Goal: Task Accomplishment & Management: Use online tool/utility

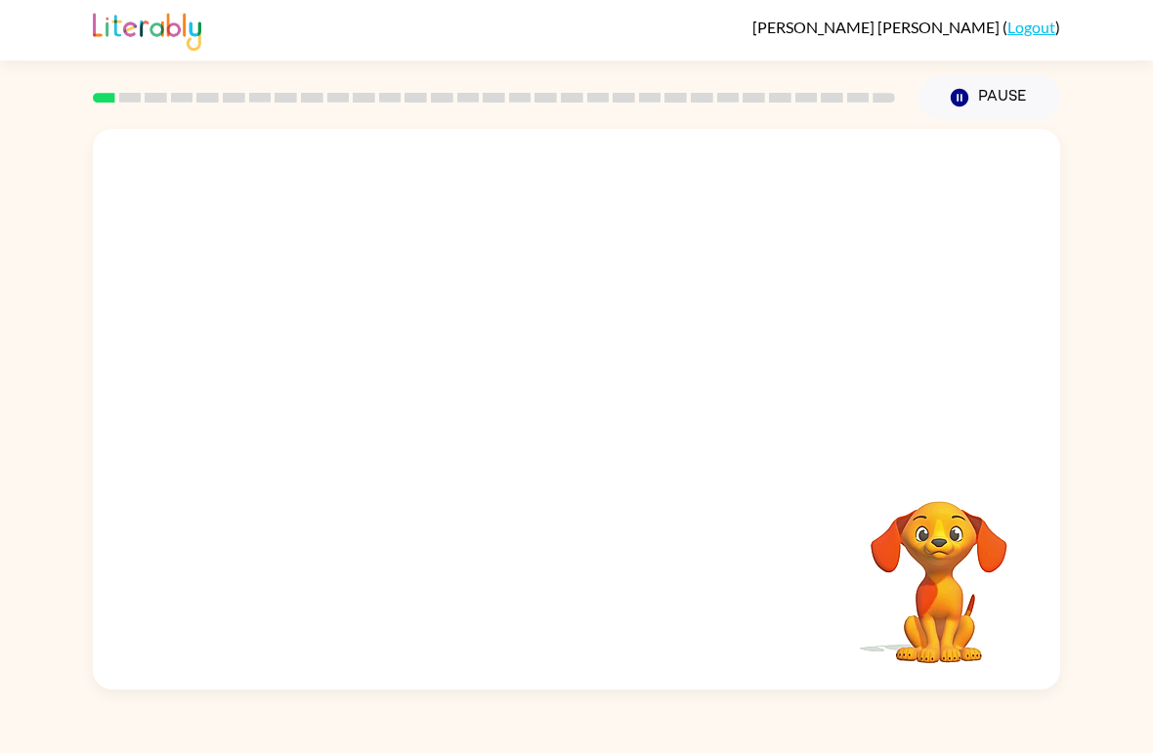
click at [418, 608] on div "Your browser must support playing .mp4 files to use Literably. Please try using…" at bounding box center [576, 409] width 967 height 561
click at [499, 310] on video "Your browser must support playing .mp4 files to use Literably. Please try using…" at bounding box center [576, 294] width 967 height 331
click at [640, 364] on video "Your browser must support playing .mp4 files to use Literably. Please try using…" at bounding box center [576, 294] width 967 height 331
click at [574, 417] on icon "button" at bounding box center [577, 420] width 34 height 34
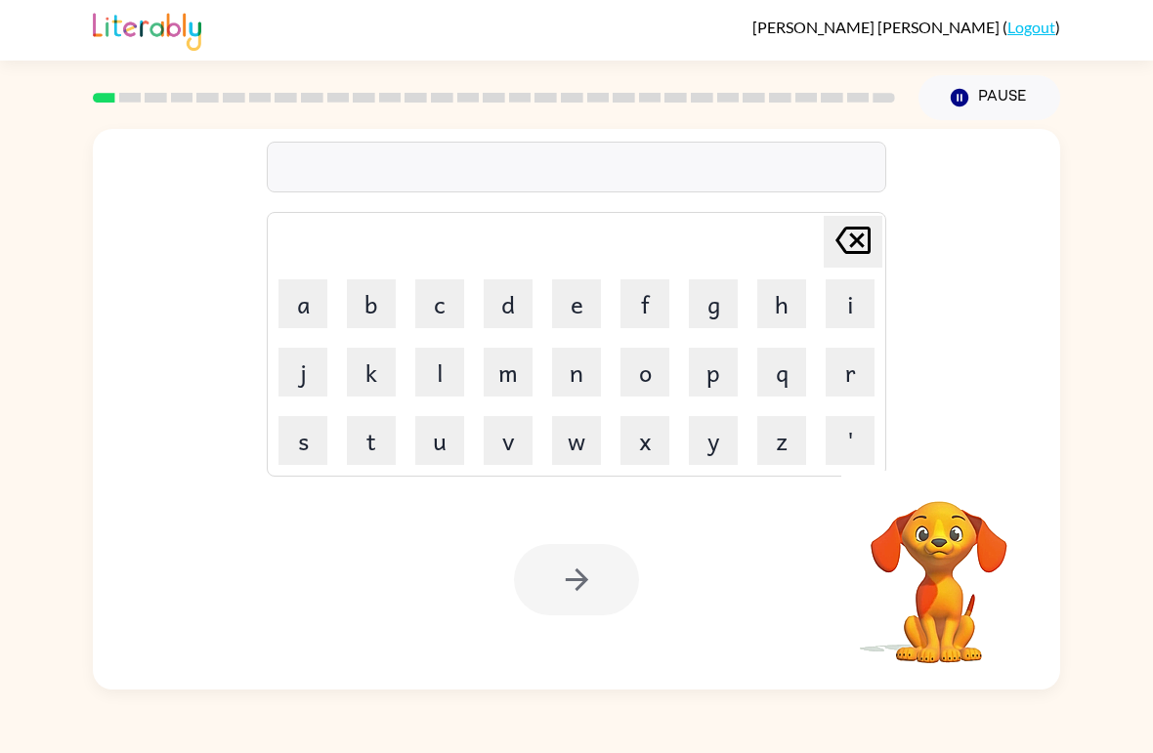
click at [298, 446] on button "s" at bounding box center [302, 440] width 49 height 49
click at [444, 453] on button "u" at bounding box center [439, 440] width 49 height 49
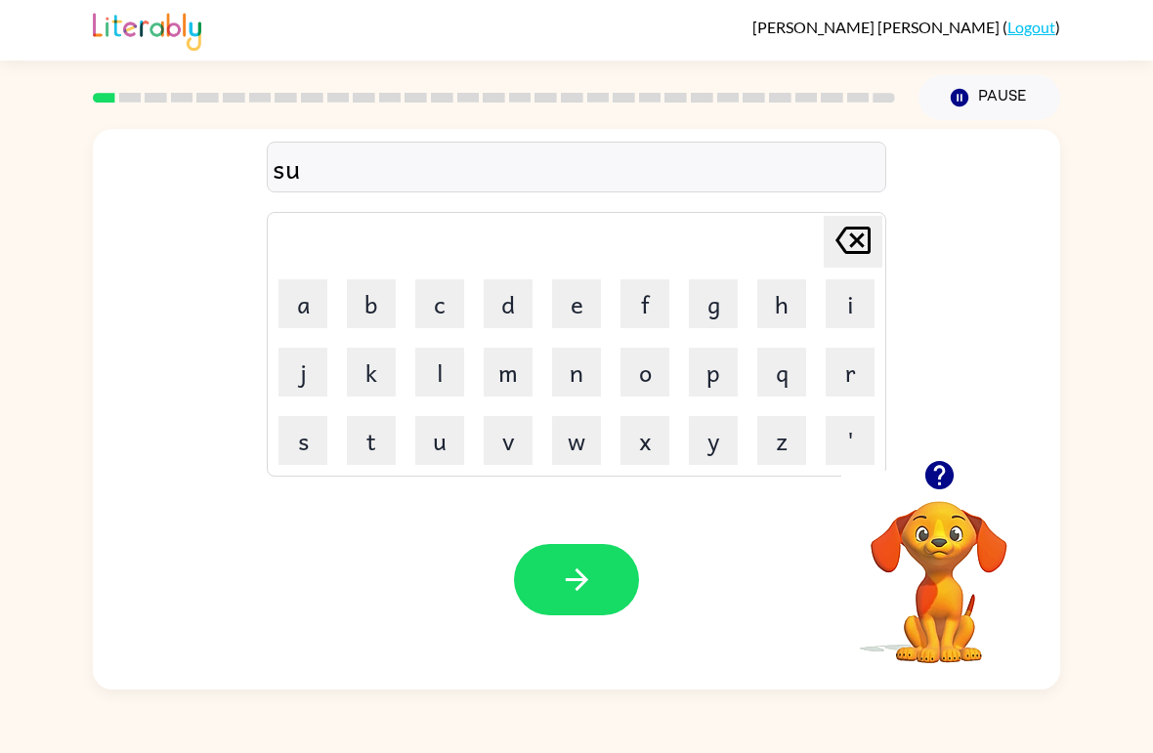
click at [290, 430] on button "s" at bounding box center [302, 440] width 49 height 49
click at [848, 264] on icon "[PERSON_NAME] last character input" at bounding box center [852, 240] width 47 height 47
click at [848, 263] on icon "[PERSON_NAME] last character input" at bounding box center [852, 240] width 47 height 47
click at [787, 307] on button "h" at bounding box center [781, 303] width 49 height 49
click at [444, 442] on button "u" at bounding box center [439, 440] width 49 height 49
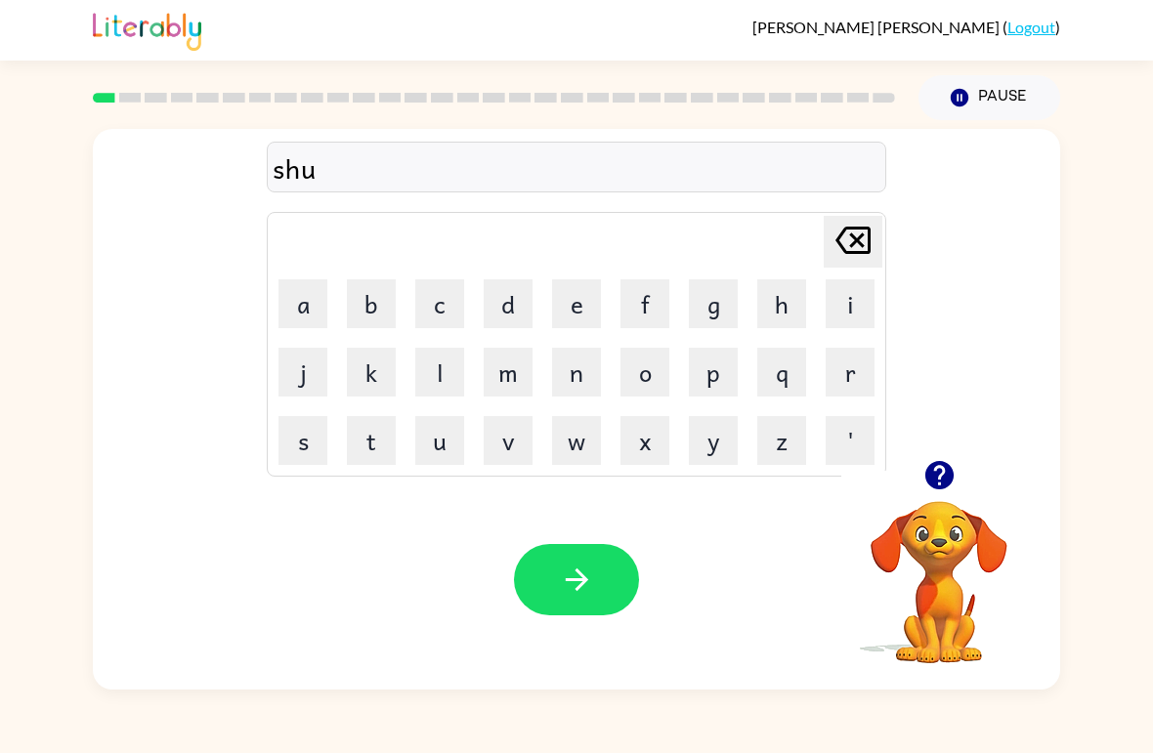
click at [293, 448] on button "s" at bounding box center [302, 440] width 49 height 49
click at [567, 572] on icon "button" at bounding box center [577, 580] width 34 height 34
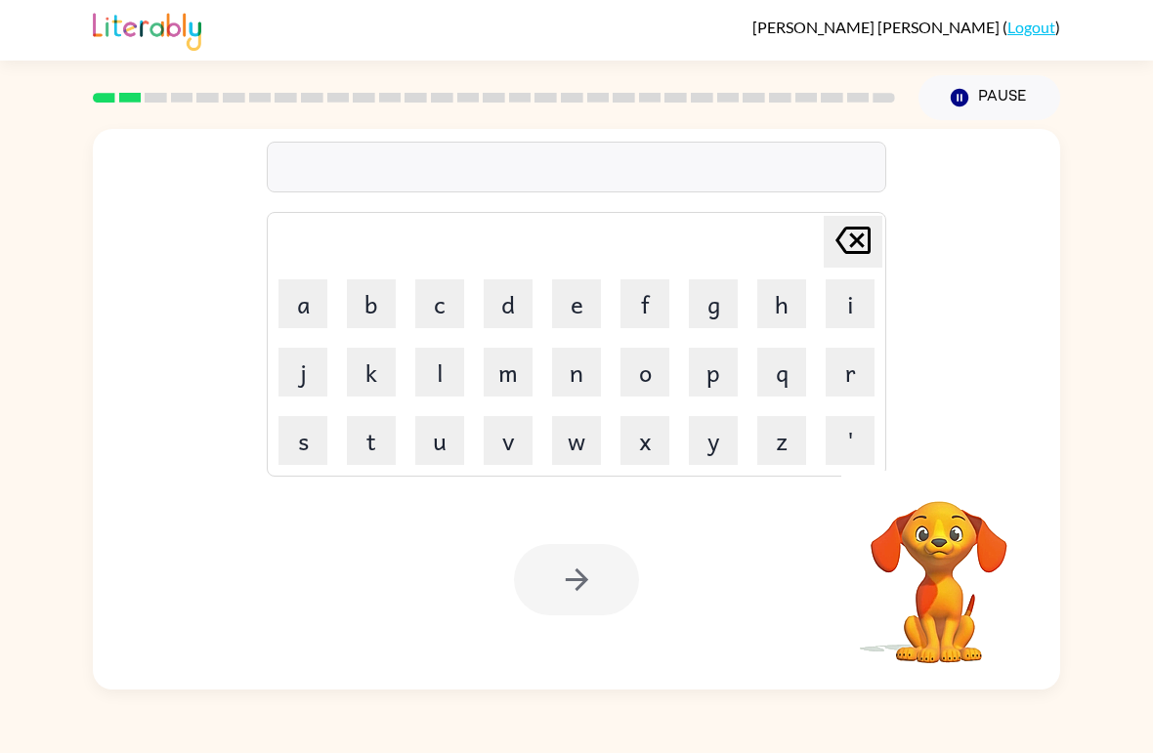
click at [278, 288] on button "a" at bounding box center [302, 303] width 49 height 49
click at [786, 360] on button "q" at bounding box center [781, 372] width 49 height 49
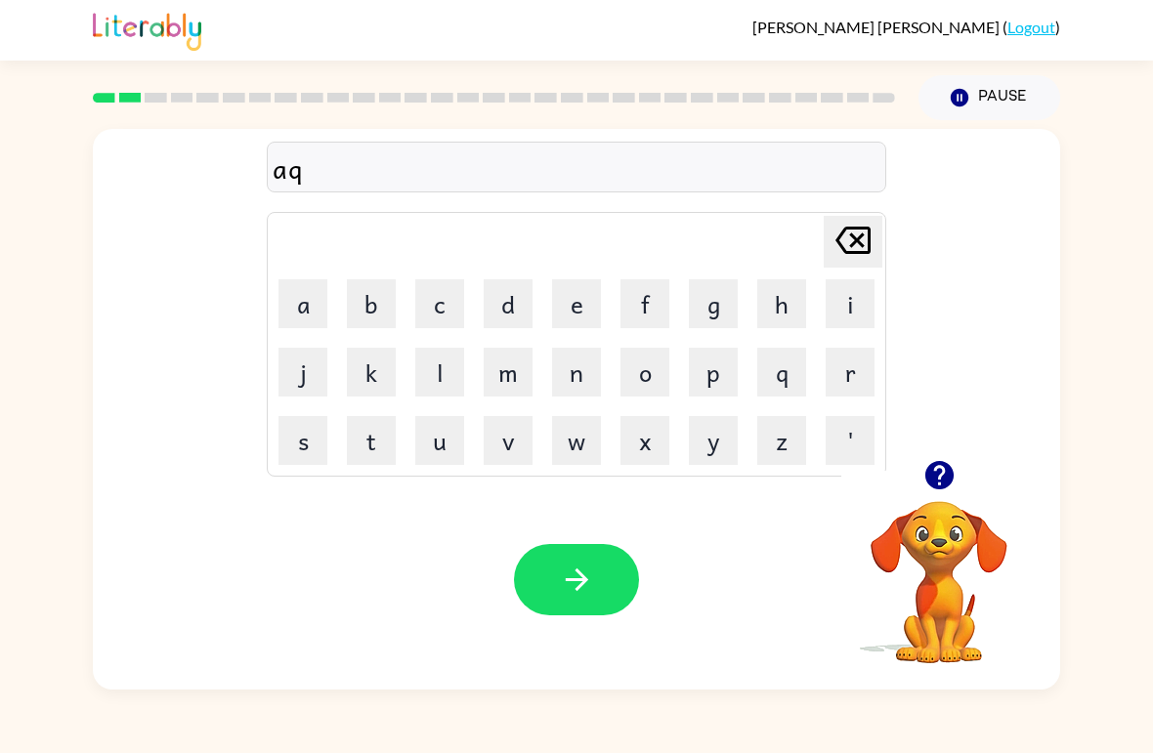
click at [786, 360] on button "q" at bounding box center [781, 372] width 49 height 49
click at [851, 242] on icon "[PERSON_NAME] last character input" at bounding box center [852, 240] width 47 height 47
click at [850, 241] on icon "[PERSON_NAME] last character input" at bounding box center [852, 240] width 47 height 47
click at [713, 366] on button "p" at bounding box center [713, 372] width 49 height 49
click at [713, 365] on button "p" at bounding box center [713, 372] width 49 height 49
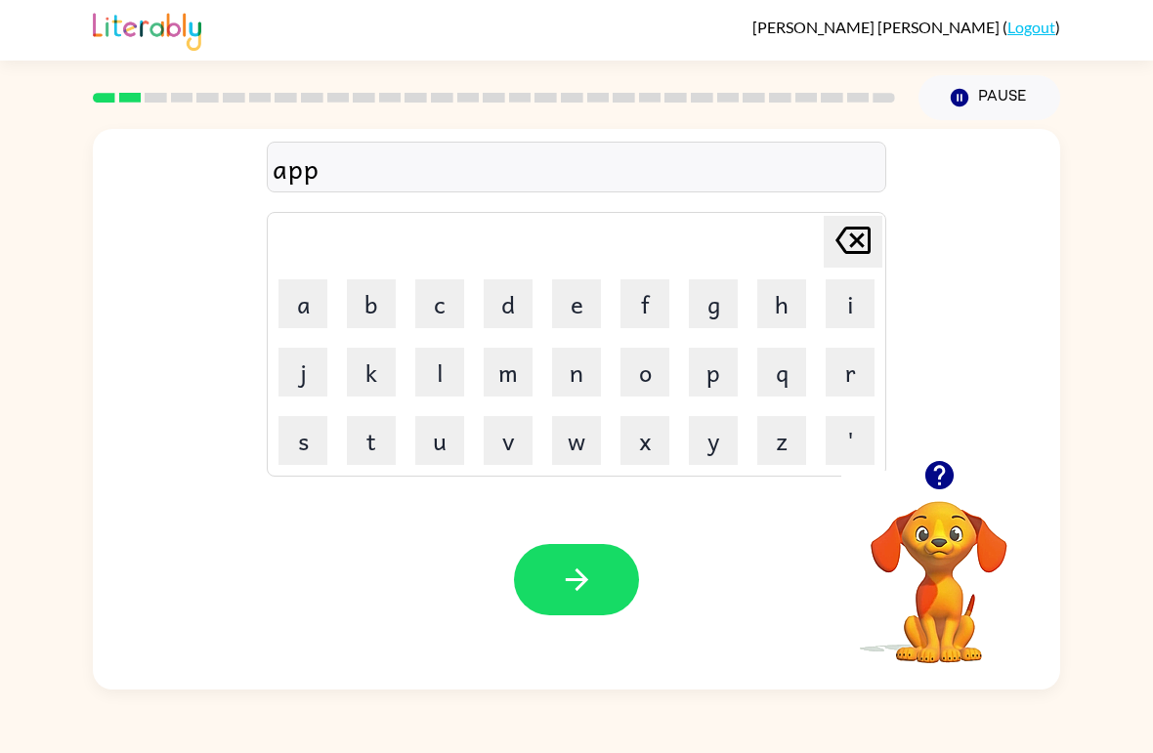
click at [581, 320] on button "e" at bounding box center [576, 303] width 49 height 49
click at [843, 383] on button "r" at bounding box center [850, 372] width 49 height 49
click at [553, 304] on button "e" at bounding box center [576, 303] width 49 height 49
click at [566, 395] on button "n" at bounding box center [576, 372] width 49 height 49
click at [428, 310] on button "c" at bounding box center [439, 303] width 49 height 49
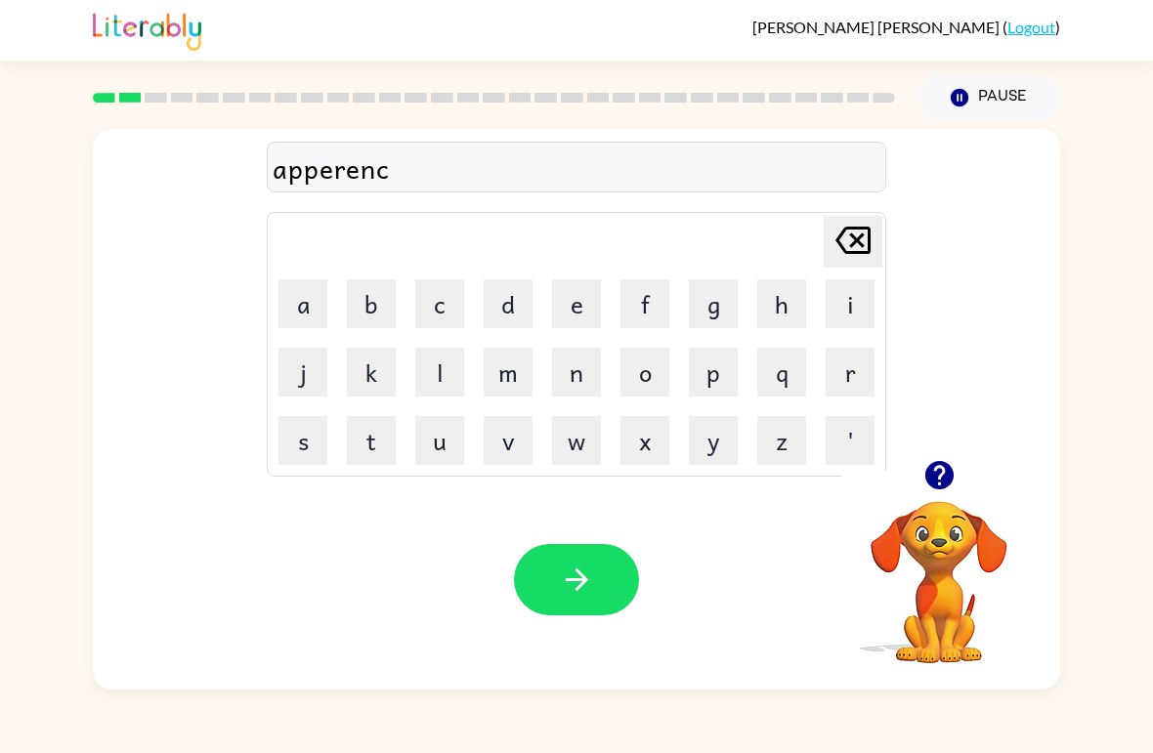
click at [564, 308] on button "e" at bounding box center [576, 303] width 49 height 49
click at [303, 439] on button "s" at bounding box center [302, 440] width 49 height 49
click at [502, 566] on div "Your browser must support playing .mp4 files to use Literably. Please try using…" at bounding box center [576, 580] width 967 height 220
click at [544, 583] on button "button" at bounding box center [576, 579] width 125 height 71
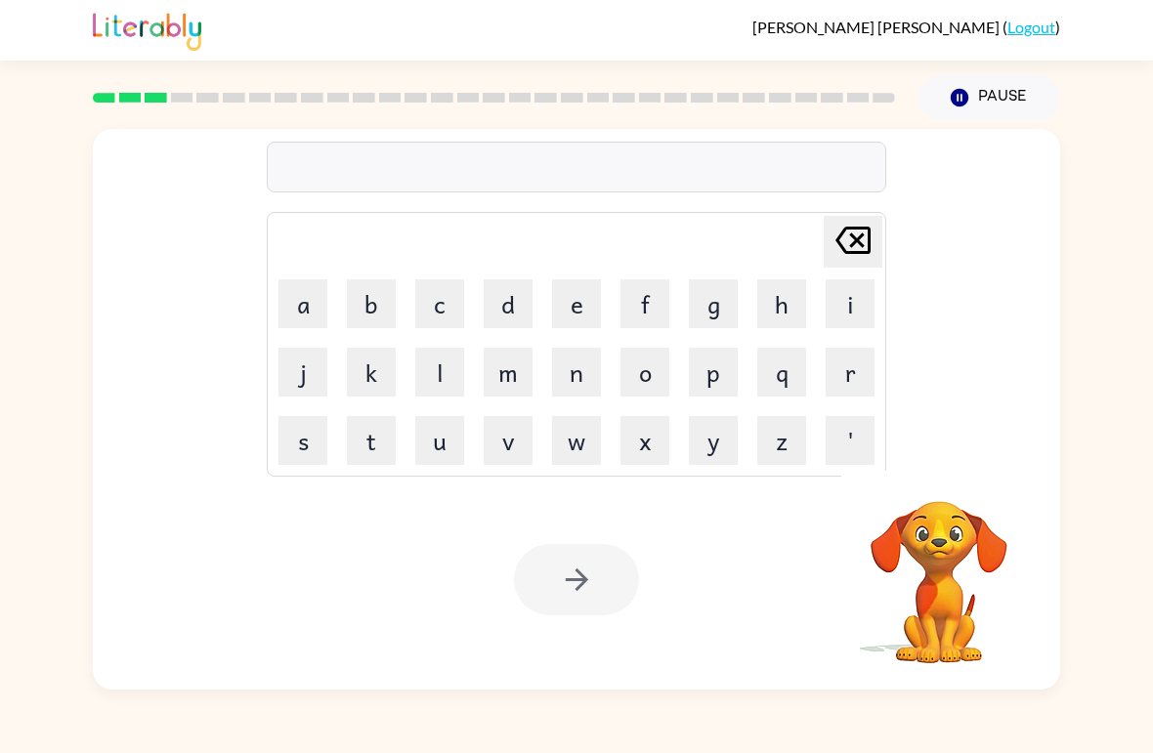
click at [842, 365] on button "r" at bounding box center [850, 372] width 49 height 49
click at [558, 307] on button "e" at bounding box center [576, 303] width 49 height 49
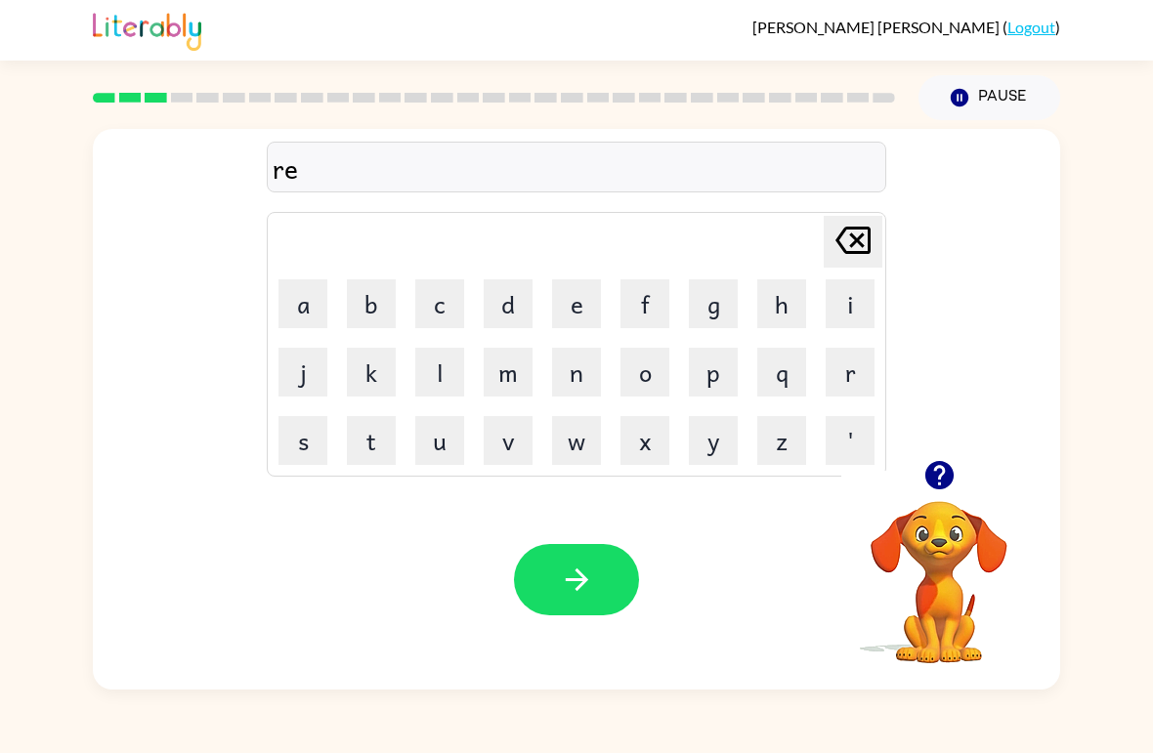
click at [292, 299] on button "a" at bounding box center [302, 303] width 49 height 49
click at [421, 368] on button "l" at bounding box center [439, 372] width 49 height 49
click at [847, 294] on button "i" at bounding box center [850, 303] width 49 height 49
click at [361, 432] on button "t" at bounding box center [371, 440] width 49 height 49
click at [730, 437] on button "y" at bounding box center [713, 440] width 49 height 49
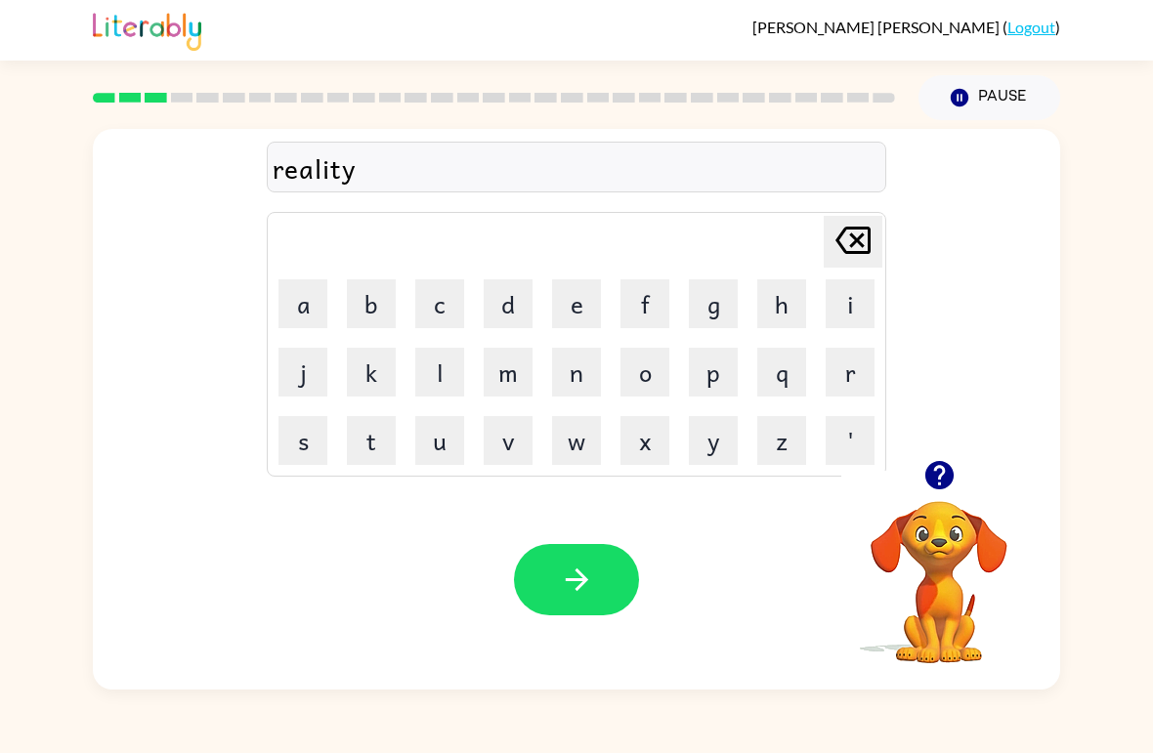
click at [580, 590] on icon "button" at bounding box center [577, 580] width 34 height 34
click at [946, 481] on icon "button" at bounding box center [938, 475] width 28 height 28
click at [564, 307] on button "e" at bounding box center [576, 303] width 49 height 49
click at [439, 368] on button "l" at bounding box center [439, 372] width 49 height 49
click at [569, 306] on button "e" at bounding box center [576, 303] width 49 height 49
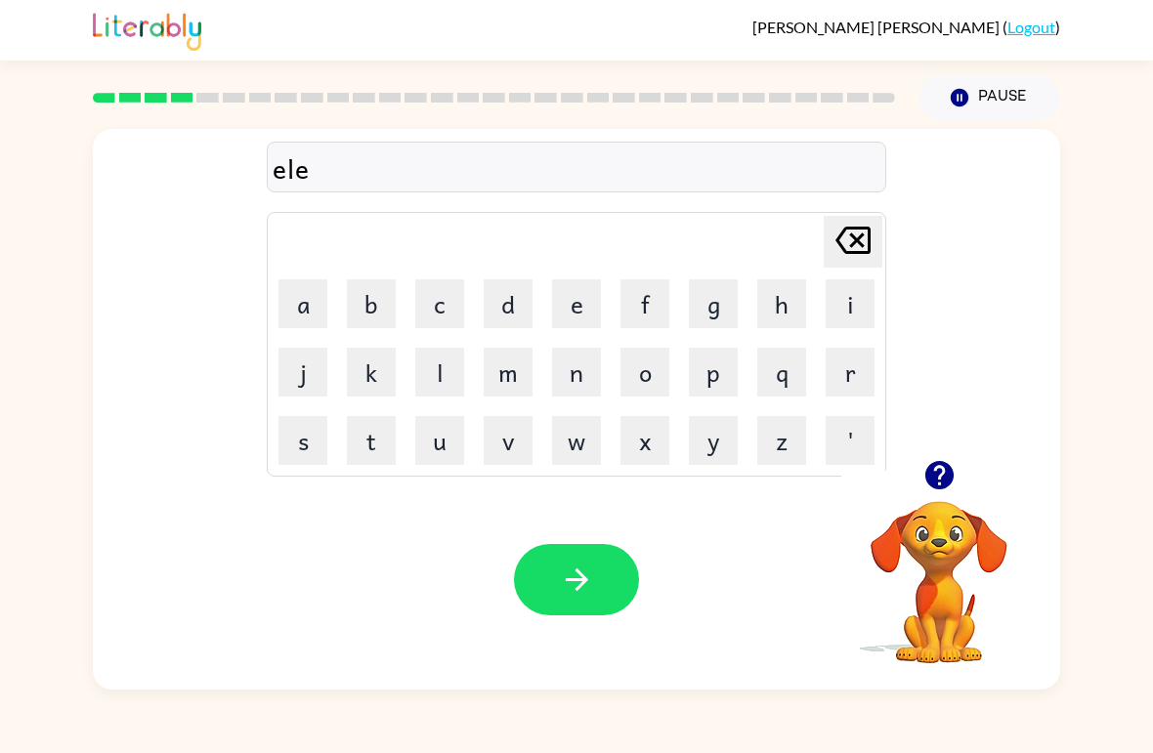
click at [502, 372] on button "m" at bounding box center [508, 372] width 49 height 49
click at [846, 239] on icon "[PERSON_NAME] last character input" at bounding box center [852, 240] width 47 height 47
click at [845, 238] on icon "[PERSON_NAME] last character input" at bounding box center [852, 240] width 47 height 47
click at [849, 297] on button "i" at bounding box center [850, 303] width 49 height 49
click at [500, 368] on button "m" at bounding box center [508, 372] width 49 height 49
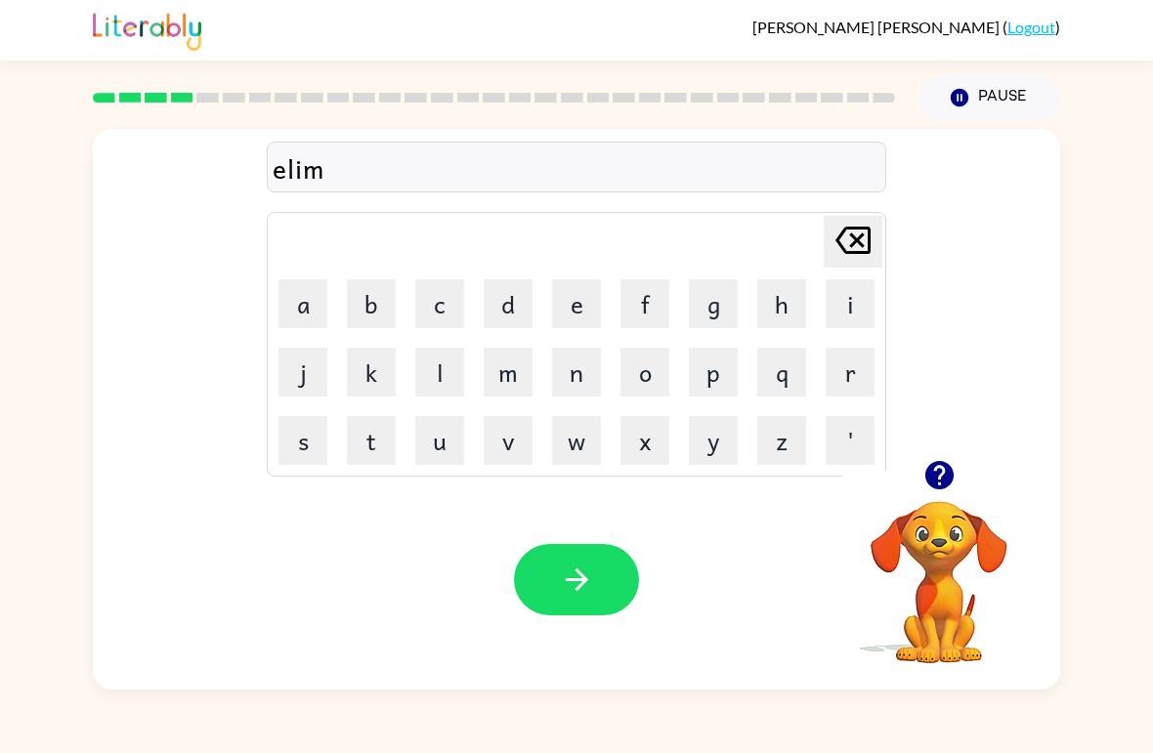
click at [562, 300] on button "e" at bounding box center [576, 303] width 49 height 49
click at [851, 246] on icon at bounding box center [852, 240] width 35 height 27
click at [847, 304] on button "i" at bounding box center [850, 303] width 49 height 49
click at [574, 385] on button "n" at bounding box center [576, 372] width 49 height 49
click at [294, 304] on button "a" at bounding box center [302, 303] width 49 height 49
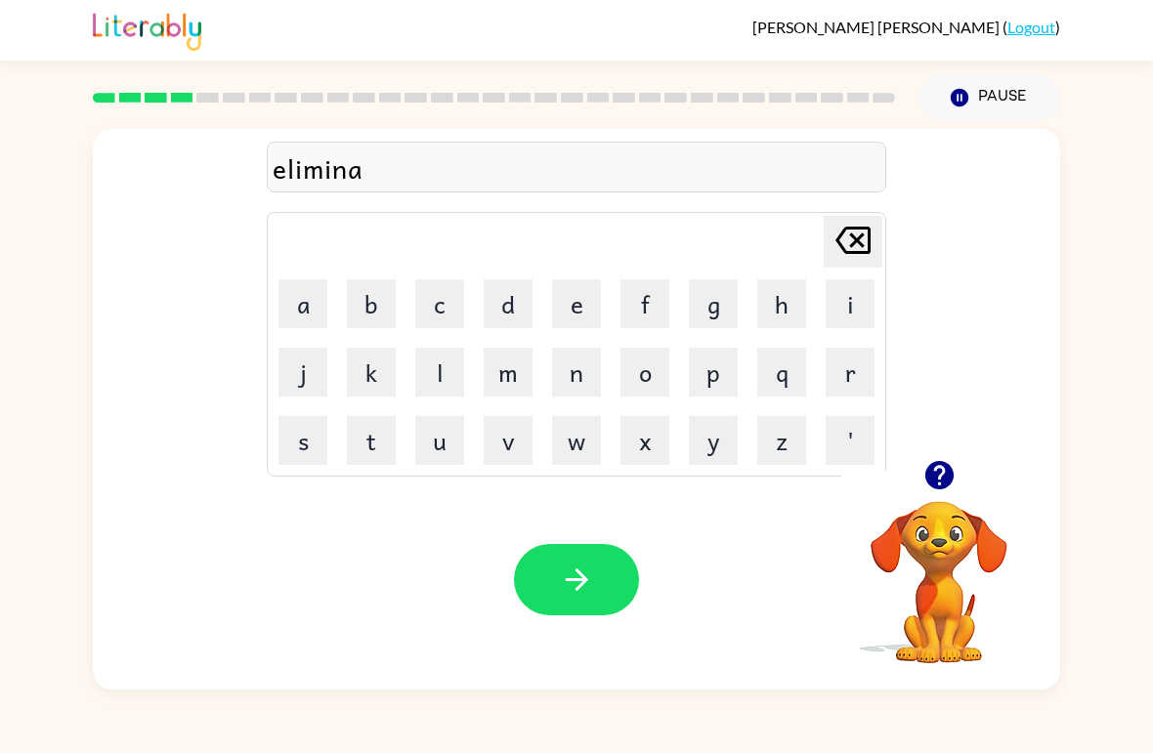
click at [392, 452] on button "t" at bounding box center [371, 440] width 49 height 49
click at [565, 298] on button "e" at bounding box center [576, 303] width 49 height 49
click at [590, 595] on icon "button" at bounding box center [577, 580] width 34 height 34
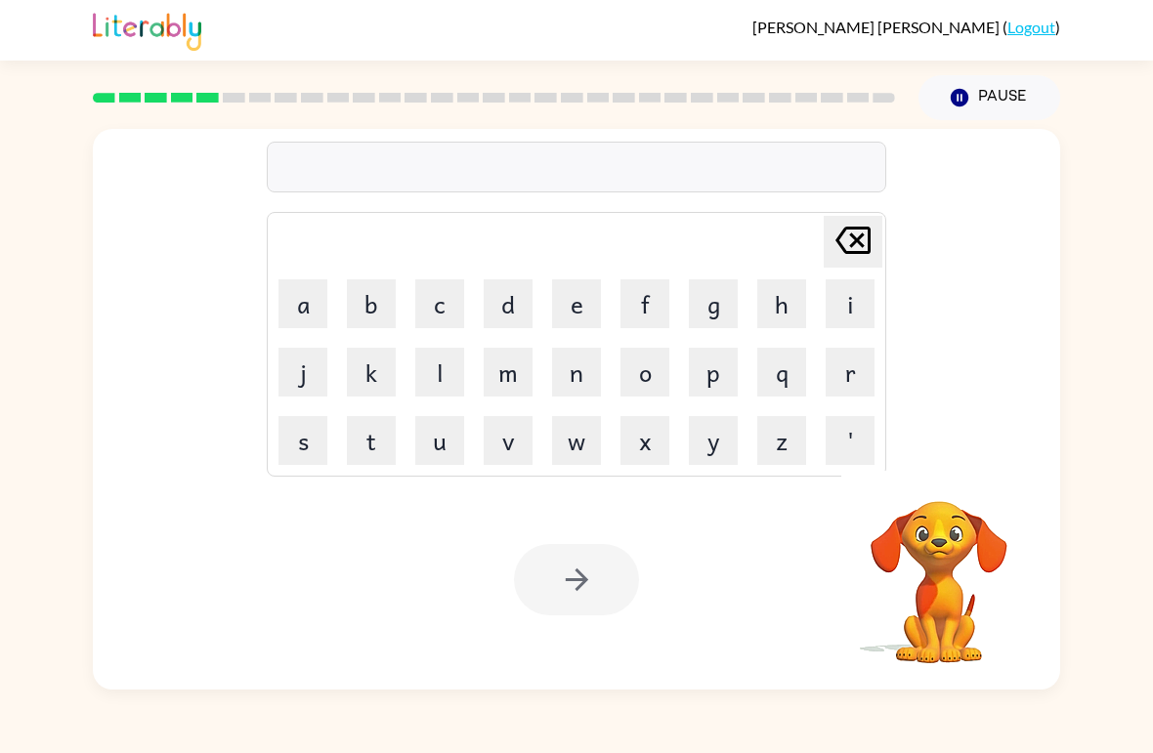
click at [503, 310] on button "d" at bounding box center [508, 303] width 49 height 49
click at [433, 419] on button "u" at bounding box center [439, 440] width 49 height 49
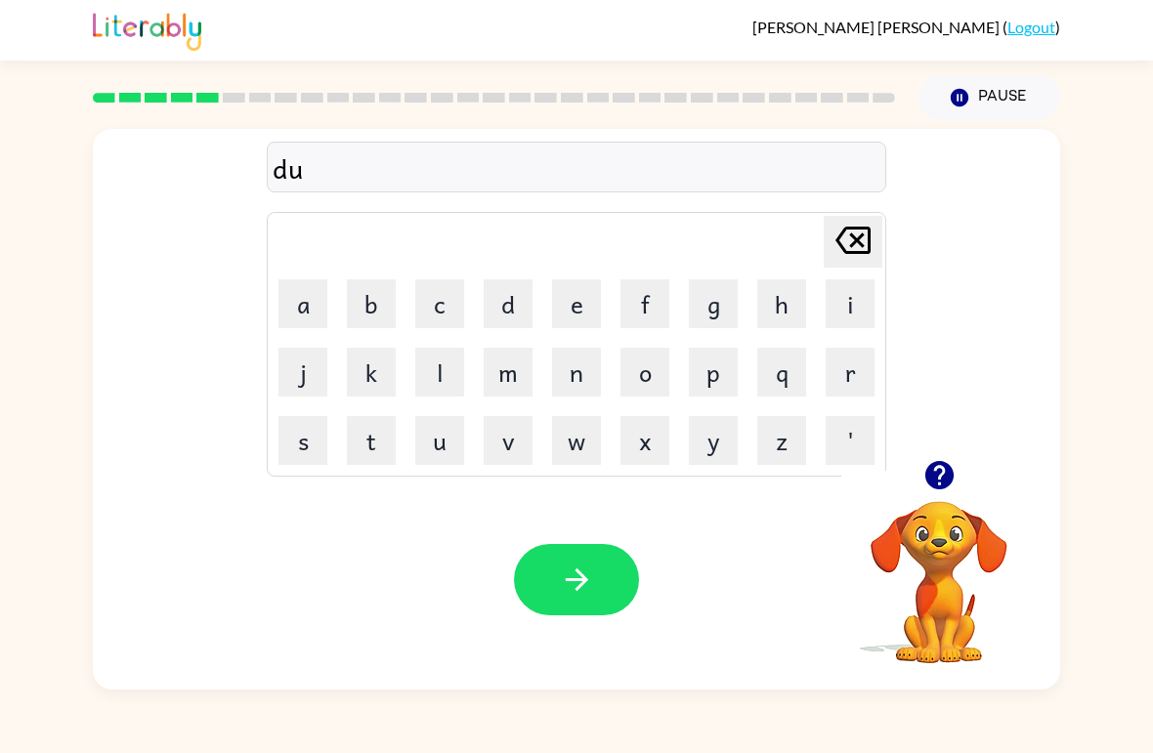
click at [728, 373] on button "p" at bounding box center [713, 372] width 49 height 49
click at [440, 377] on button "l" at bounding box center [439, 372] width 49 height 49
click at [831, 307] on button "i" at bounding box center [850, 303] width 49 height 49
click at [434, 307] on button "c" at bounding box center [439, 303] width 49 height 49
click at [290, 292] on button "a" at bounding box center [302, 303] width 49 height 49
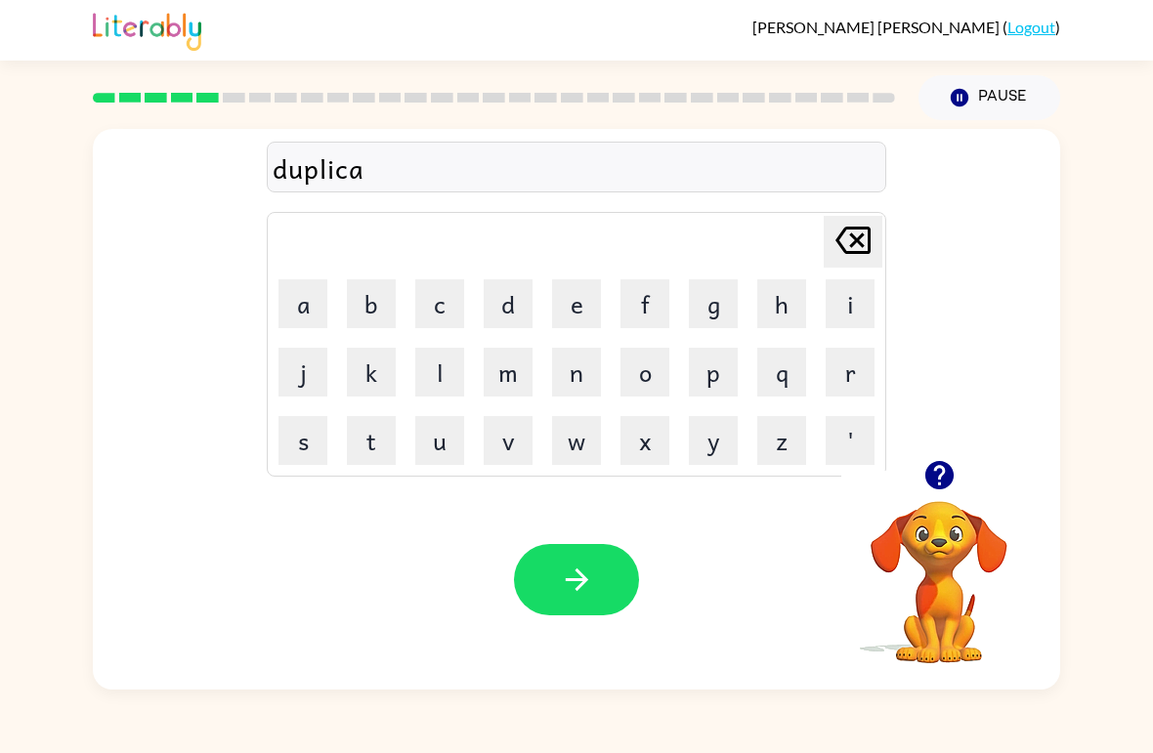
click at [372, 439] on button "t" at bounding box center [371, 440] width 49 height 49
click at [585, 305] on button "e" at bounding box center [576, 303] width 49 height 49
click at [619, 531] on div "Your browser must support playing .mp4 files to use Literably. Please try using…" at bounding box center [576, 580] width 967 height 220
click at [600, 583] on button "button" at bounding box center [576, 579] width 125 height 71
click at [941, 473] on icon "button" at bounding box center [938, 475] width 28 height 28
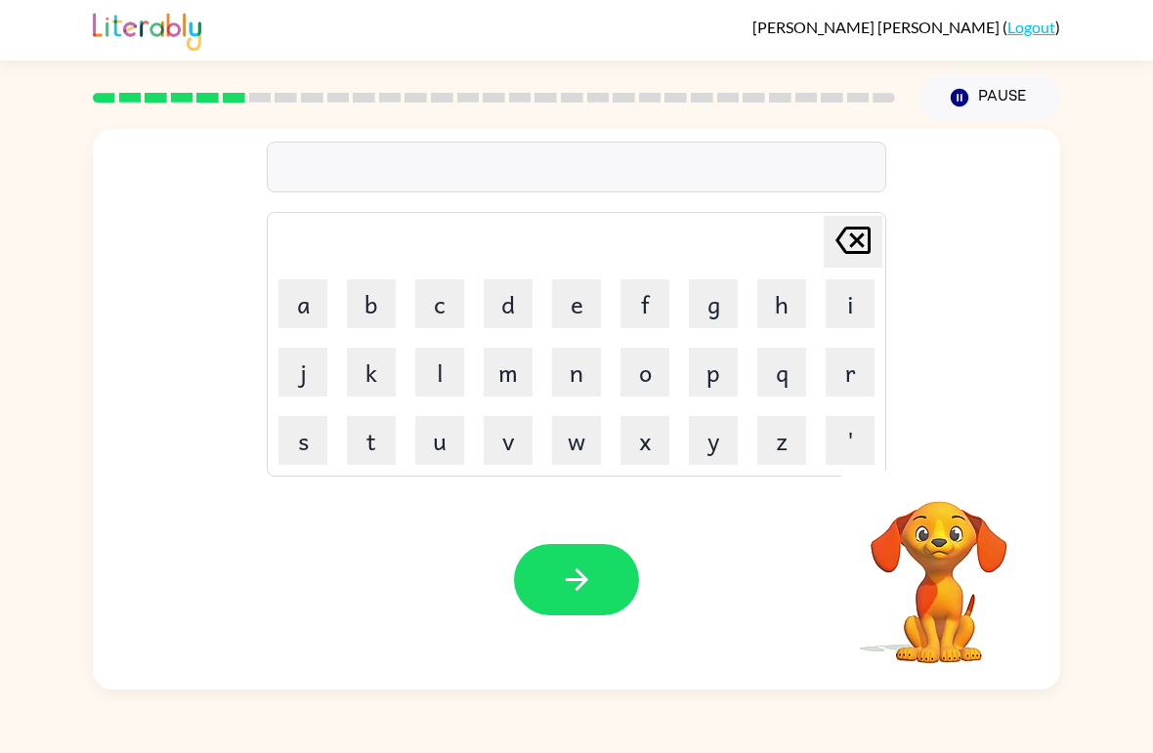
click at [531, 444] on button "v" at bounding box center [508, 440] width 49 height 49
click at [307, 305] on button "a" at bounding box center [302, 303] width 49 height 49
click at [439, 304] on button "c" at bounding box center [439, 303] width 49 height 49
click at [303, 324] on button "a" at bounding box center [302, 303] width 49 height 49
click at [310, 330] on td "a" at bounding box center [303, 304] width 66 height 66
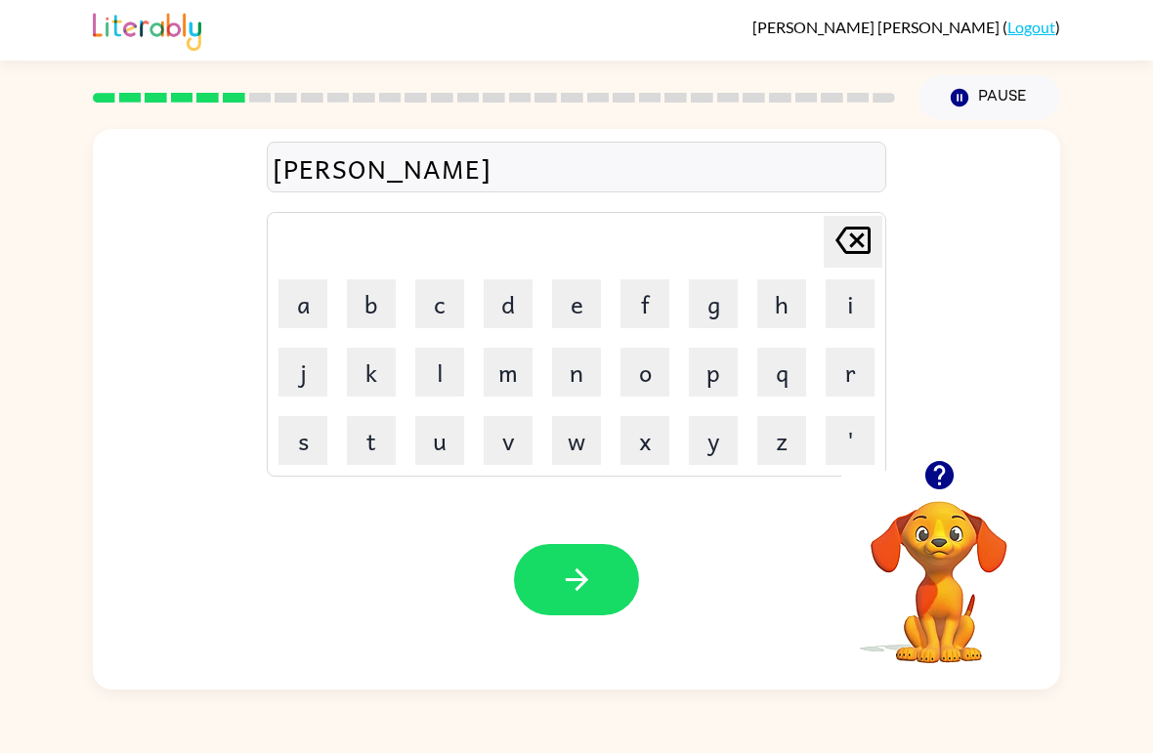
click at [360, 436] on button "t" at bounding box center [371, 440] width 49 height 49
click at [848, 295] on button "i" at bounding box center [850, 303] width 49 height 49
click at [665, 352] on button "o" at bounding box center [644, 372] width 49 height 49
click at [567, 376] on button "n" at bounding box center [576, 372] width 49 height 49
click at [612, 574] on button "button" at bounding box center [576, 579] width 125 height 71
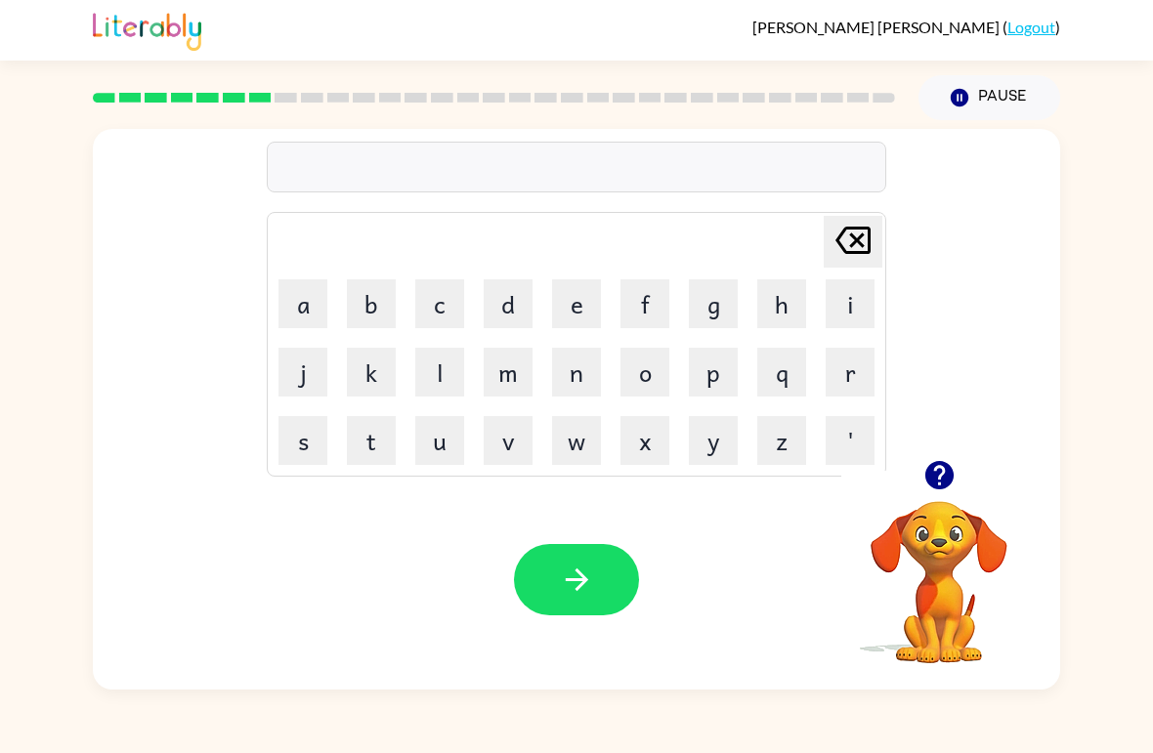
click at [720, 379] on button "p" at bounding box center [713, 372] width 49 height 49
click at [433, 451] on button "u" at bounding box center [439, 440] width 49 height 49
click at [508, 298] on button "d" at bounding box center [508, 303] width 49 height 49
click at [430, 375] on button "l" at bounding box center [439, 372] width 49 height 49
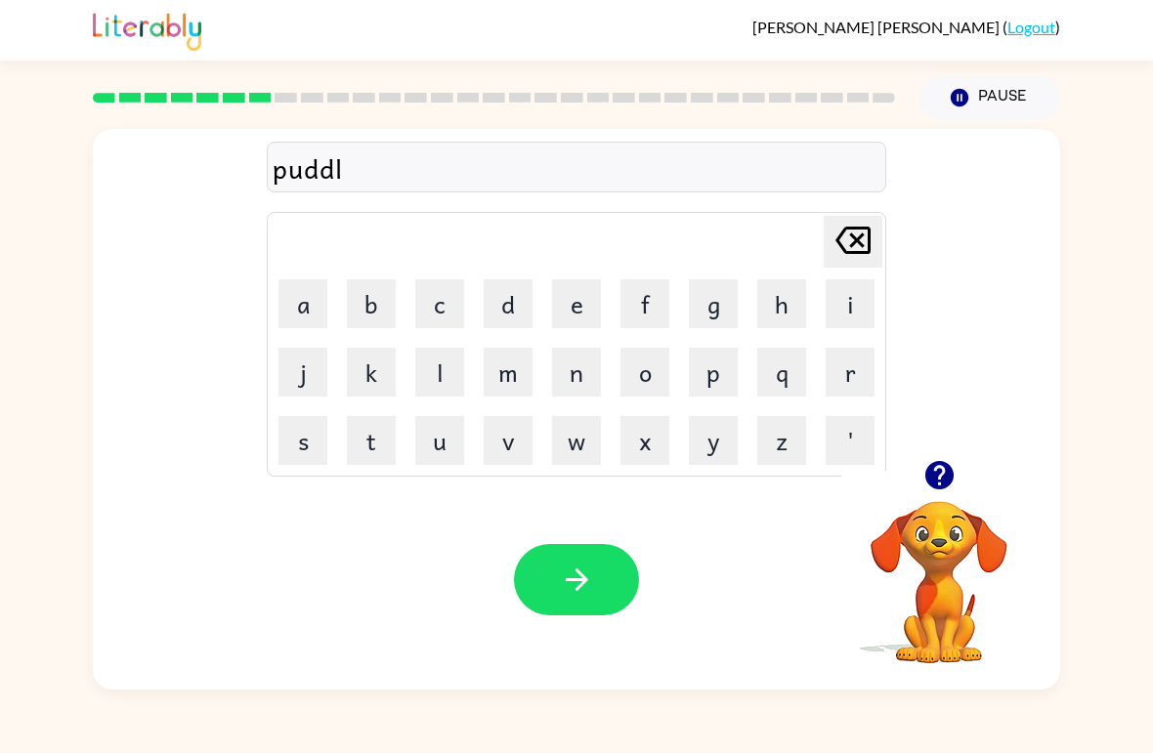
click at [558, 312] on button "e" at bounding box center [576, 303] width 49 height 49
click at [566, 571] on icon "button" at bounding box center [577, 580] width 34 height 34
click at [724, 370] on button "p" at bounding box center [713, 372] width 49 height 49
click at [299, 307] on button "a" at bounding box center [302, 303] width 49 height 49
click at [840, 376] on button "r" at bounding box center [850, 372] width 49 height 49
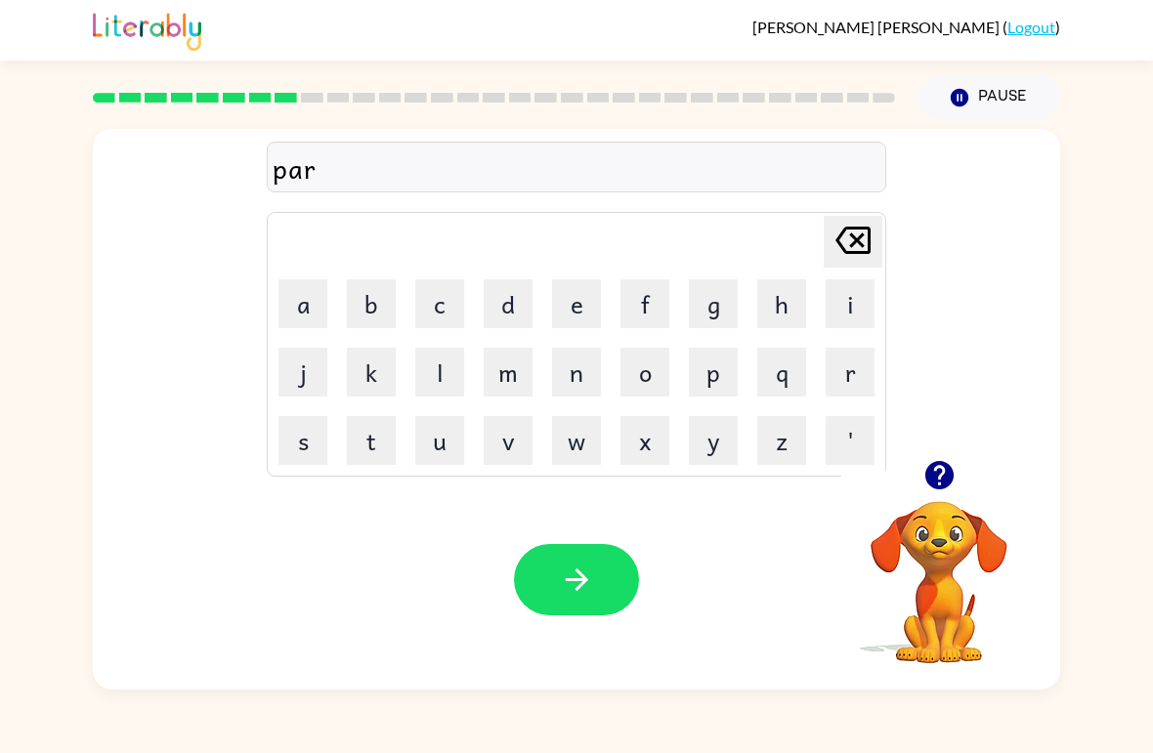
click at [360, 440] on button "t" at bounding box center [371, 440] width 49 height 49
click at [847, 294] on button "i" at bounding box center [850, 303] width 49 height 49
click at [438, 307] on button "c" at bounding box center [439, 303] width 49 height 49
click at [435, 355] on button "l" at bounding box center [439, 372] width 49 height 49
click at [562, 300] on button "e" at bounding box center [576, 303] width 49 height 49
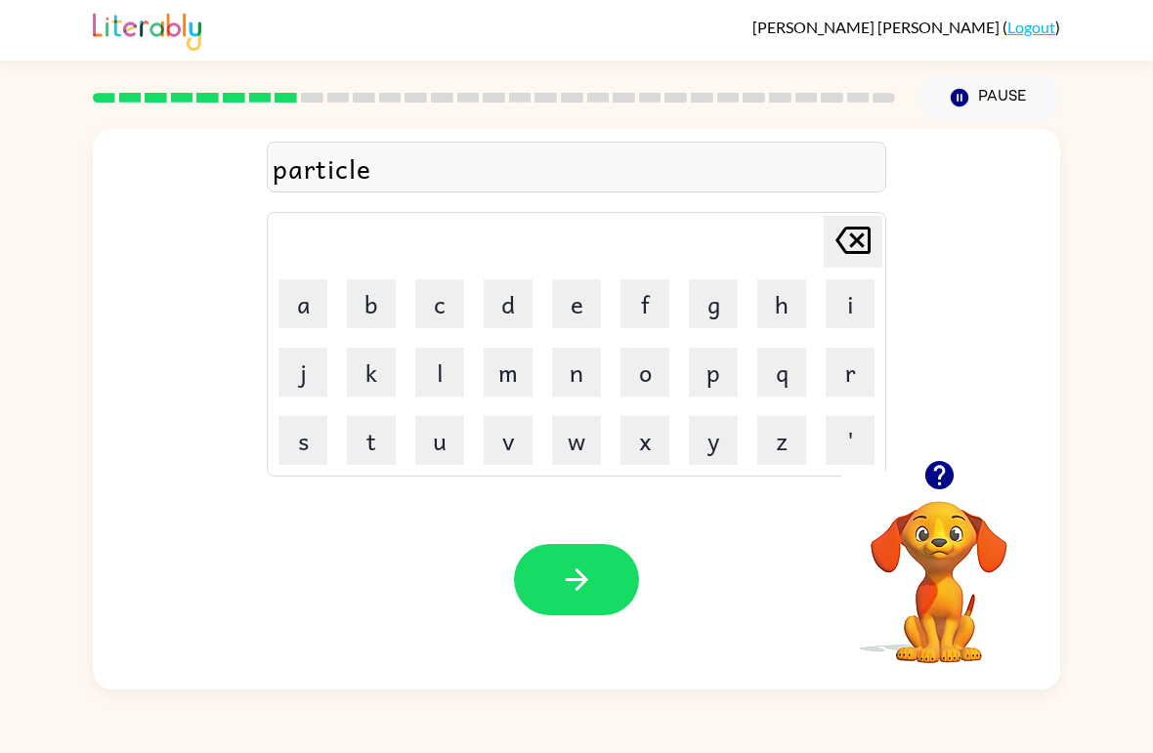
click at [607, 590] on button "button" at bounding box center [576, 579] width 125 height 71
click at [950, 489] on icon "button" at bounding box center [939, 475] width 34 height 34
click at [947, 480] on icon "button" at bounding box center [938, 475] width 28 height 28
click at [842, 367] on button "r" at bounding box center [850, 372] width 49 height 49
click at [559, 294] on button "e" at bounding box center [576, 303] width 49 height 49
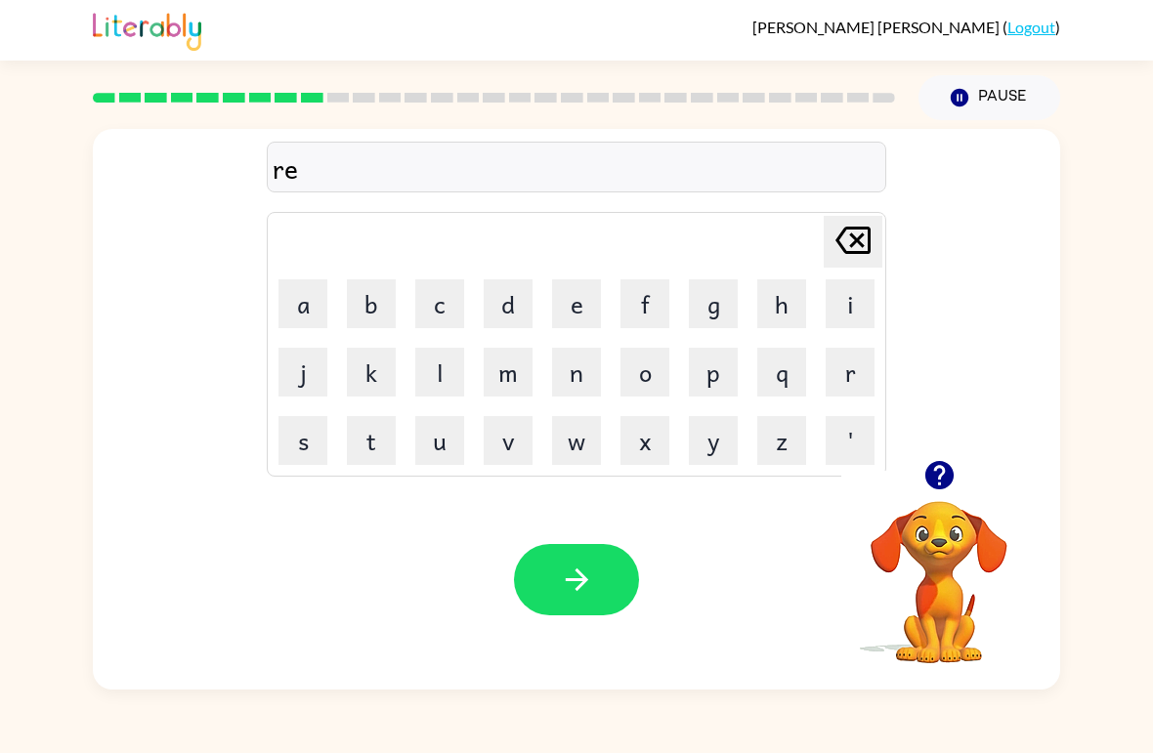
click at [430, 304] on button "c" at bounding box center [439, 303] width 49 height 49
click at [304, 290] on button "a" at bounding box center [302, 303] width 49 height 49
click at [726, 366] on button "p" at bounding box center [713, 372] width 49 height 49
click at [429, 290] on button "c" at bounding box center [439, 303] width 49 height 49
click at [794, 310] on button "h" at bounding box center [781, 303] width 49 height 49
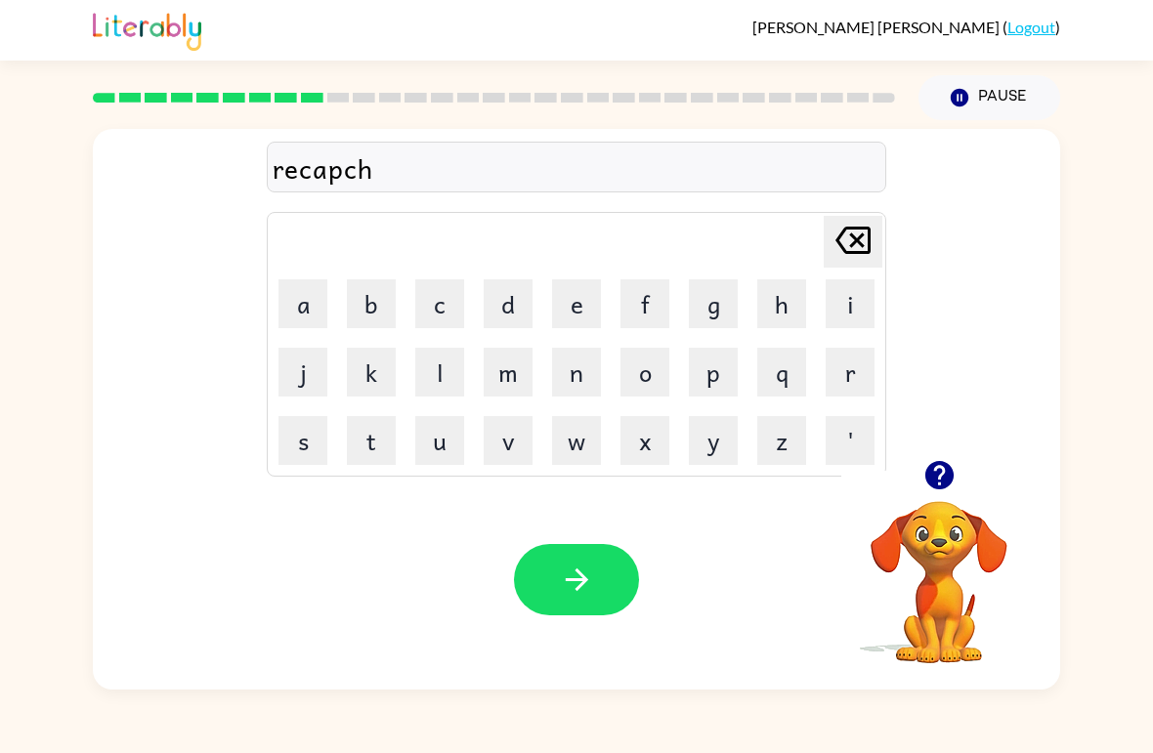
click at [563, 295] on button "e" at bounding box center [576, 303] width 49 height 49
click at [839, 375] on button "r" at bounding box center [850, 372] width 49 height 49
click at [612, 566] on button "button" at bounding box center [576, 579] width 125 height 71
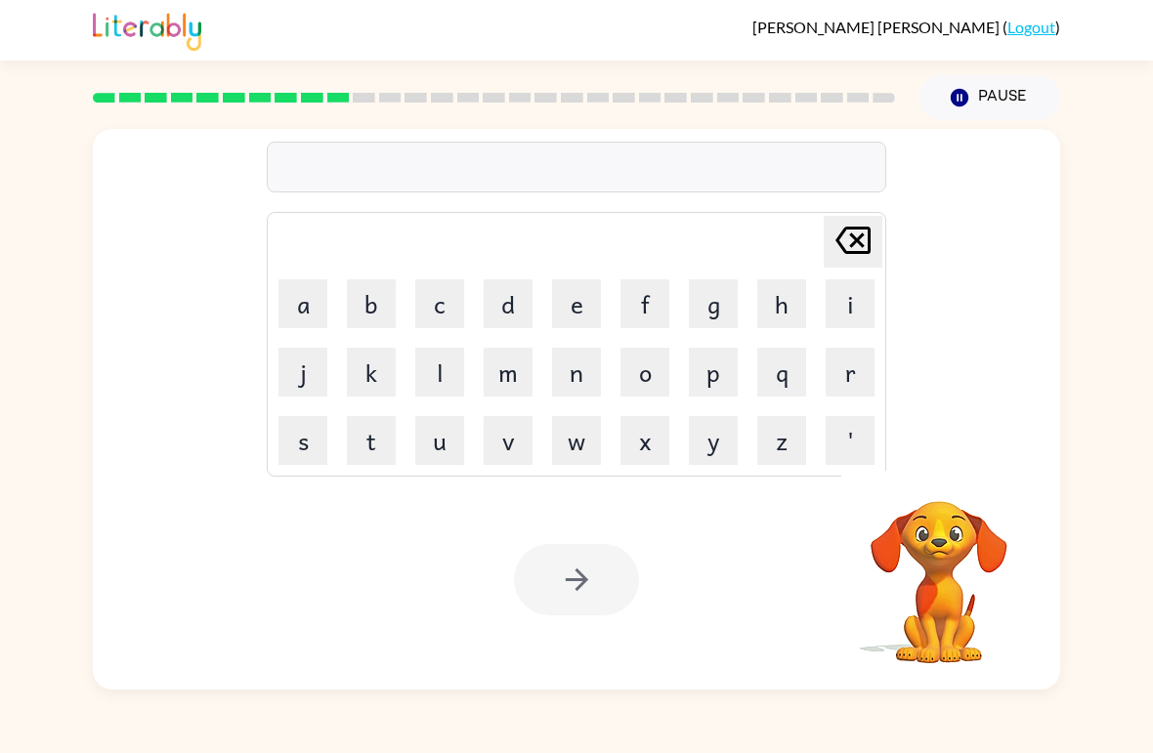
click at [709, 356] on button "p" at bounding box center [713, 372] width 49 height 49
click at [844, 374] on button "r" at bounding box center [850, 372] width 49 height 49
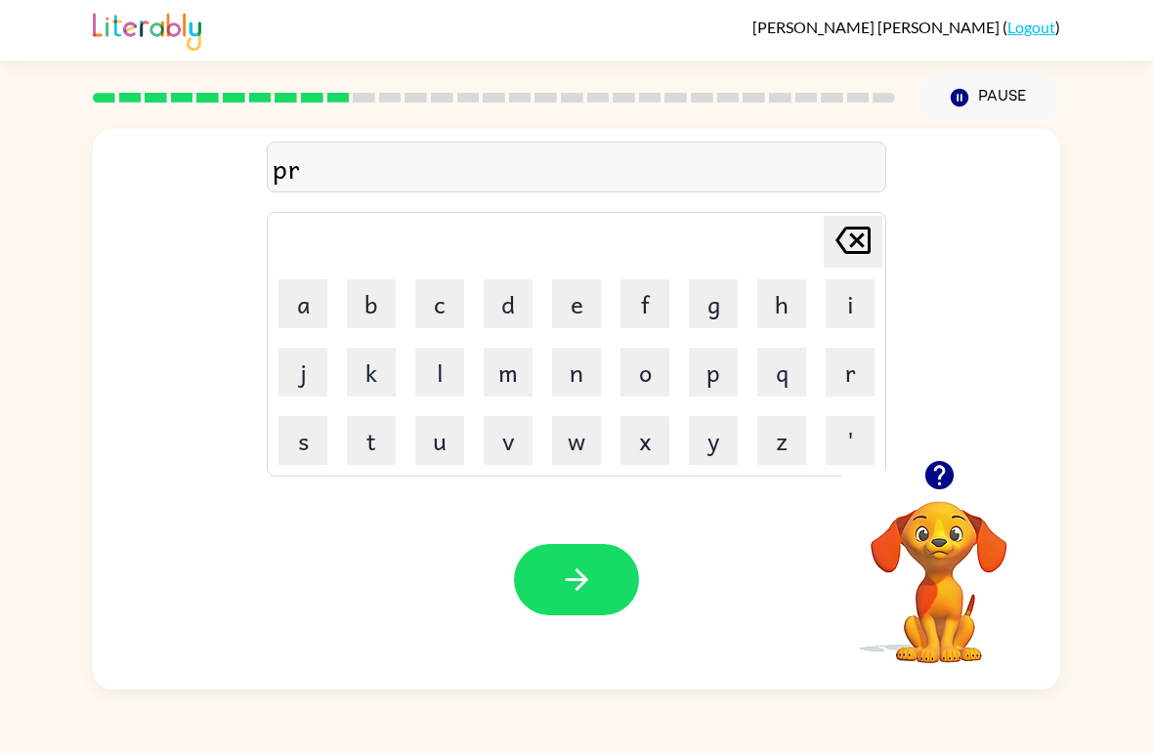
click at [570, 299] on button "e" at bounding box center [576, 303] width 49 height 49
click at [297, 454] on button "s" at bounding box center [302, 440] width 49 height 49
click at [779, 304] on button "h" at bounding box center [781, 303] width 49 height 49
click at [441, 302] on button "c" at bounding box center [439, 303] width 49 height 49
click at [650, 361] on button "o" at bounding box center [644, 372] width 49 height 49
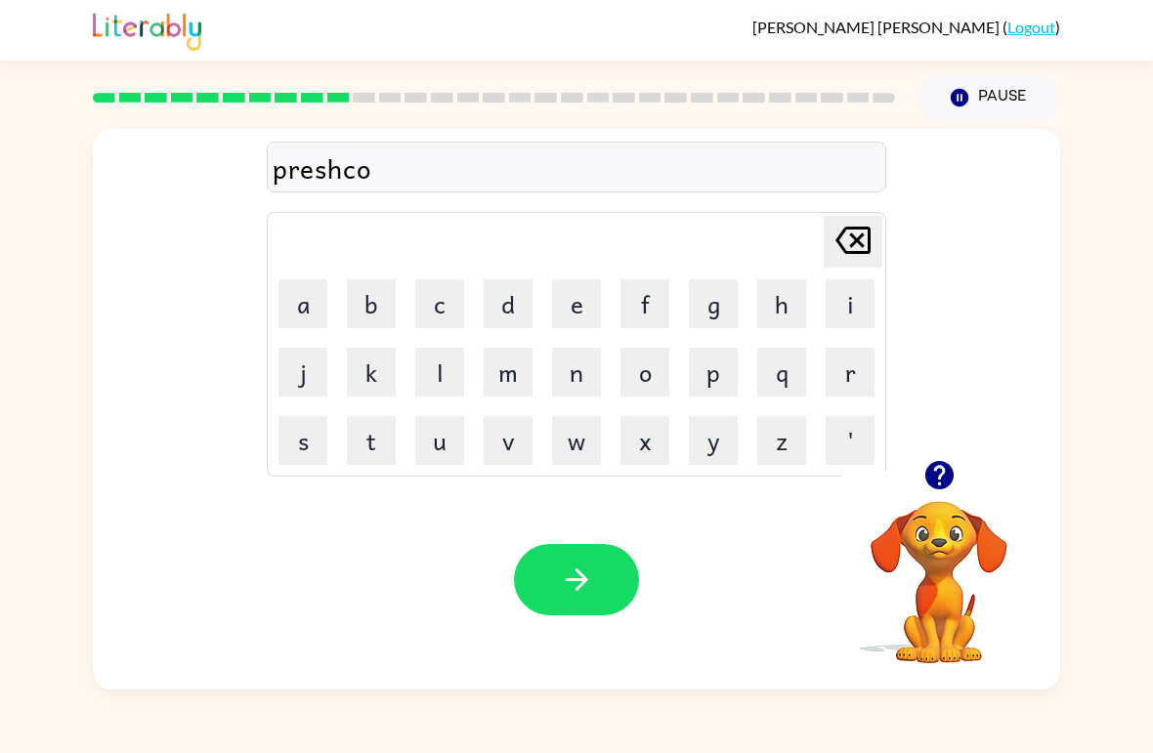
click at [649, 361] on button "o" at bounding box center [644, 372] width 49 height 49
click at [427, 374] on button "l" at bounding box center [439, 372] width 49 height 49
click at [558, 612] on button "button" at bounding box center [576, 579] width 125 height 71
click at [934, 462] on icon "button" at bounding box center [939, 475] width 34 height 34
click at [446, 317] on button "c" at bounding box center [439, 303] width 49 height 49
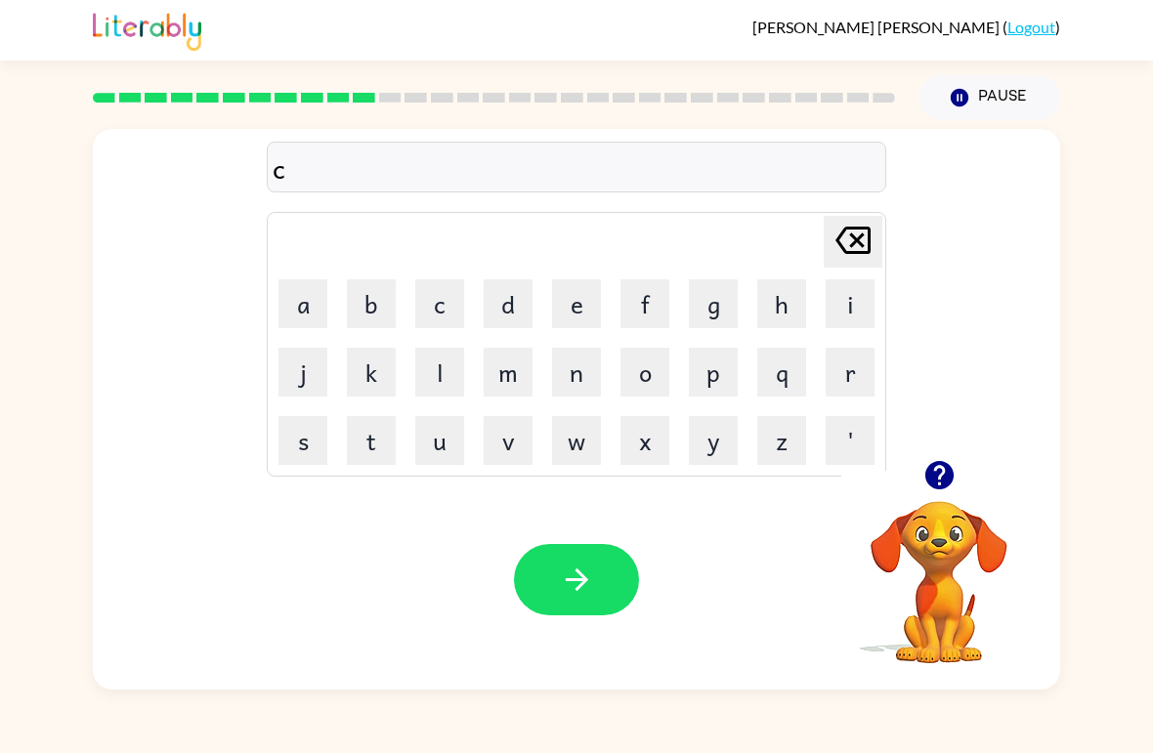
click at [850, 370] on button "r" at bounding box center [850, 372] width 49 height 49
click at [302, 292] on button "a" at bounding box center [302, 303] width 49 height 49
click at [488, 434] on button "v" at bounding box center [508, 440] width 49 height 49
click at [419, 292] on button "c" at bounding box center [439, 303] width 49 height 49
click at [870, 243] on icon at bounding box center [852, 240] width 35 height 27
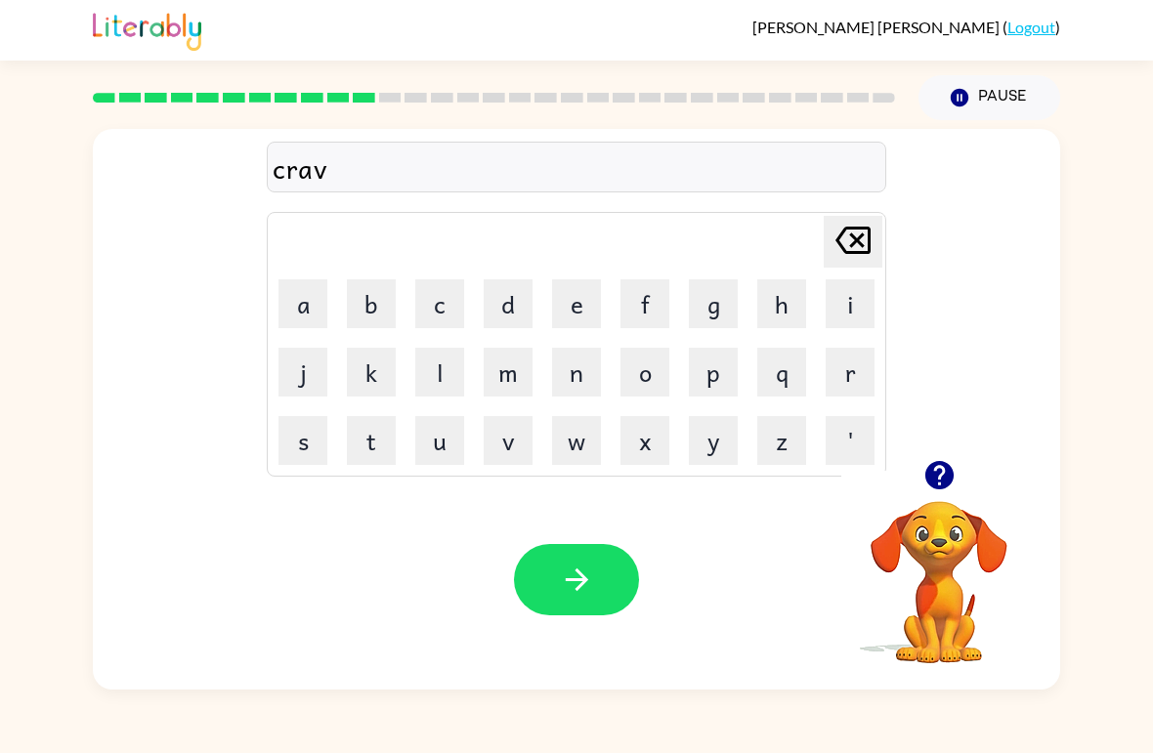
click at [595, 301] on button "e" at bounding box center [576, 303] width 49 height 49
click at [598, 572] on button "button" at bounding box center [576, 579] width 125 height 71
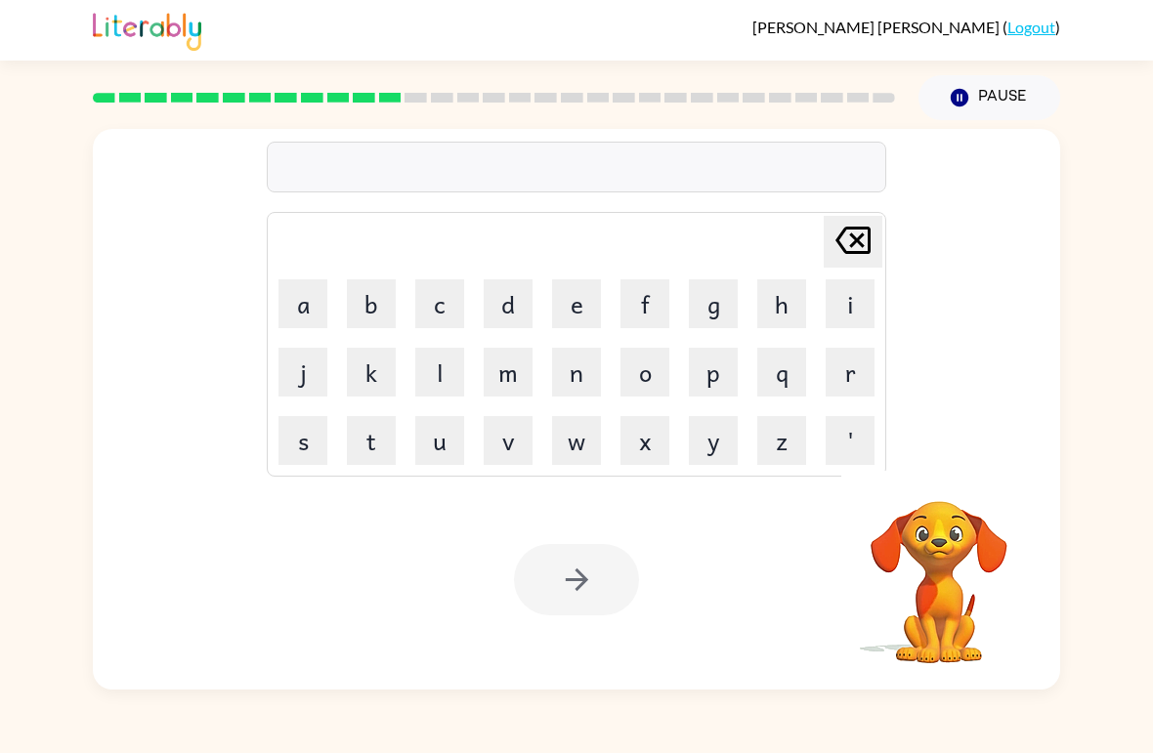
click at [511, 314] on button "d" at bounding box center [508, 303] width 49 height 49
click at [855, 304] on button "i" at bounding box center [850, 303] width 49 height 49
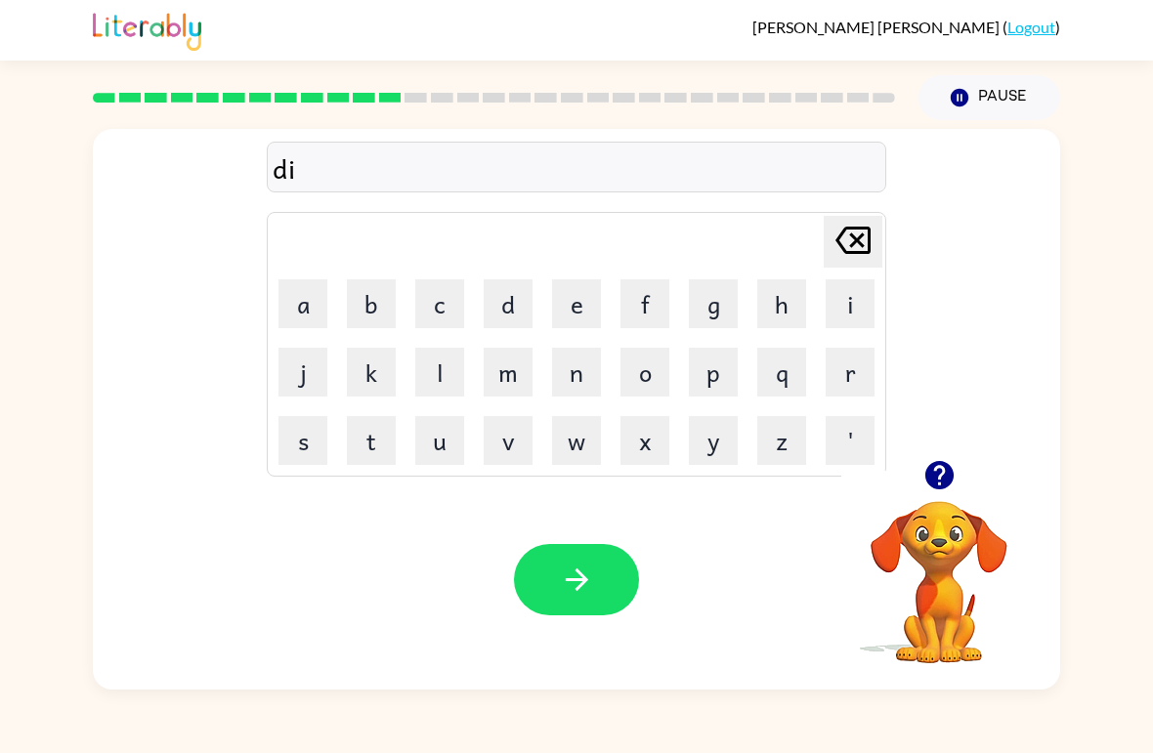
click at [457, 295] on button "c" at bounding box center [439, 303] width 49 height 49
click at [381, 435] on button "t" at bounding box center [371, 440] width 49 height 49
click at [281, 302] on button "a" at bounding box center [302, 303] width 49 height 49
click at [522, 299] on button "d" at bounding box center [508, 303] width 49 height 49
click at [582, 313] on button "e" at bounding box center [576, 303] width 49 height 49
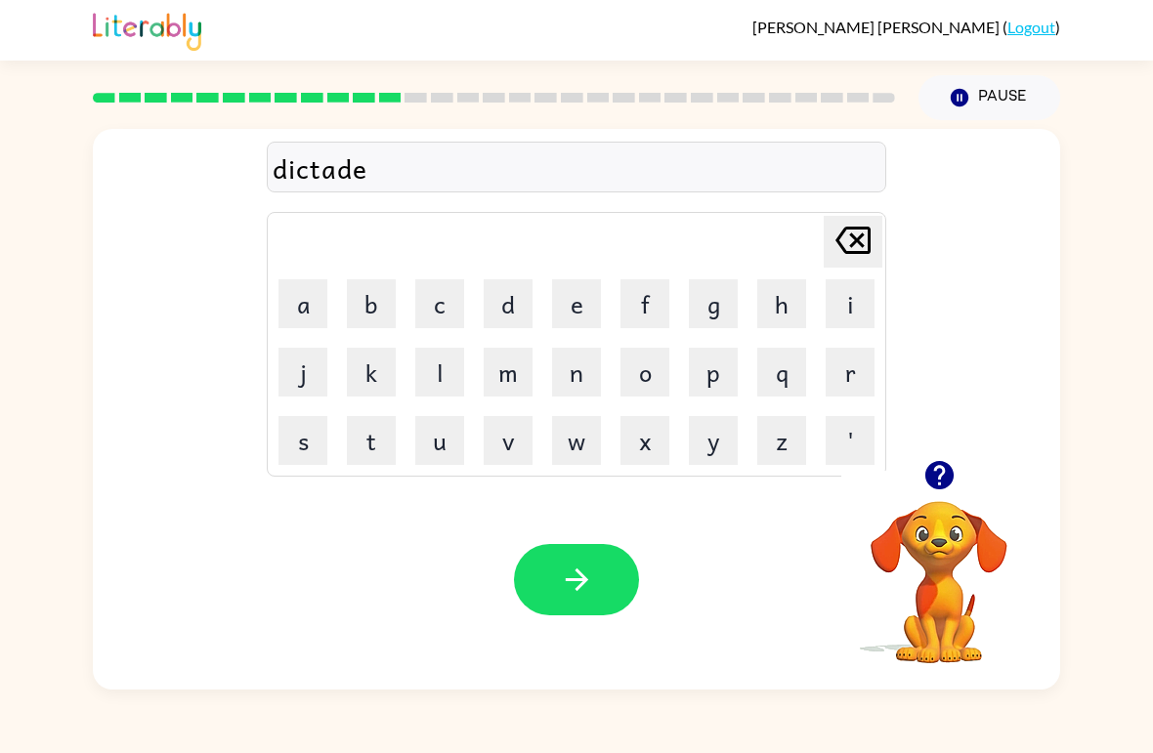
click at [585, 594] on icon "button" at bounding box center [577, 580] width 34 height 34
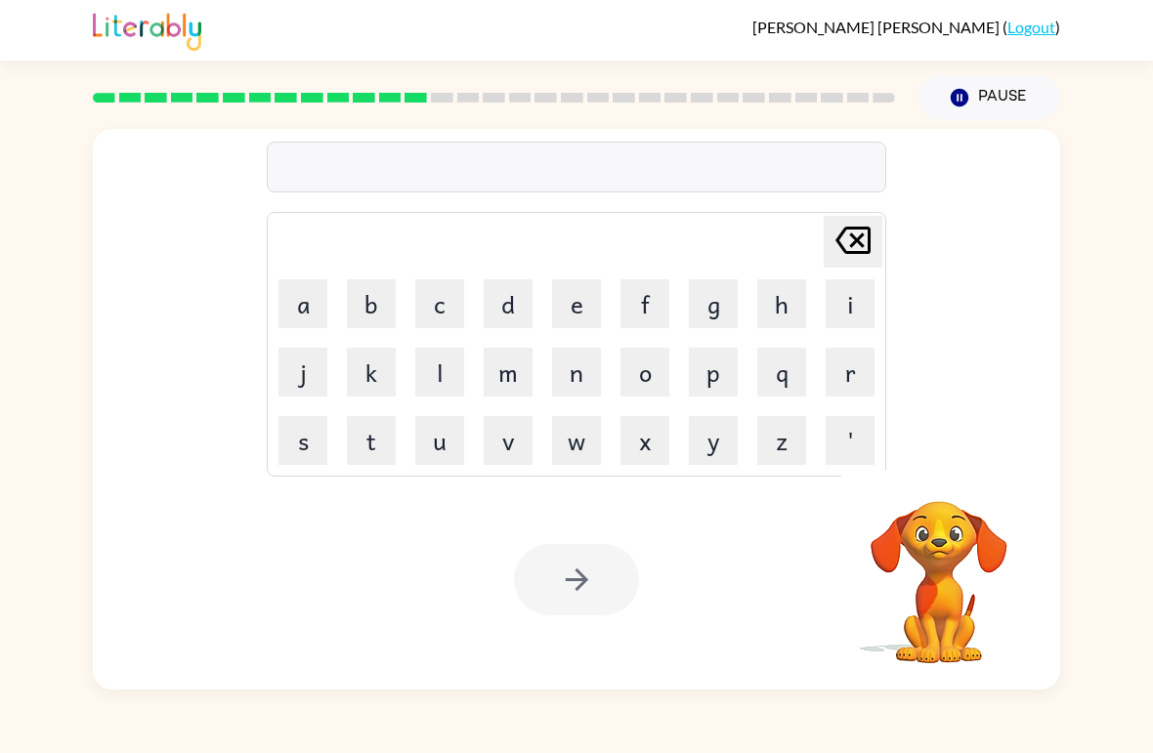
click at [720, 369] on button "p" at bounding box center [713, 372] width 49 height 49
click at [863, 243] on icon "[PERSON_NAME] last character input" at bounding box center [852, 240] width 47 height 47
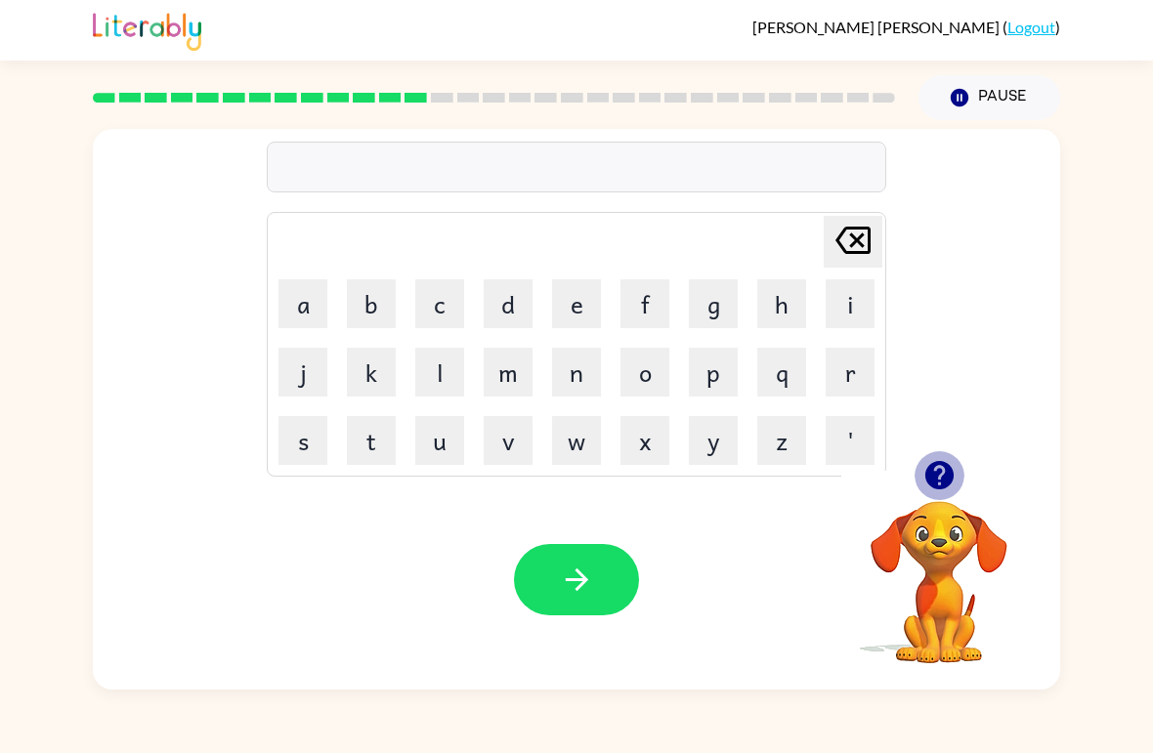
click at [947, 457] on button "button" at bounding box center [939, 475] width 50 height 50
click at [710, 377] on button "p" at bounding box center [713, 372] width 49 height 49
click at [314, 310] on button "a" at bounding box center [302, 303] width 49 height 49
click at [719, 442] on button "y" at bounding box center [713, 440] width 49 height 49
click at [512, 377] on button "m" at bounding box center [508, 372] width 49 height 49
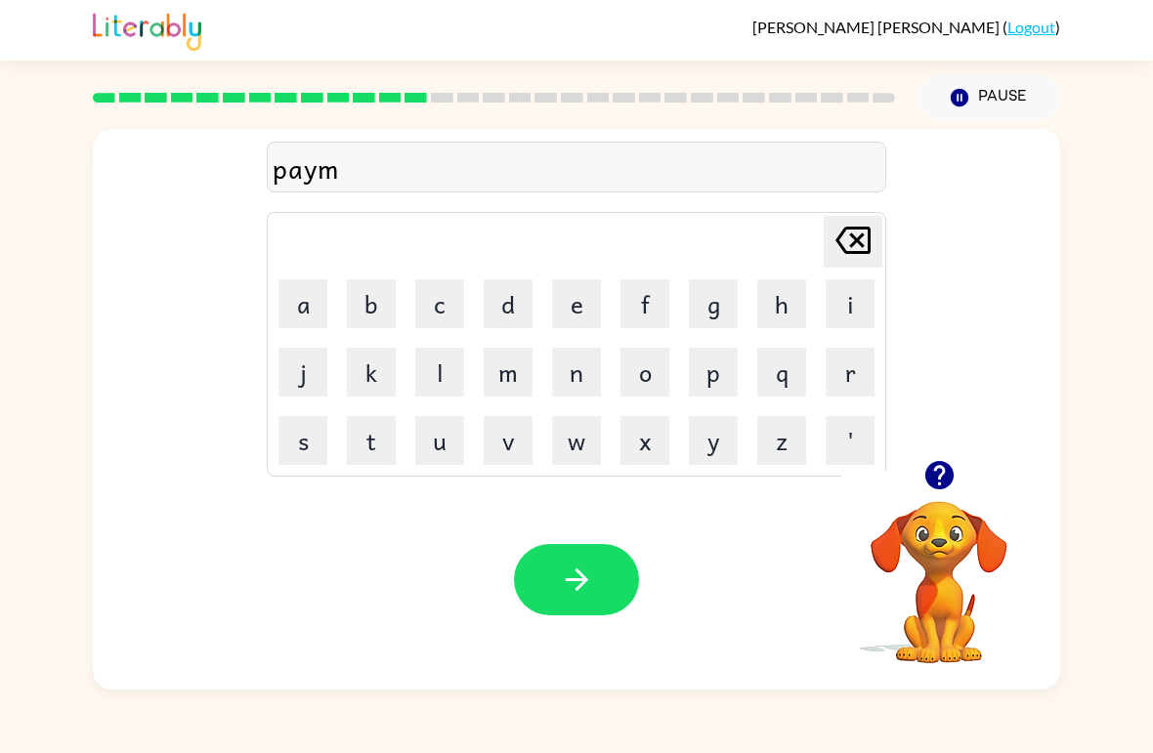
click at [574, 306] on button "e" at bounding box center [576, 303] width 49 height 49
click at [383, 434] on button "t" at bounding box center [371, 440] width 49 height 49
click at [528, 577] on button "button" at bounding box center [576, 579] width 125 height 71
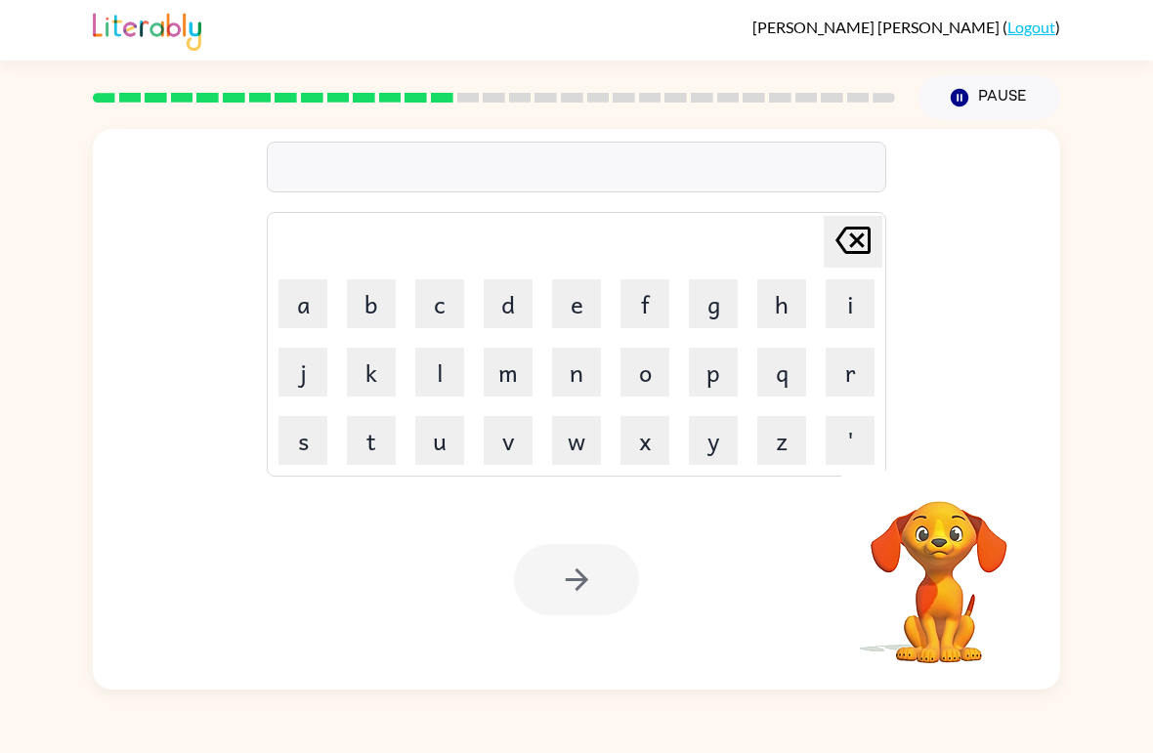
click at [512, 370] on button "m" at bounding box center [508, 372] width 49 height 49
click at [299, 300] on button "a" at bounding box center [302, 303] width 49 height 49
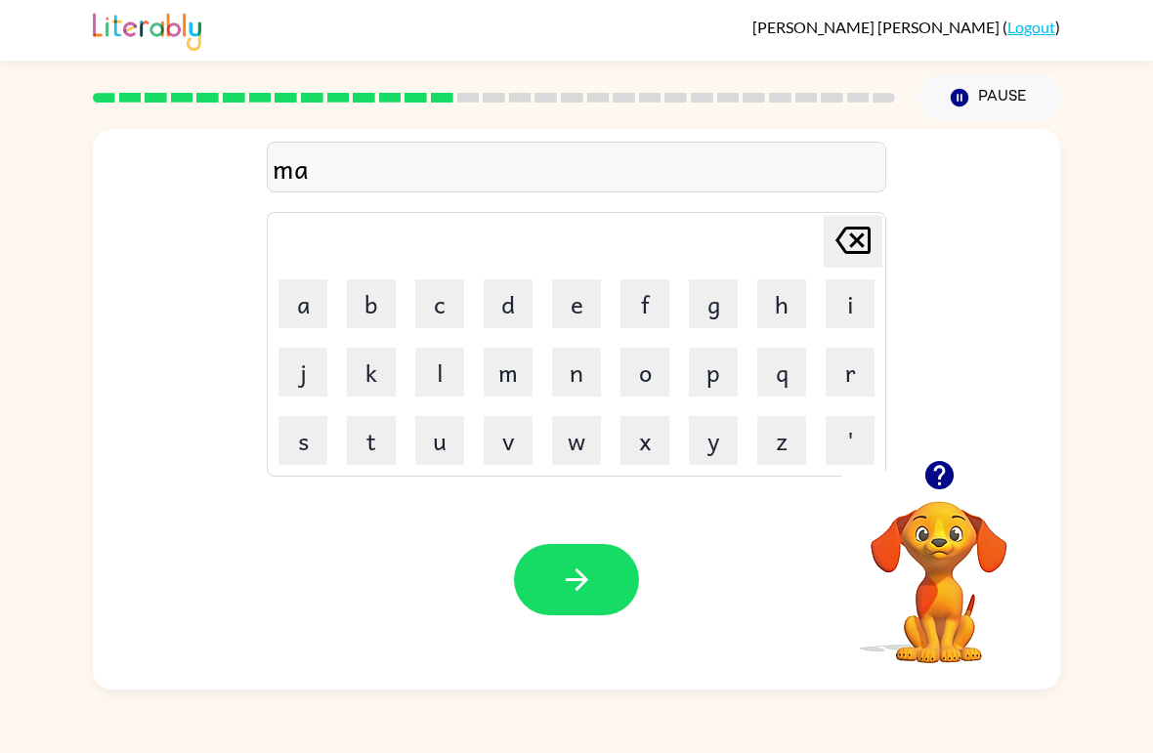
click at [718, 442] on button "y" at bounding box center [713, 440] width 49 height 49
click at [659, 373] on button "o" at bounding box center [644, 372] width 49 height 49
click at [856, 375] on button "r" at bounding box center [850, 372] width 49 height 49
click at [493, 535] on div "Your browser must support playing .mp4 files to use Literably. Please try using…" at bounding box center [576, 580] width 967 height 220
click at [615, 570] on button "button" at bounding box center [576, 579] width 125 height 71
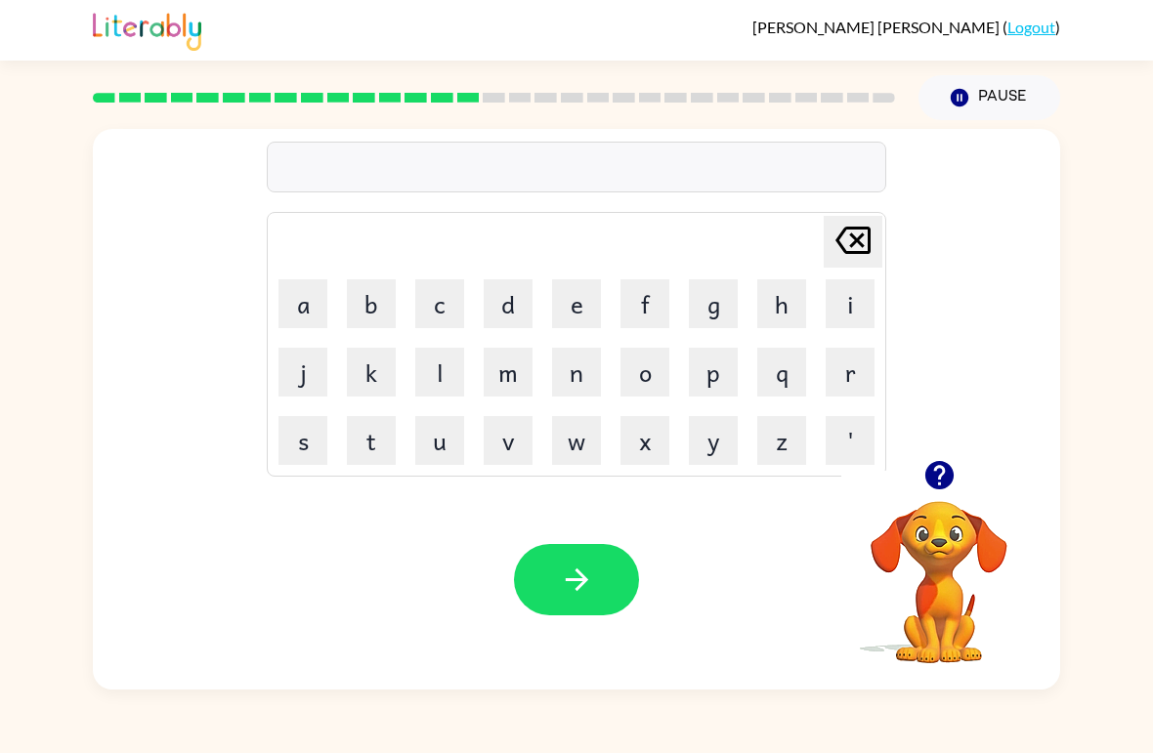
click at [297, 456] on button "s" at bounding box center [302, 440] width 49 height 49
click at [716, 383] on button "p" at bounding box center [713, 372] width 49 height 49
click at [303, 300] on button "a" at bounding box center [302, 303] width 49 height 49
click at [846, 372] on button "r" at bounding box center [850, 372] width 49 height 49
click at [382, 368] on button "k" at bounding box center [371, 372] width 49 height 49
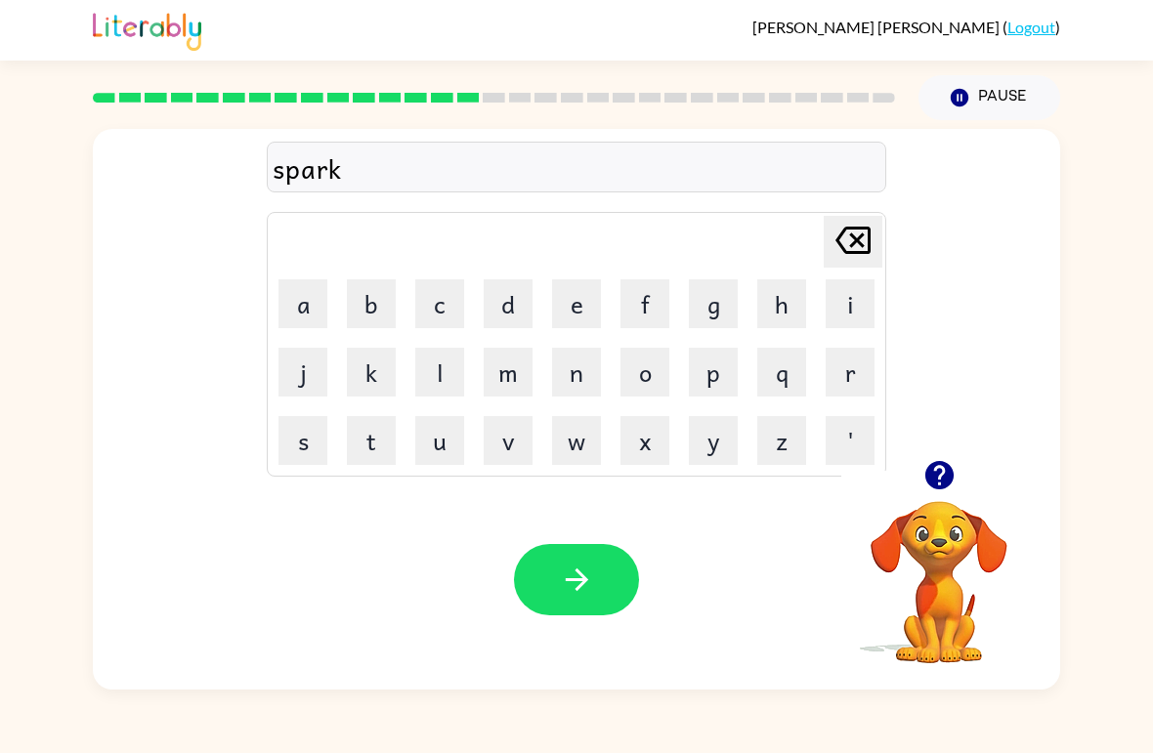
click at [564, 603] on button "button" at bounding box center [576, 579] width 125 height 71
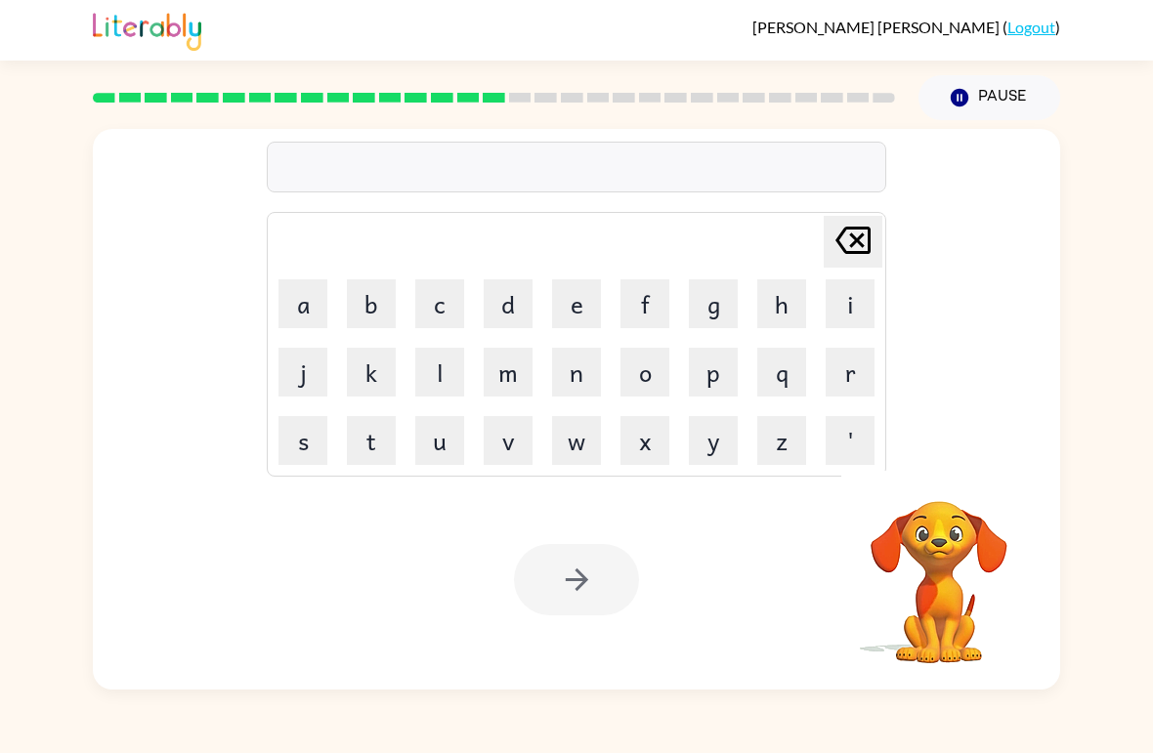
click at [714, 373] on button "p" at bounding box center [713, 372] width 49 height 49
click at [593, 430] on button "w" at bounding box center [576, 440] width 49 height 49
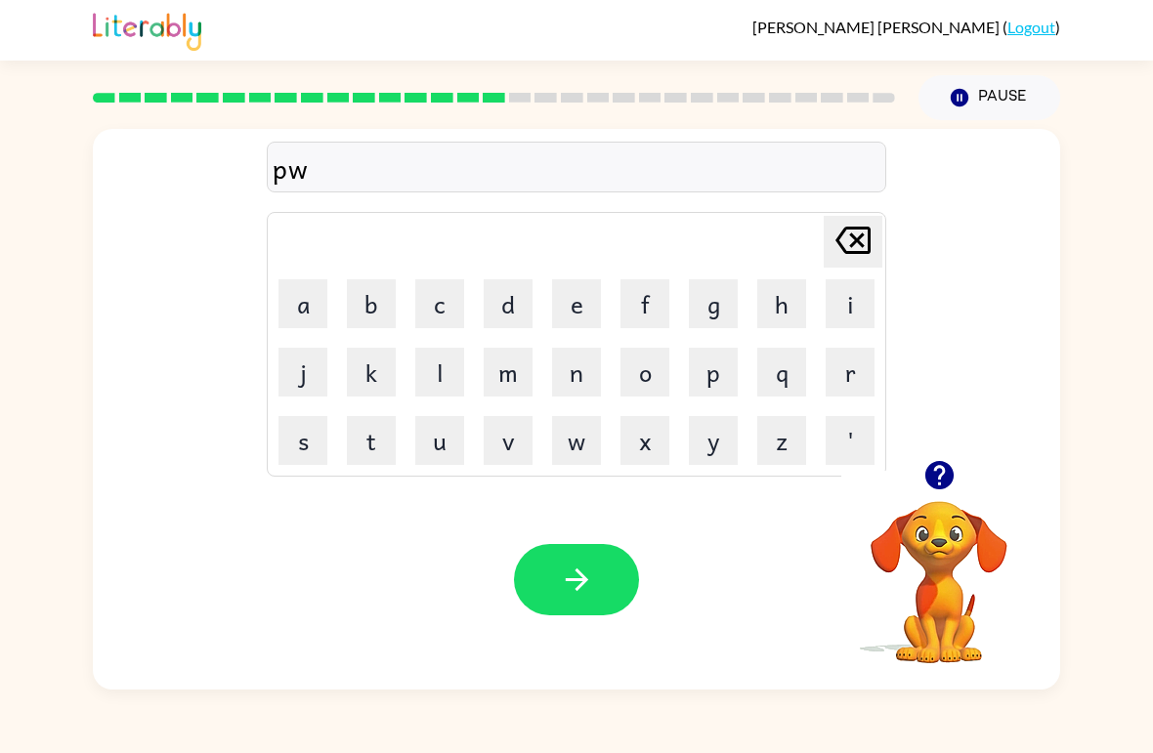
click at [845, 248] on icon "[PERSON_NAME] last character input" at bounding box center [852, 240] width 47 height 47
click at [650, 377] on button "o" at bounding box center [644, 372] width 49 height 49
click at [570, 463] on button "w" at bounding box center [576, 440] width 49 height 49
click at [553, 571] on button "button" at bounding box center [576, 579] width 125 height 71
click at [288, 435] on button "s" at bounding box center [302, 440] width 49 height 49
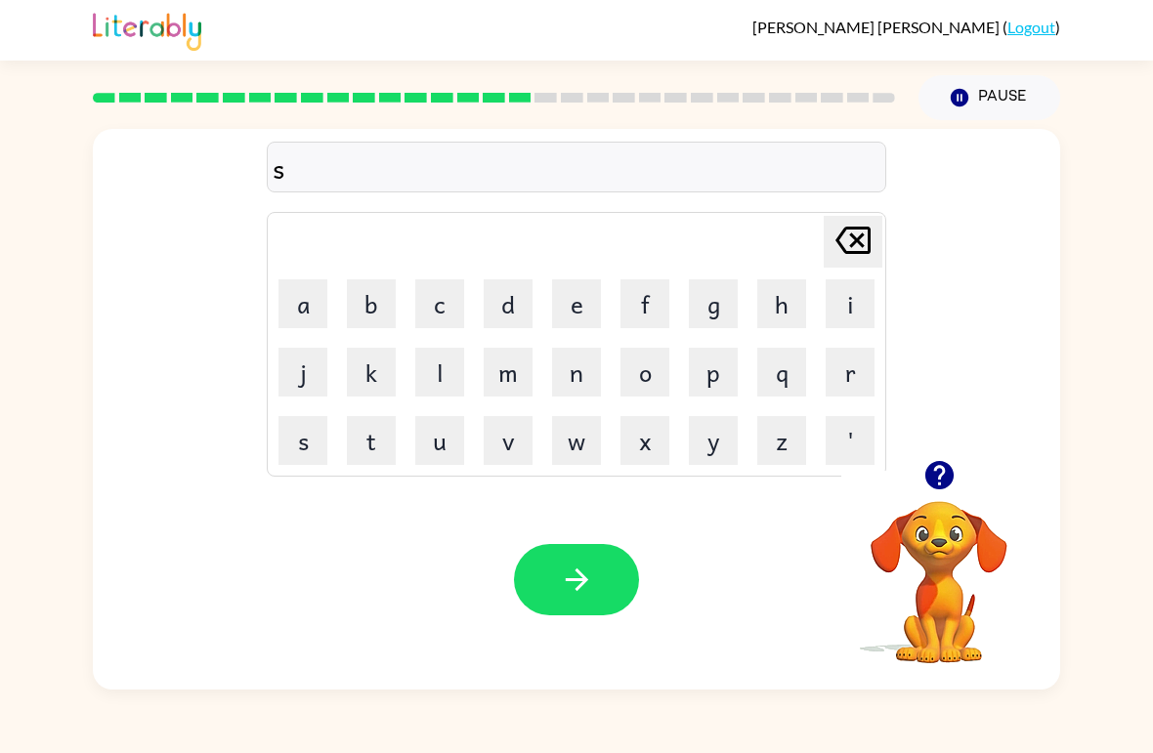
click at [718, 380] on button "p" at bounding box center [713, 372] width 49 height 49
click at [840, 302] on button "i" at bounding box center [850, 303] width 49 height 49
click at [567, 392] on button "n" at bounding box center [576, 372] width 49 height 49
click at [838, 304] on button "i" at bounding box center [850, 303] width 49 height 49
click at [593, 387] on button "n" at bounding box center [576, 372] width 49 height 49
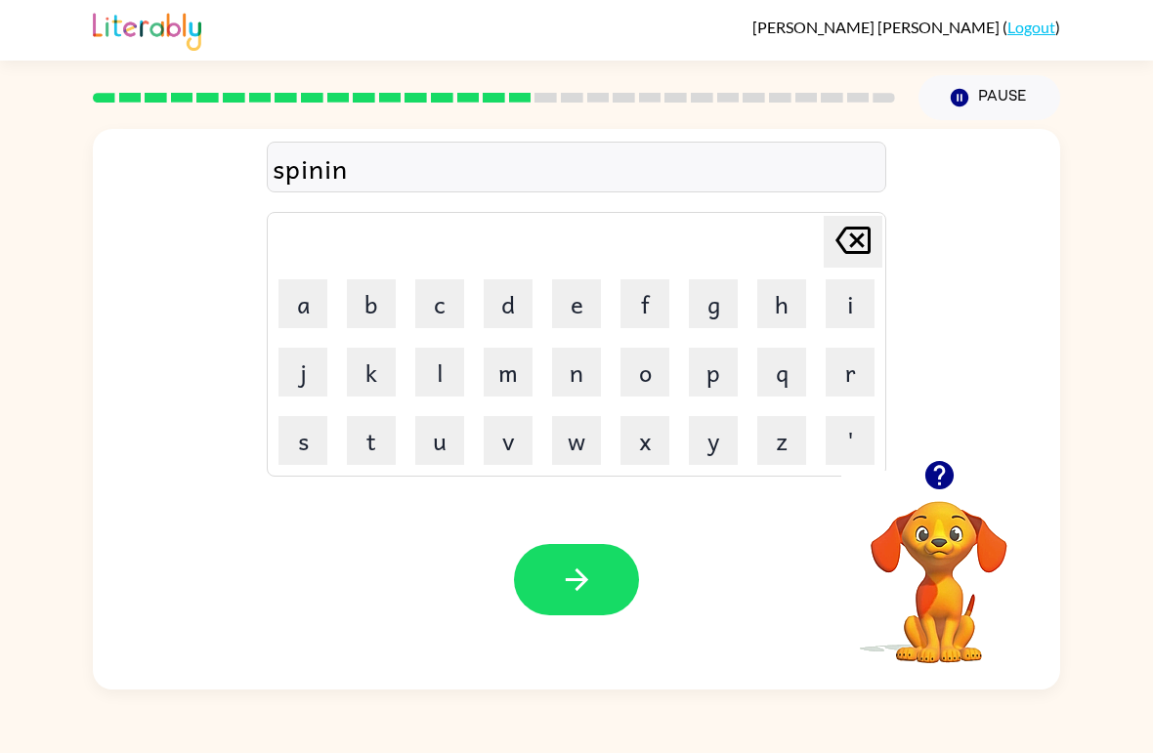
click at [731, 311] on button "g" at bounding box center [713, 303] width 49 height 49
click at [615, 579] on button "button" at bounding box center [576, 579] width 125 height 71
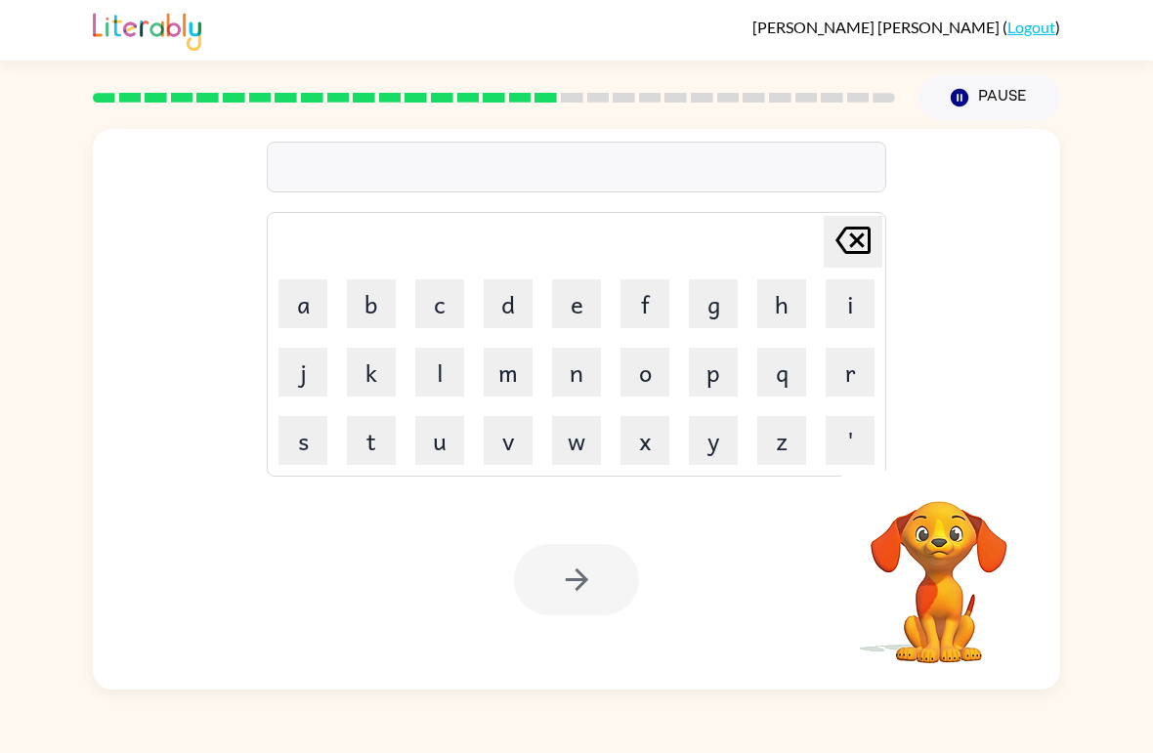
click at [710, 303] on button "g" at bounding box center [713, 303] width 49 height 49
click at [844, 380] on button "r" at bounding box center [850, 372] width 49 height 49
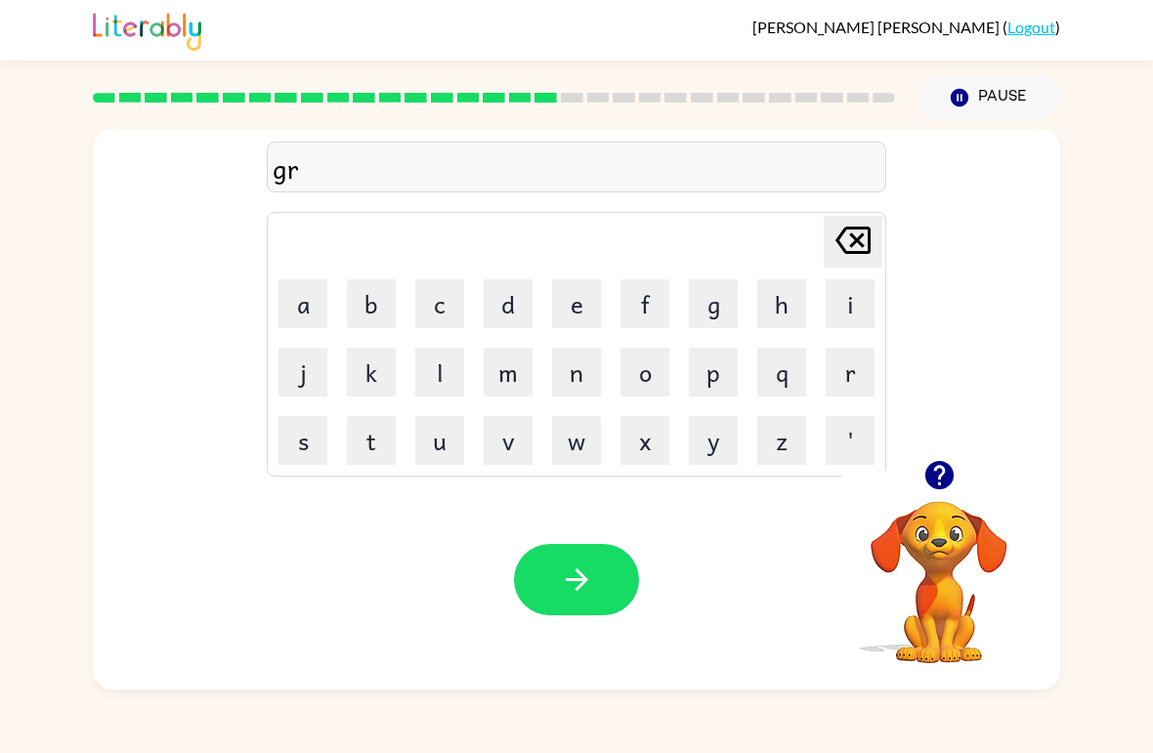
click at [437, 450] on button "u" at bounding box center [439, 440] width 49 height 49
click at [512, 380] on button "m" at bounding box center [508, 372] width 49 height 49
click at [776, 376] on button "q" at bounding box center [781, 372] width 49 height 49
click at [839, 263] on icon "[PERSON_NAME] last character input" at bounding box center [852, 240] width 47 height 47
click at [718, 378] on button "p" at bounding box center [713, 372] width 49 height 49
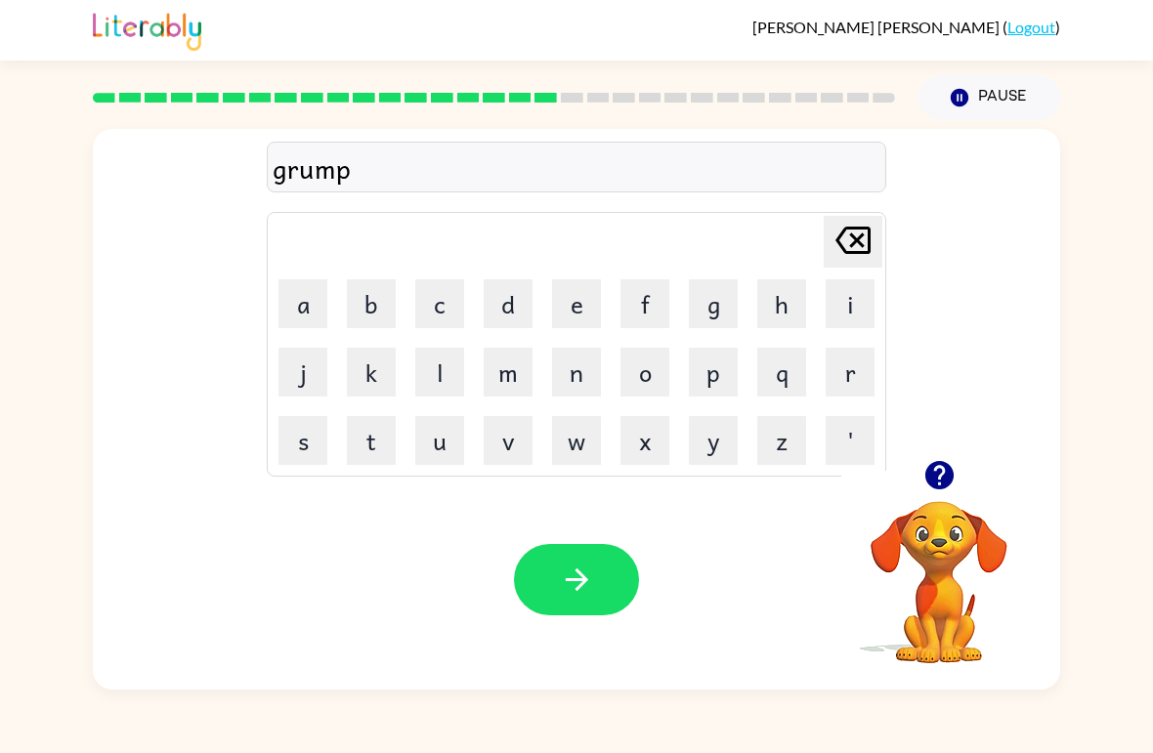
click at [702, 444] on button "y" at bounding box center [713, 440] width 49 height 49
click at [579, 311] on button "e" at bounding box center [576, 303] width 49 height 49
click at [310, 446] on button "s" at bounding box center [302, 440] width 49 height 49
click at [380, 449] on button "t" at bounding box center [371, 440] width 49 height 49
click at [562, 609] on button "button" at bounding box center [576, 579] width 125 height 71
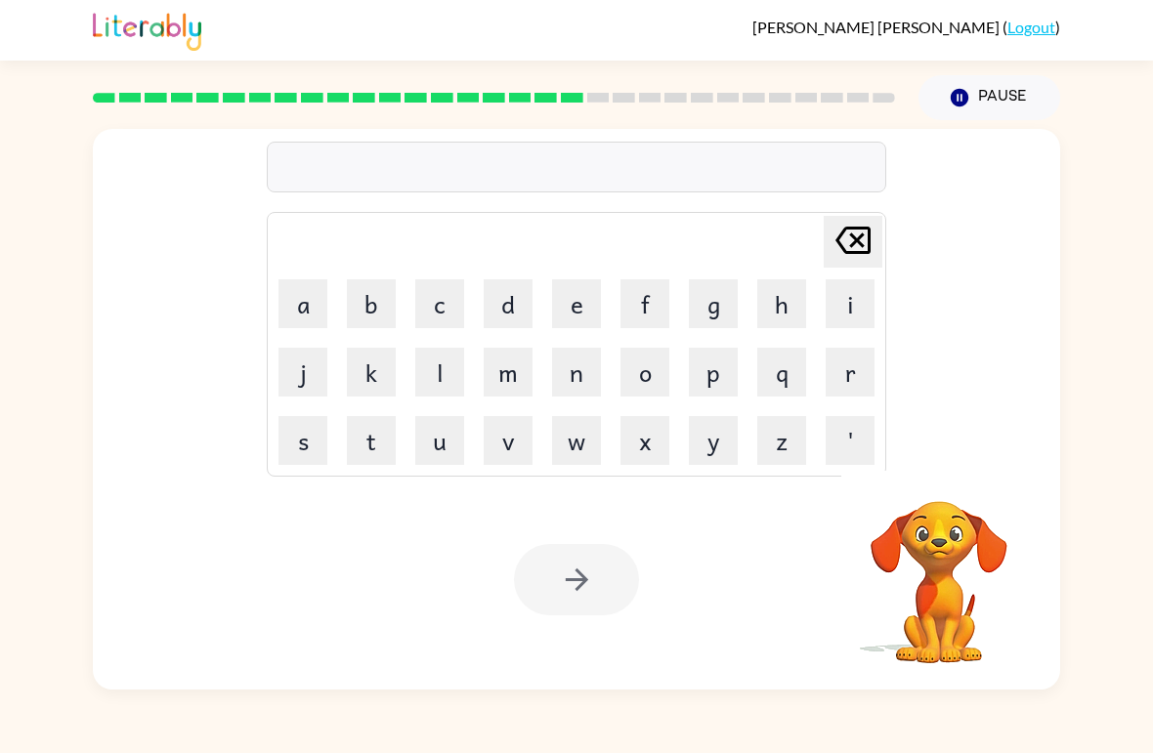
click at [856, 299] on button "i" at bounding box center [850, 303] width 49 height 49
click at [572, 383] on button "n" at bounding box center [576, 372] width 49 height 49
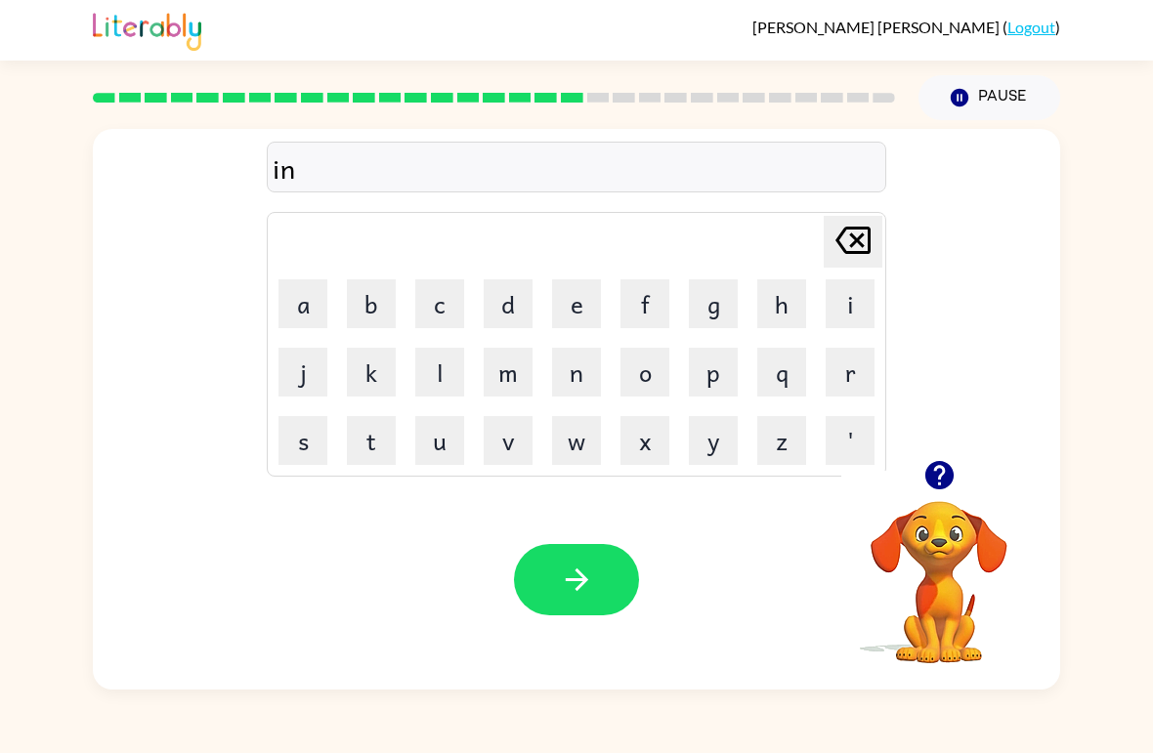
click at [446, 299] on button "c" at bounding box center [439, 303] width 49 height 49
click at [838, 380] on button "r" at bounding box center [850, 372] width 49 height 49
click at [566, 307] on button "e" at bounding box center [576, 303] width 49 height 49
click at [872, 164] on div "incre" at bounding box center [577, 168] width 608 height 41
click at [511, 304] on button "d" at bounding box center [508, 303] width 49 height 49
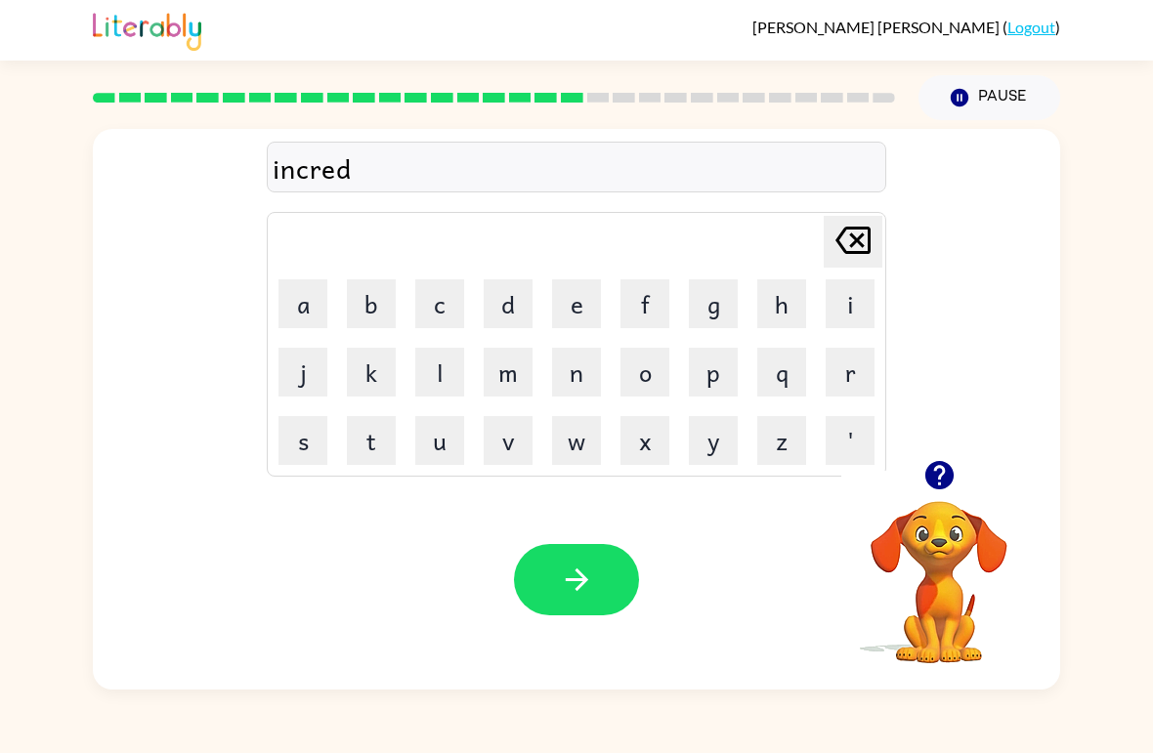
click at [841, 302] on button "i" at bounding box center [850, 303] width 49 height 49
click at [366, 300] on button "b" at bounding box center [371, 303] width 49 height 49
click at [441, 384] on button "l" at bounding box center [439, 372] width 49 height 49
click at [559, 307] on button "e" at bounding box center [576, 303] width 49 height 49
click at [554, 595] on button "button" at bounding box center [576, 579] width 125 height 71
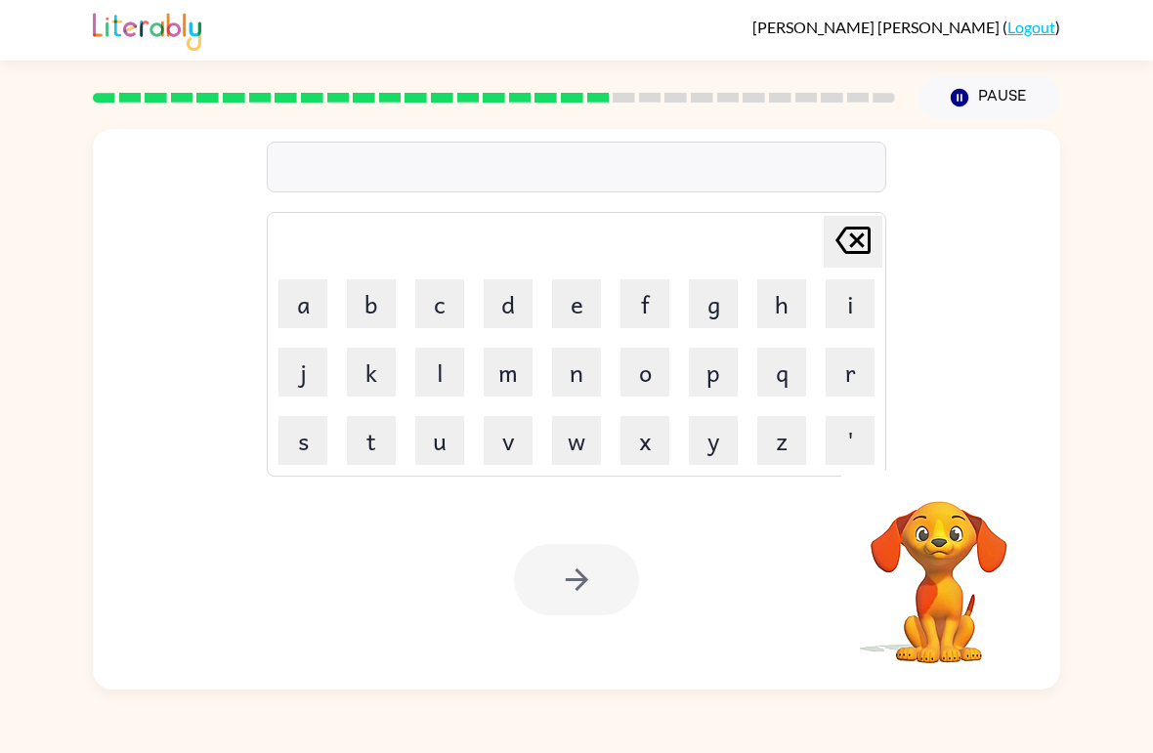
click at [443, 376] on button "l" at bounding box center [439, 372] width 49 height 49
click at [846, 296] on button "i" at bounding box center [850, 303] width 49 height 49
click at [311, 450] on button "s" at bounding box center [302, 440] width 49 height 49
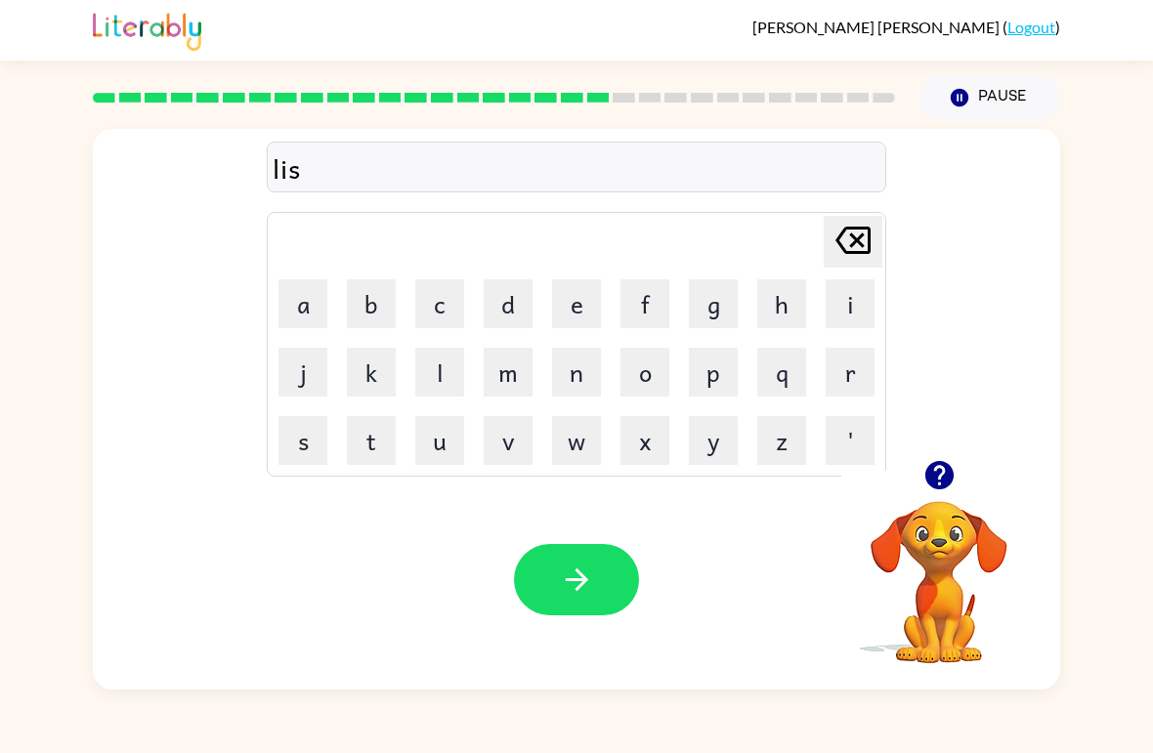
click at [584, 311] on button "e" at bounding box center [576, 303] width 49 height 49
click at [575, 371] on button "n" at bounding box center [576, 372] width 49 height 49
click at [585, 304] on button "e" at bounding box center [576, 303] width 49 height 49
click at [517, 313] on button "d" at bounding box center [508, 303] width 49 height 49
click at [560, 554] on button "button" at bounding box center [576, 579] width 125 height 71
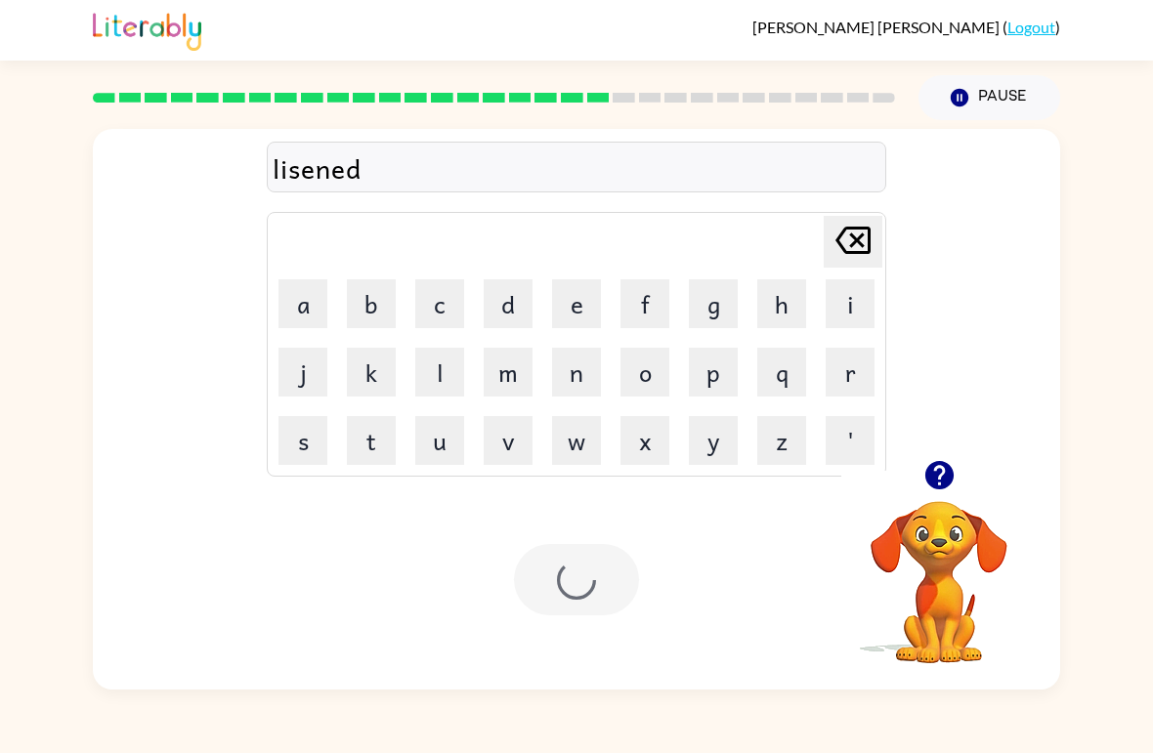
click at [608, 576] on div at bounding box center [576, 579] width 125 height 71
click at [505, 303] on button "d" at bounding box center [508, 303] width 49 height 49
click at [662, 375] on button "o" at bounding box center [644, 372] width 49 height 49
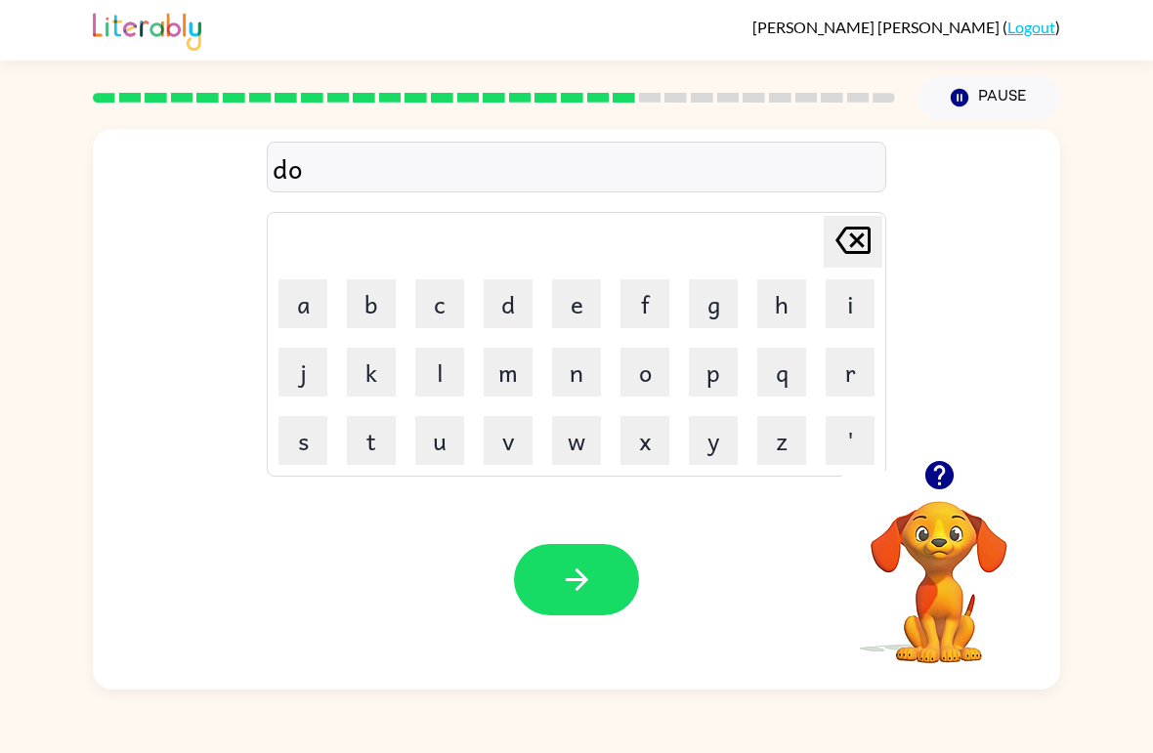
click at [870, 244] on icon at bounding box center [852, 240] width 35 height 27
click at [869, 243] on icon at bounding box center [852, 240] width 35 height 27
click at [564, 370] on button "n" at bounding box center [576, 372] width 49 height 49
click at [645, 370] on button "o" at bounding box center [644, 372] width 49 height 49
click at [510, 384] on button "m" at bounding box center [508, 372] width 49 height 49
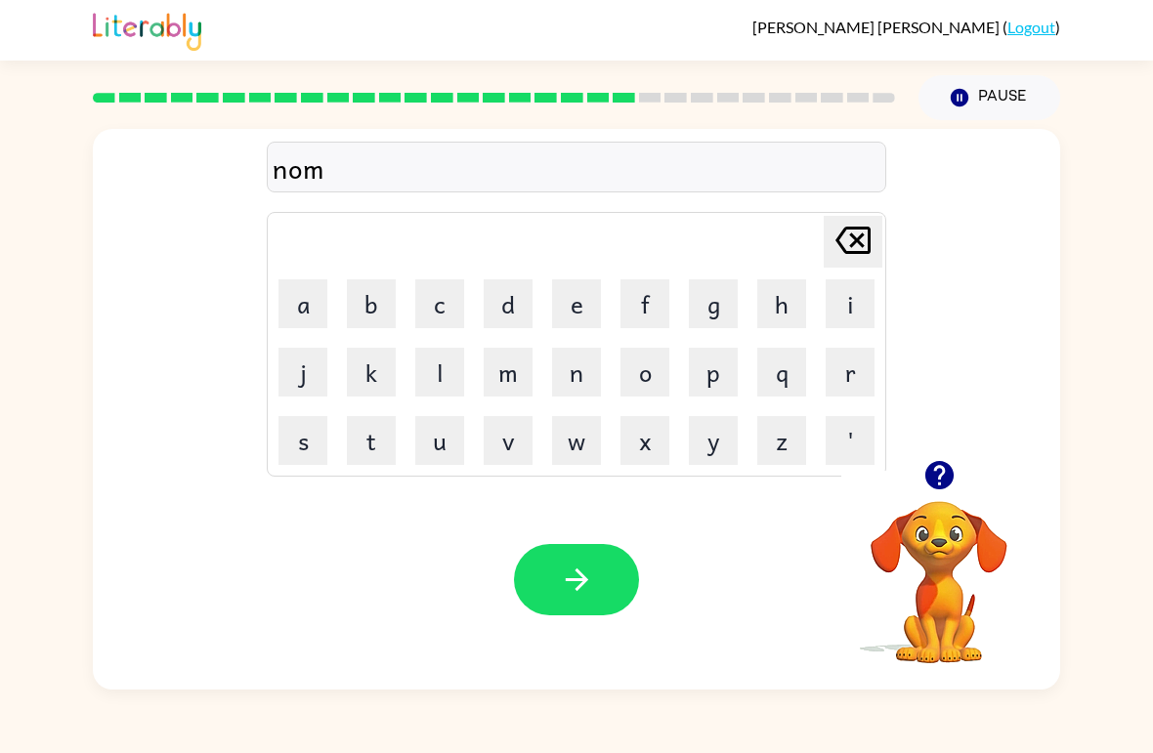
click at [846, 304] on button "i" at bounding box center [850, 303] width 49 height 49
click at [580, 386] on button "n" at bounding box center [576, 372] width 49 height 49
click at [295, 301] on button "a" at bounding box center [302, 303] width 49 height 49
click at [379, 434] on button "t" at bounding box center [371, 440] width 49 height 49
click at [574, 299] on button "e" at bounding box center [576, 303] width 49 height 49
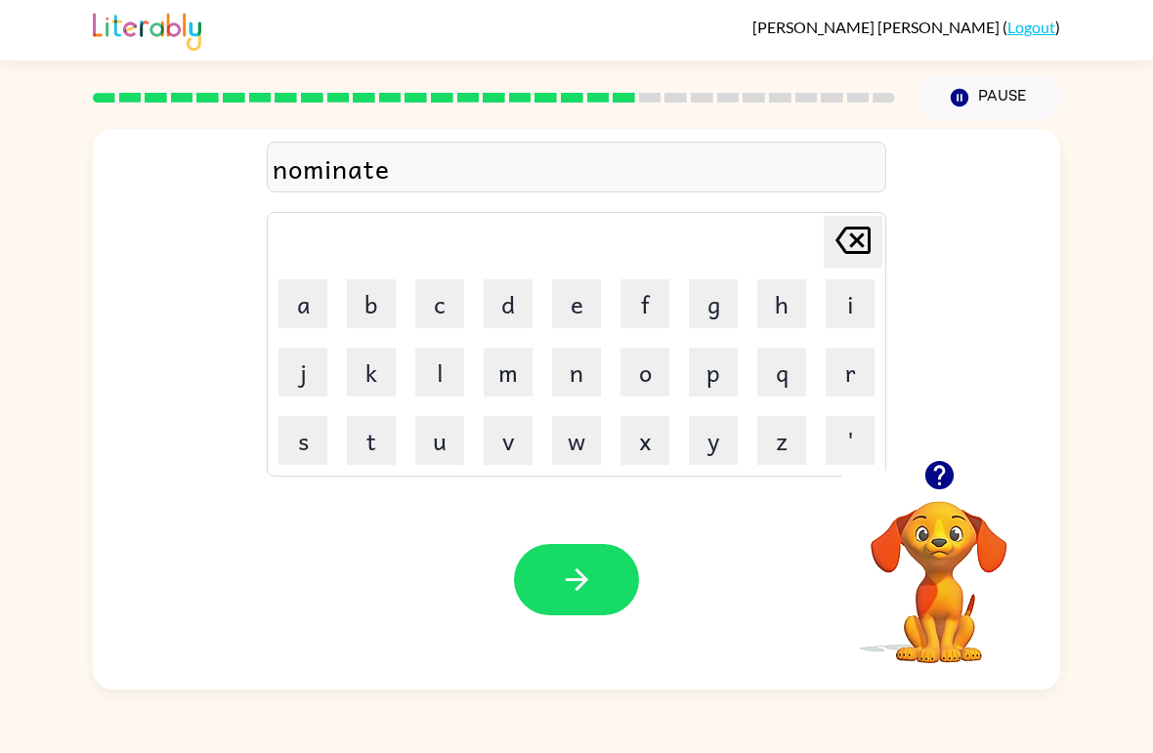
click at [601, 581] on button "button" at bounding box center [576, 579] width 125 height 71
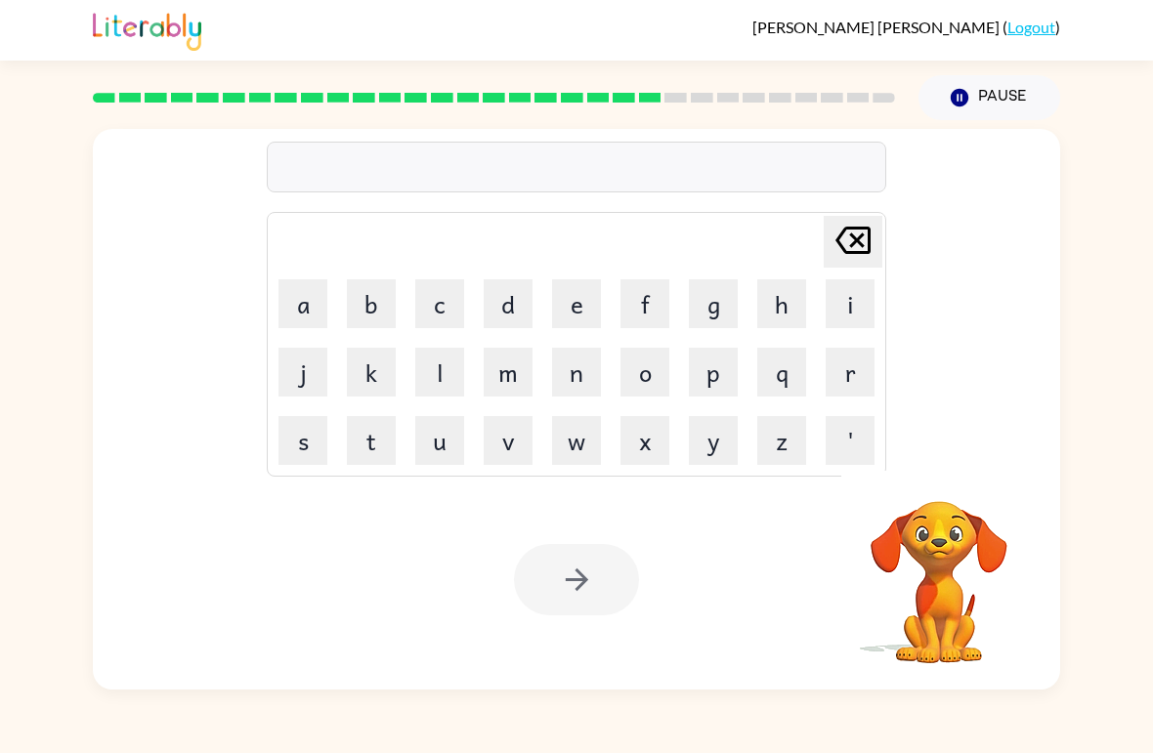
click at [283, 433] on button "s" at bounding box center [302, 440] width 49 height 49
click at [453, 452] on button "u" at bounding box center [439, 440] width 49 height 49
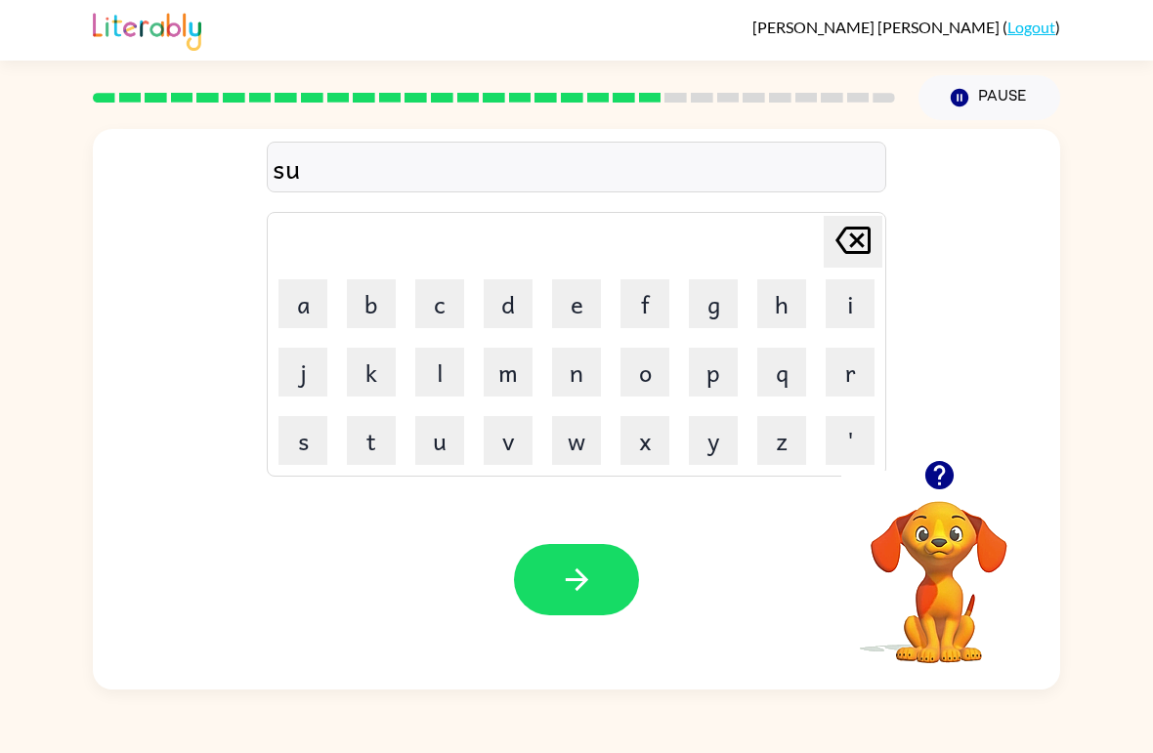
click at [303, 434] on button "s" at bounding box center [302, 440] width 49 height 49
click at [367, 454] on button "t" at bounding box center [371, 440] width 49 height 49
click at [302, 297] on button "a" at bounding box center [302, 303] width 49 height 49
click at [835, 310] on button "i" at bounding box center [850, 303] width 49 height 49
click at [575, 389] on button "n" at bounding box center [576, 372] width 49 height 49
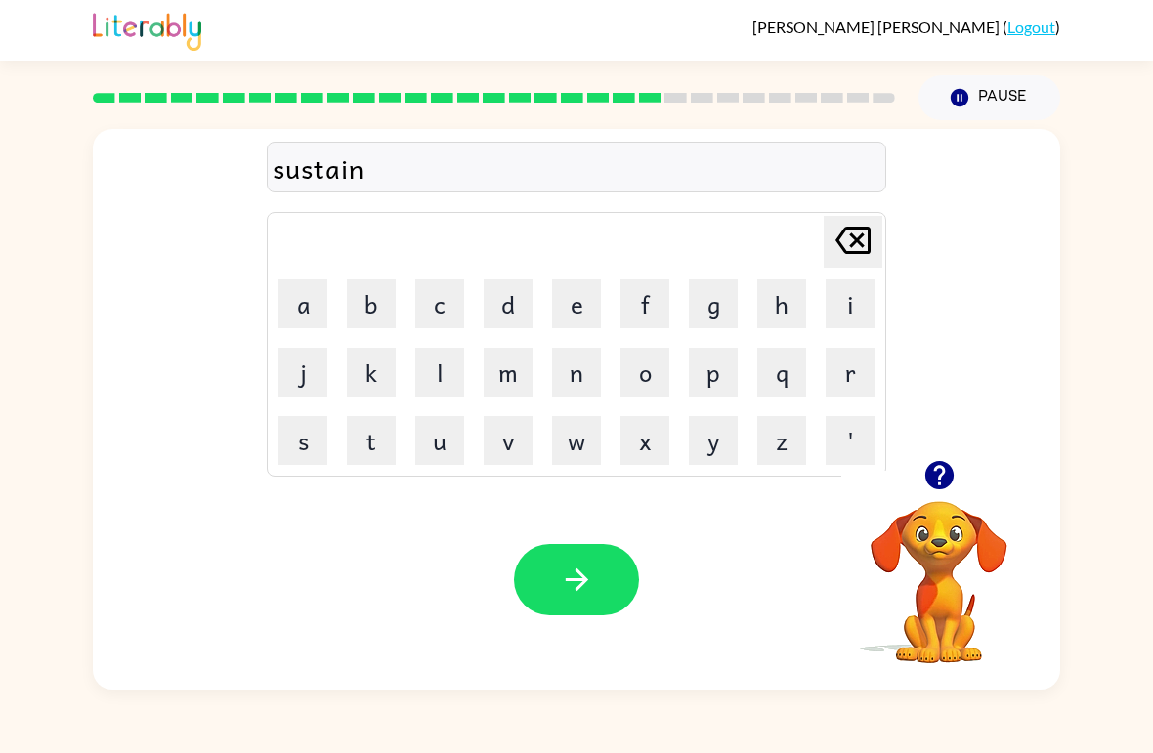
click at [578, 553] on button "button" at bounding box center [576, 579] width 125 height 71
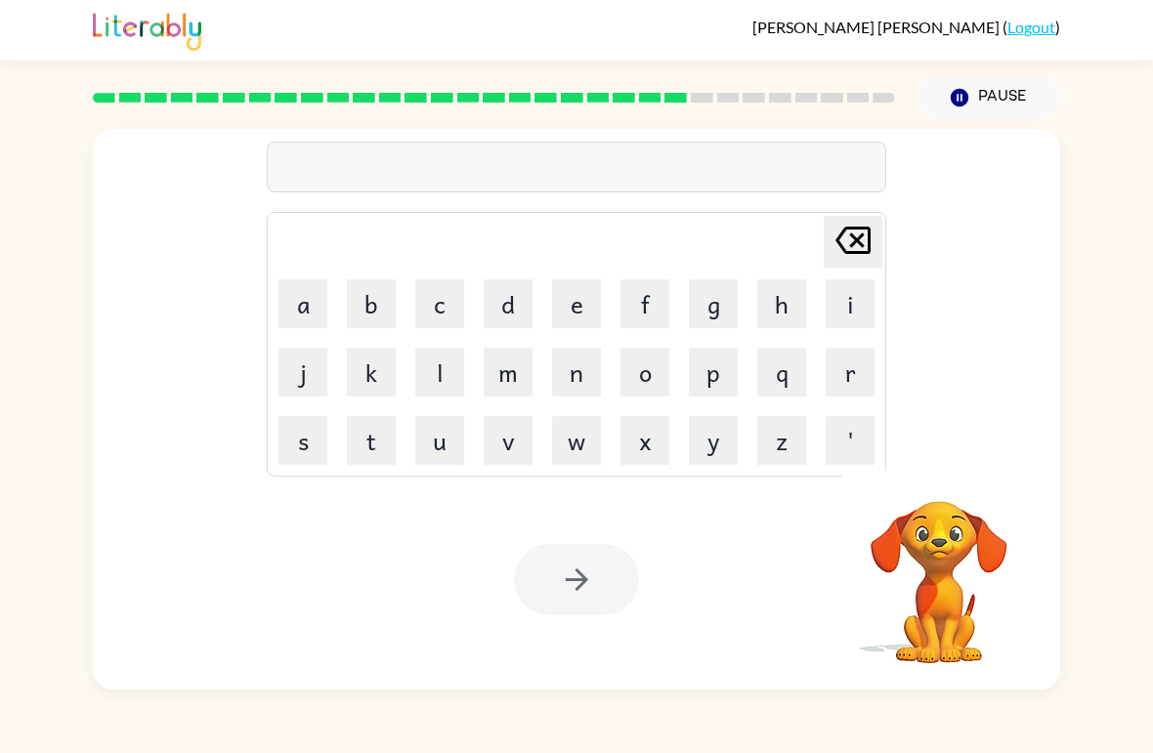
click at [545, 442] on td "w" at bounding box center [576, 440] width 66 height 66
click at [572, 436] on button "w" at bounding box center [576, 440] width 49 height 49
click at [641, 385] on button "o" at bounding box center [644, 372] width 49 height 49
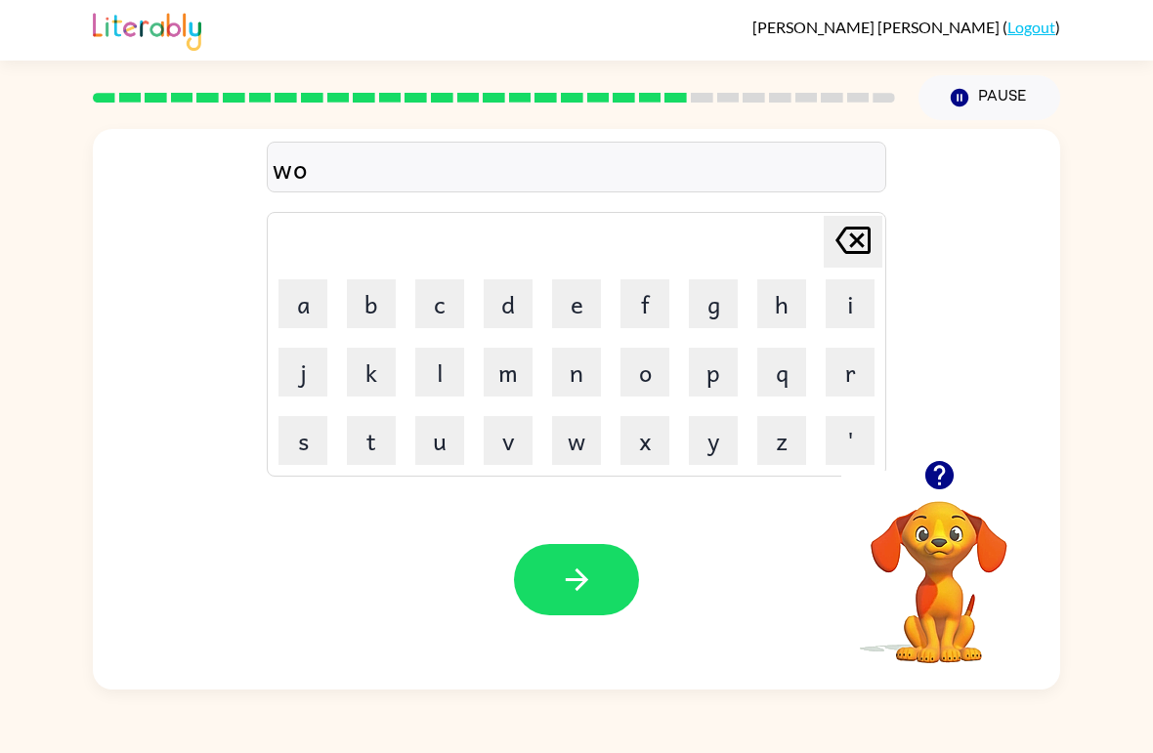
click at [854, 375] on button "r" at bounding box center [850, 372] width 49 height 49
click at [499, 308] on button "d" at bounding box center [508, 303] width 49 height 49
click at [699, 461] on button "y" at bounding box center [713, 440] width 49 height 49
click at [573, 615] on button "button" at bounding box center [576, 579] width 125 height 71
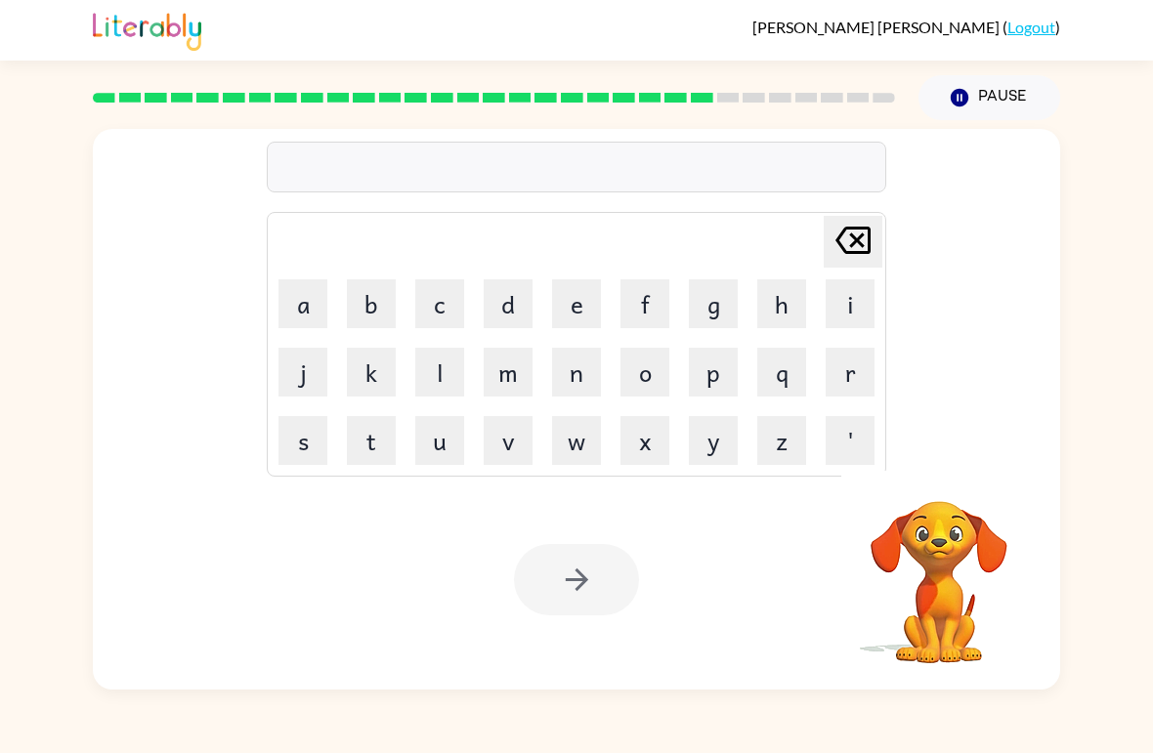
click at [838, 374] on button "r" at bounding box center [850, 372] width 49 height 49
click at [574, 314] on button "e" at bounding box center [576, 303] width 49 height 49
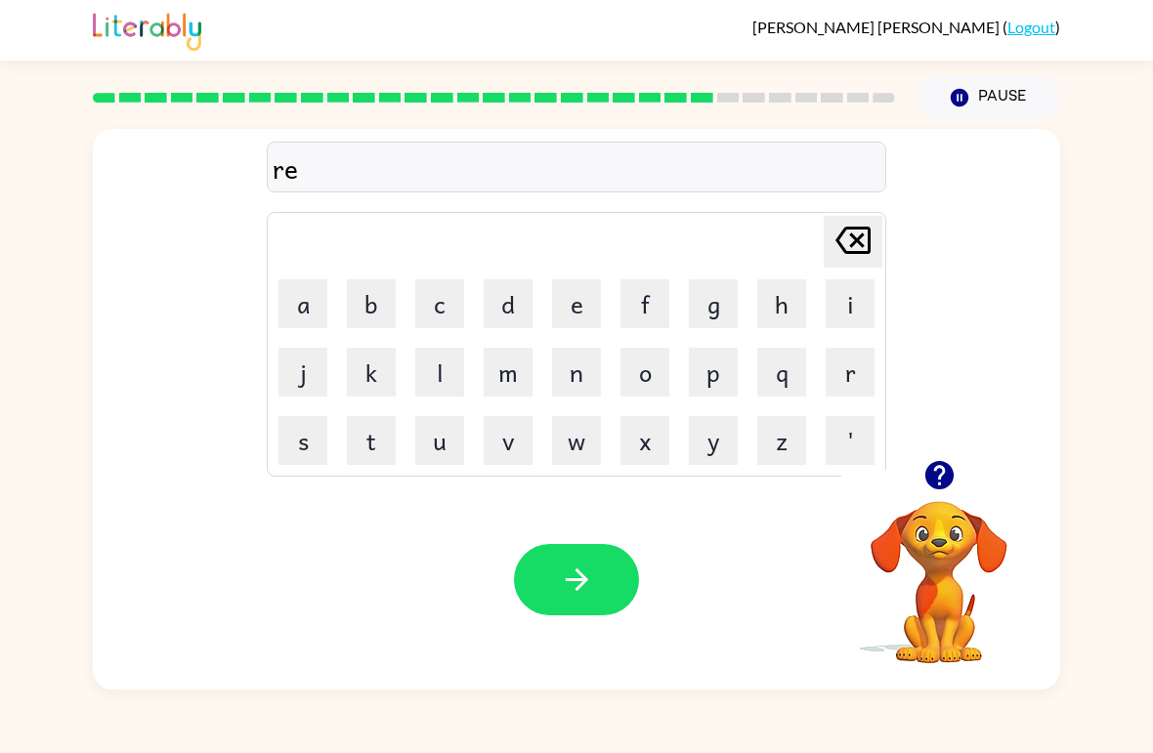
click at [437, 354] on button "l" at bounding box center [439, 372] width 49 height 49
click at [303, 312] on button "a" at bounding box center [302, 303] width 49 height 49
click at [364, 447] on button "t" at bounding box center [371, 440] width 49 height 49
click at [582, 306] on button "e" at bounding box center [576, 303] width 49 height 49
click at [514, 301] on button "d" at bounding box center [508, 303] width 49 height 49
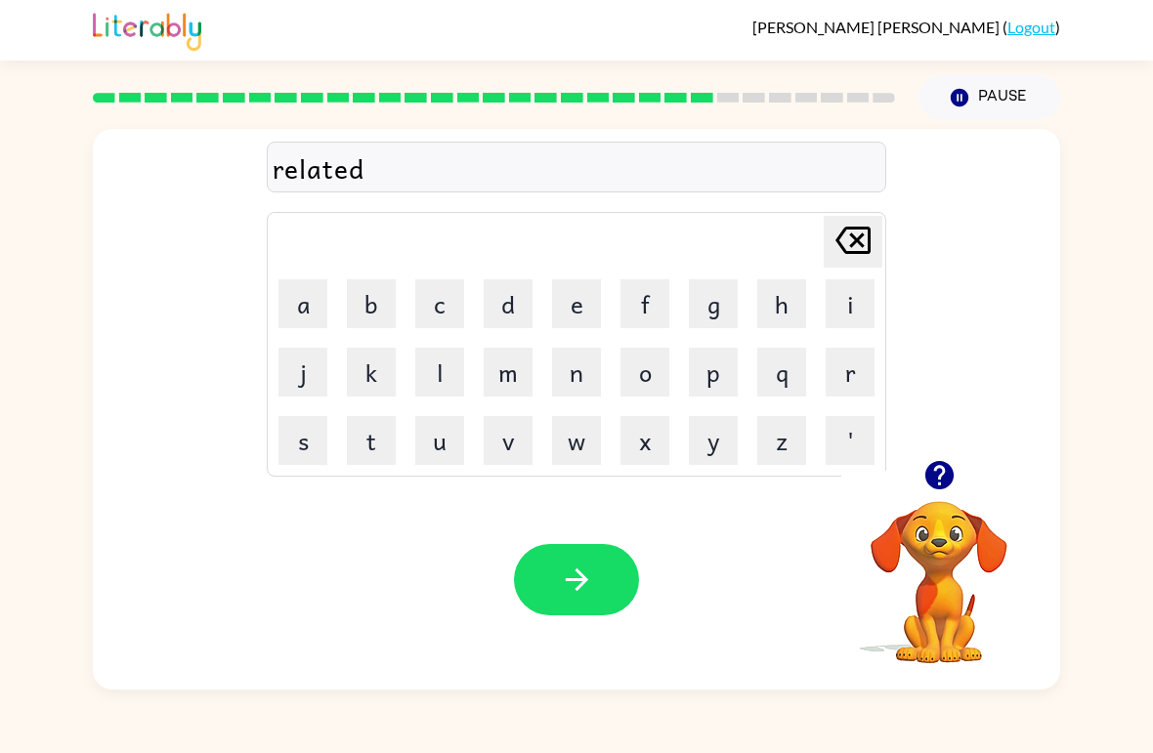
click at [588, 575] on icon "button" at bounding box center [577, 580] width 34 height 34
click at [381, 360] on button "k" at bounding box center [371, 372] width 49 height 49
click at [847, 314] on button "i" at bounding box center [850, 303] width 49 height 49
click at [375, 453] on button "t" at bounding box center [371, 440] width 49 height 49
click at [374, 453] on button "t" at bounding box center [371, 440] width 49 height 49
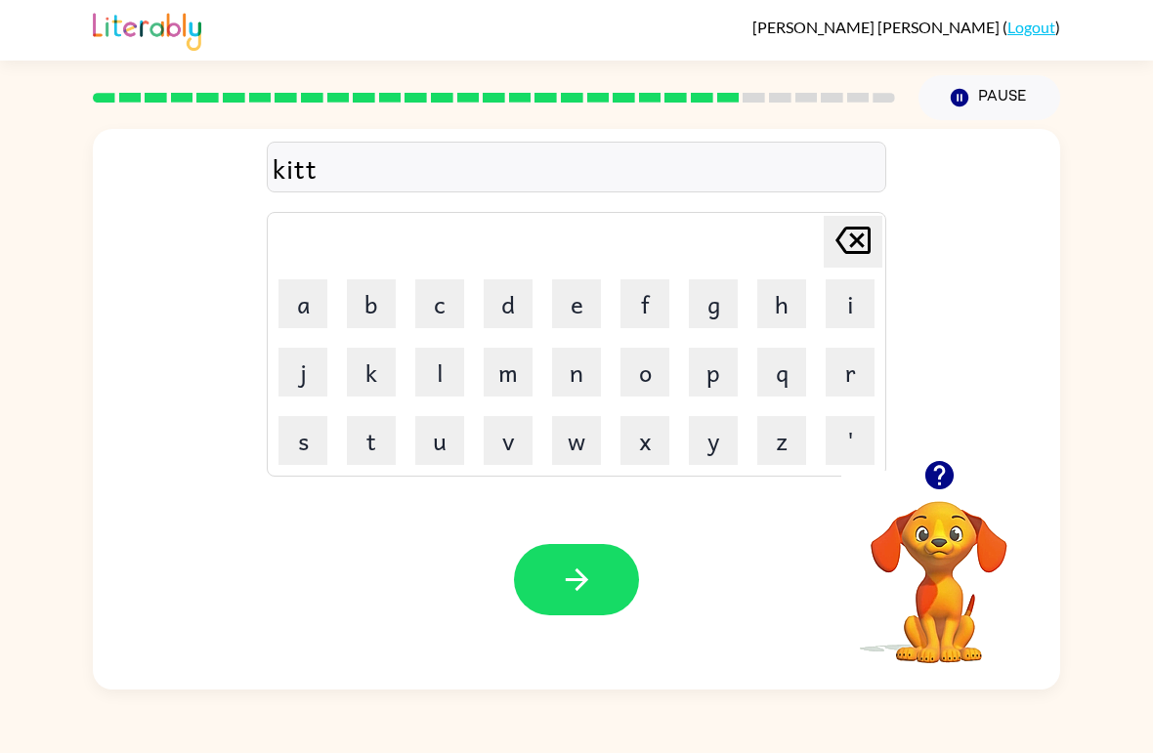
click at [575, 306] on button "e" at bounding box center [576, 303] width 49 height 49
click at [590, 377] on button "n" at bounding box center [576, 372] width 49 height 49
click at [536, 585] on button "button" at bounding box center [576, 579] width 125 height 71
click at [301, 303] on button "a" at bounding box center [302, 303] width 49 height 49
click at [713, 382] on button "p" at bounding box center [713, 372] width 49 height 49
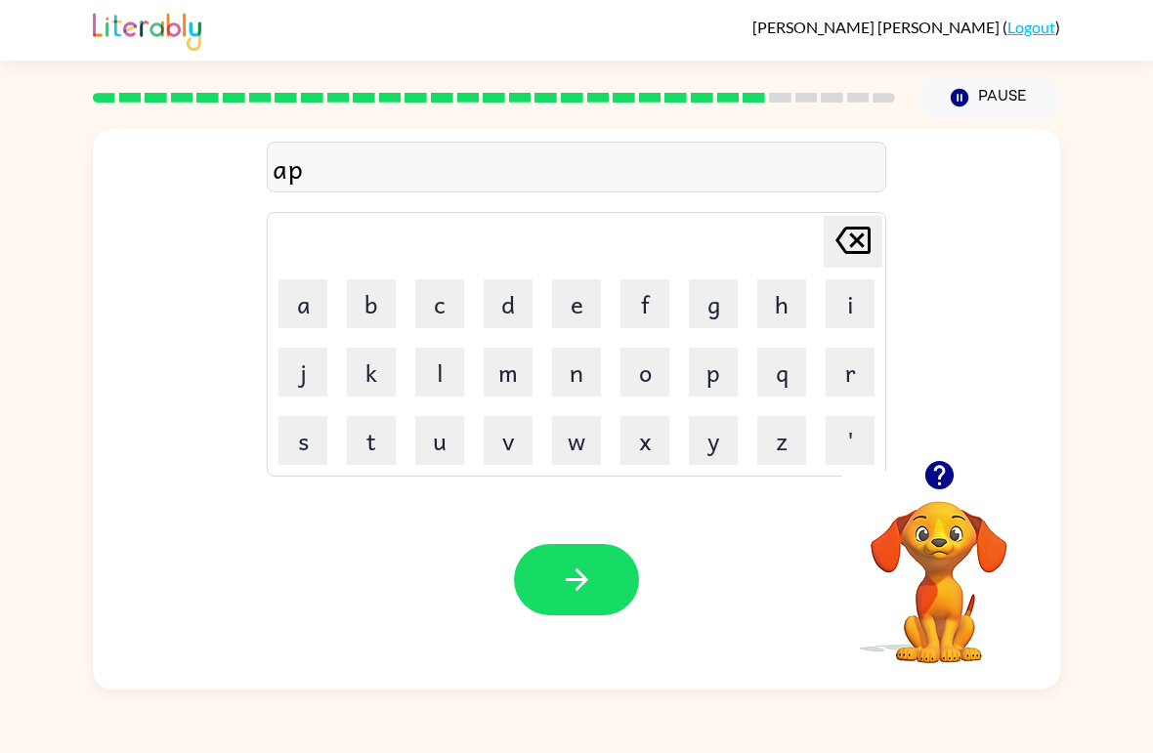
click at [291, 301] on button "a" at bounding box center [302, 303] width 49 height 49
click at [847, 378] on button "r" at bounding box center [850, 372] width 49 height 49
click at [380, 436] on button "t" at bounding box center [371, 440] width 49 height 49
click at [499, 385] on button "m" at bounding box center [508, 372] width 49 height 49
click at [579, 325] on button "e" at bounding box center [576, 303] width 49 height 49
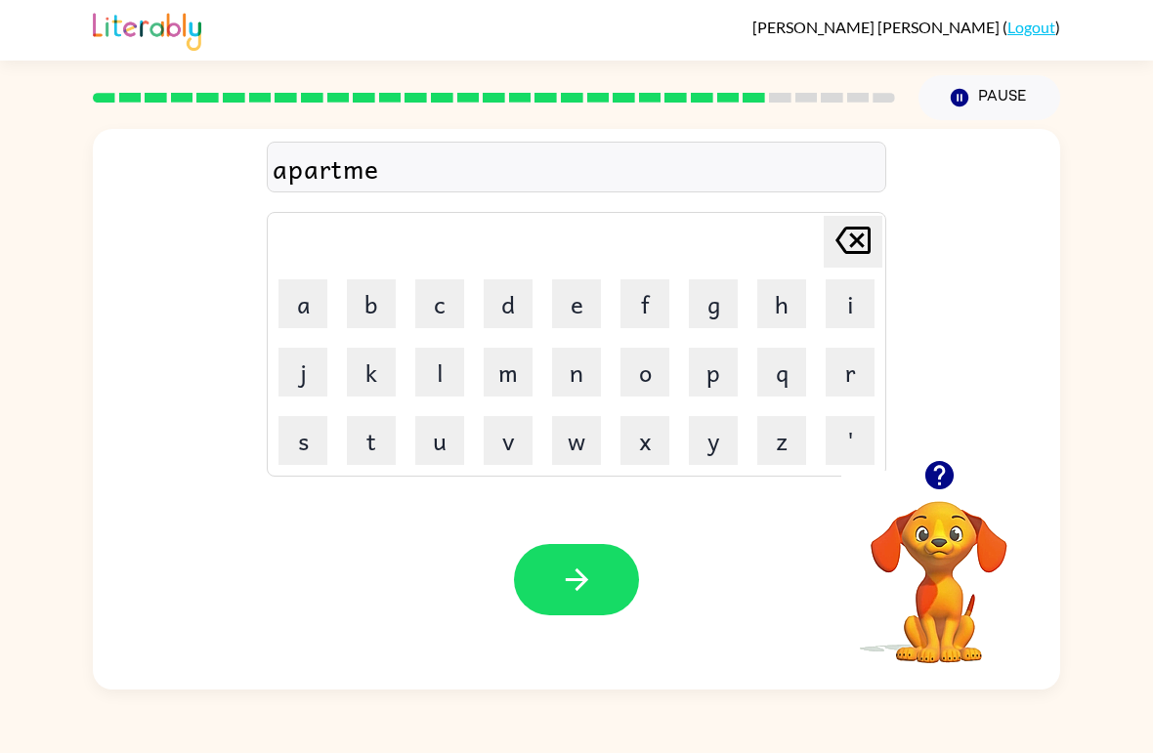
click at [585, 377] on button "n" at bounding box center [576, 372] width 49 height 49
click at [378, 442] on button "t" at bounding box center [371, 440] width 49 height 49
click at [548, 580] on button "button" at bounding box center [576, 579] width 125 height 71
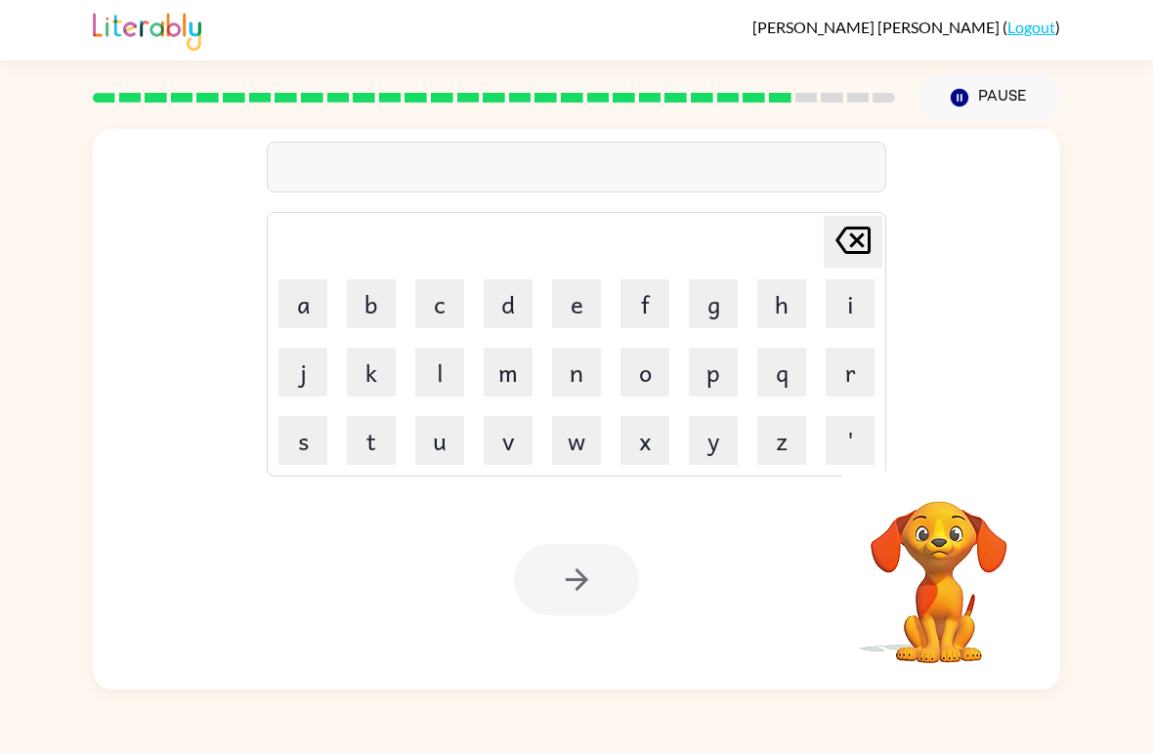
click at [305, 437] on button "s" at bounding box center [302, 440] width 49 height 49
click at [423, 363] on button "l" at bounding box center [439, 372] width 49 height 49
click at [857, 297] on button "i" at bounding box center [850, 303] width 49 height 49
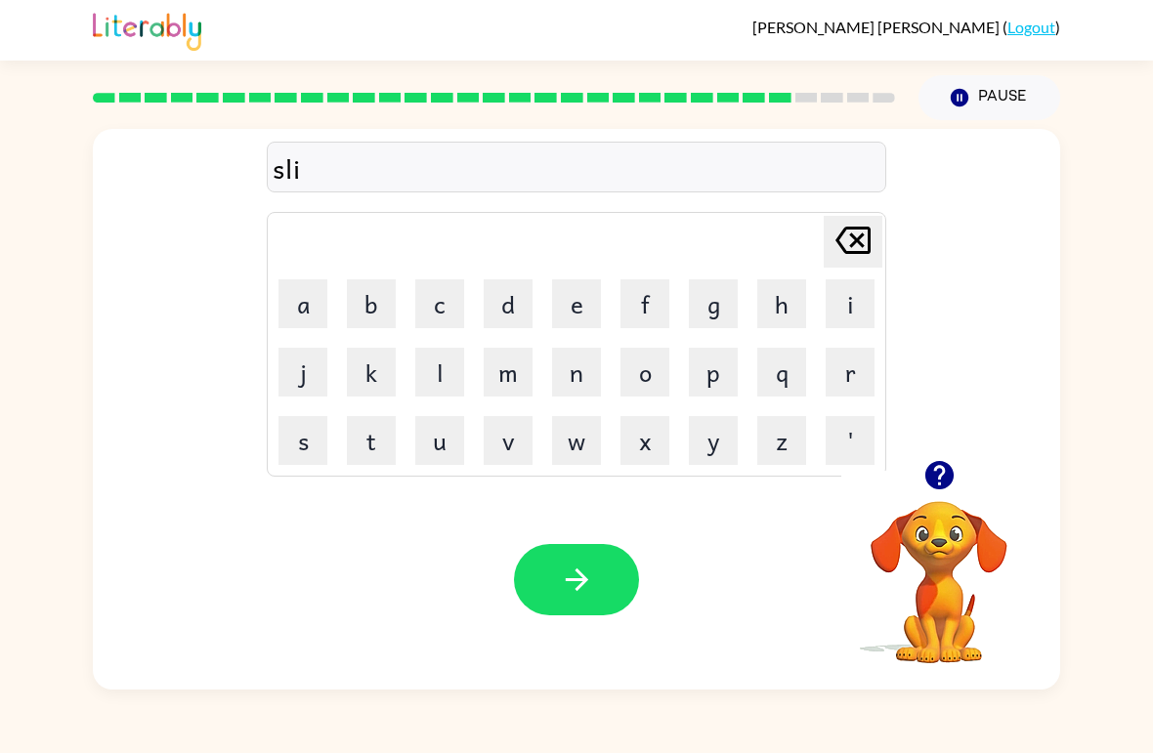
click at [710, 304] on button "g" at bounding box center [713, 303] width 49 height 49
click at [798, 306] on button "h" at bounding box center [781, 303] width 49 height 49
click at [372, 439] on button "t" at bounding box center [371, 440] width 49 height 49
click at [574, 594] on icon "button" at bounding box center [577, 580] width 34 height 34
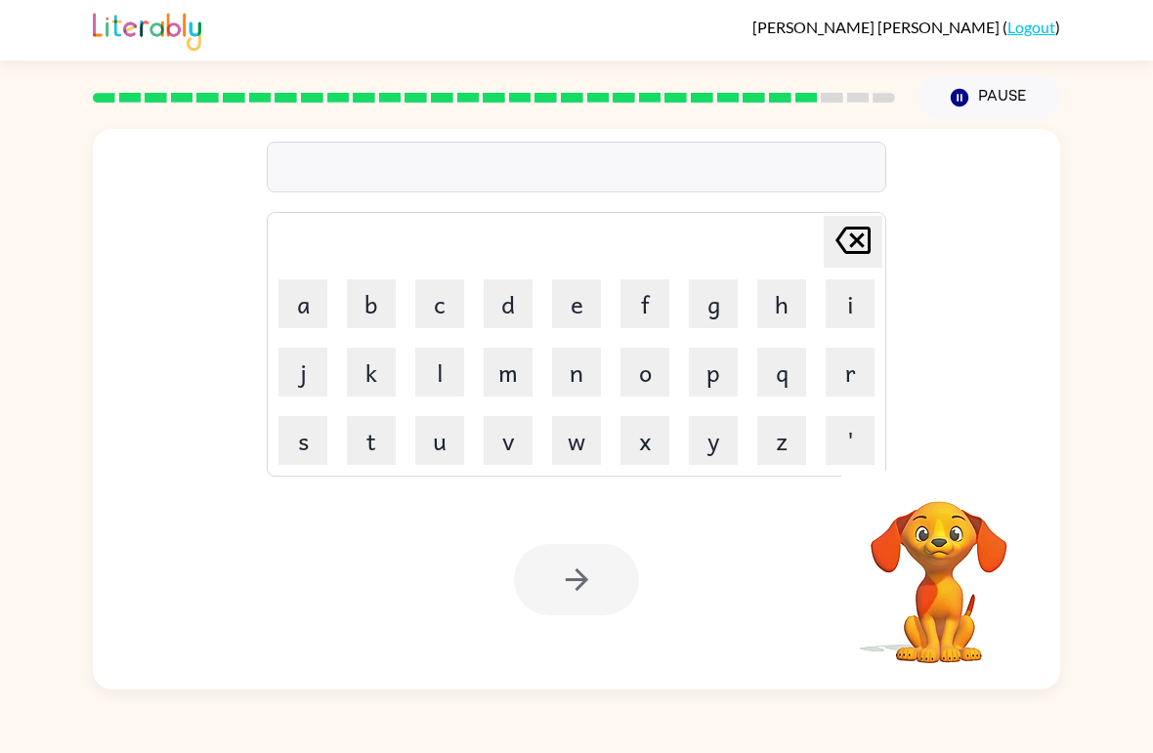
click at [451, 429] on button "u" at bounding box center [439, 440] width 49 height 49
click at [584, 385] on button "n" at bounding box center [576, 372] width 49 height 49
click at [831, 308] on button "i" at bounding box center [850, 303] width 49 height 49
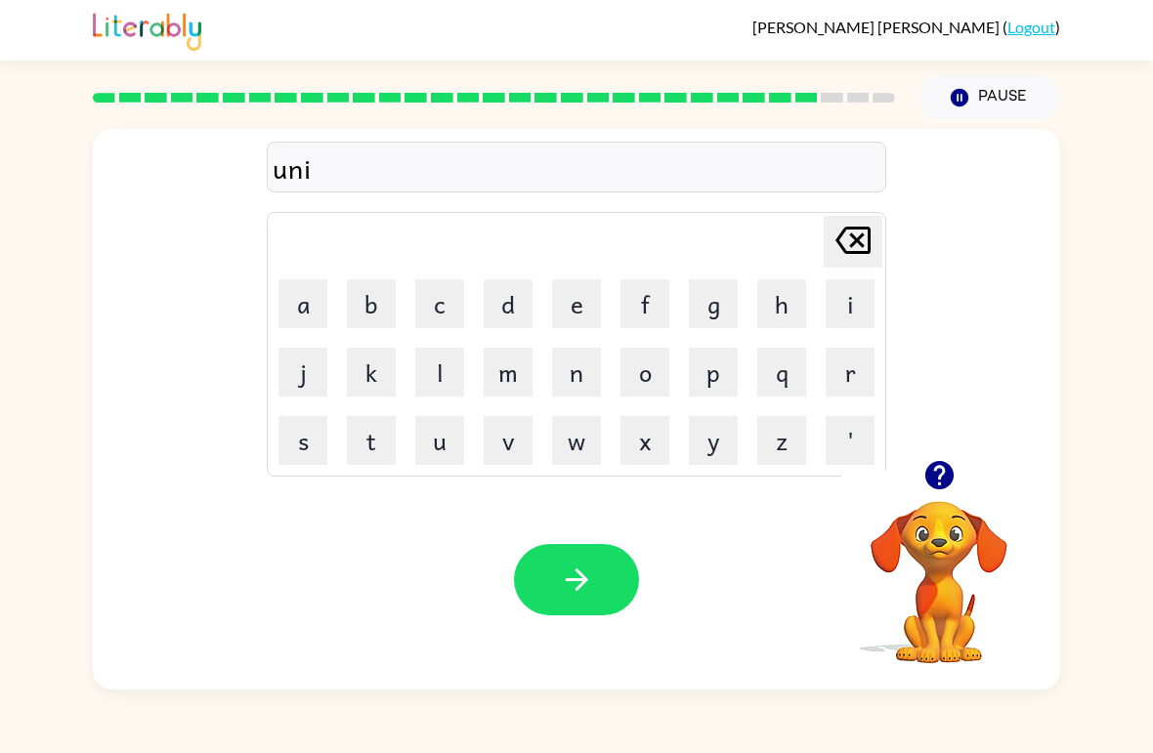
click at [530, 441] on button "v" at bounding box center [508, 440] width 49 height 49
click at [577, 293] on button "e" at bounding box center [576, 303] width 49 height 49
click at [836, 381] on button "r" at bounding box center [850, 372] width 49 height 49
click at [305, 441] on button "s" at bounding box center [302, 440] width 49 height 49
click at [294, 301] on button "a" at bounding box center [302, 303] width 49 height 49
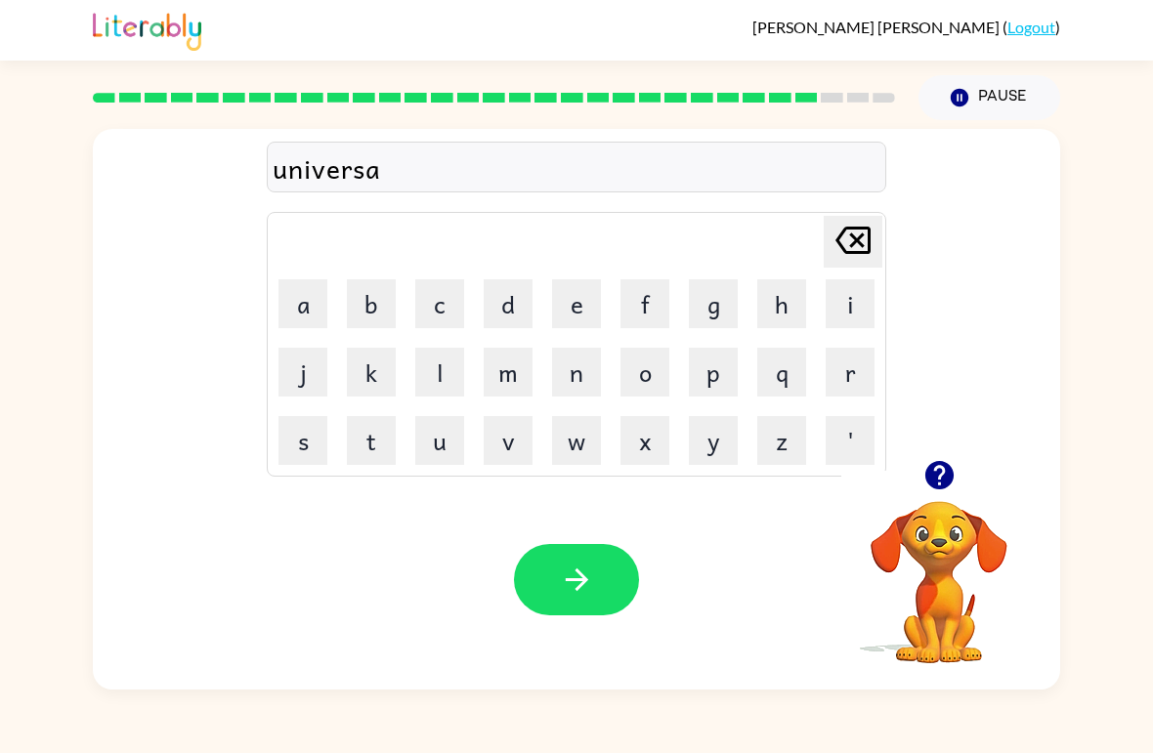
click at [442, 375] on button "l" at bounding box center [439, 372] width 49 height 49
click at [557, 614] on button "button" at bounding box center [576, 579] width 125 height 71
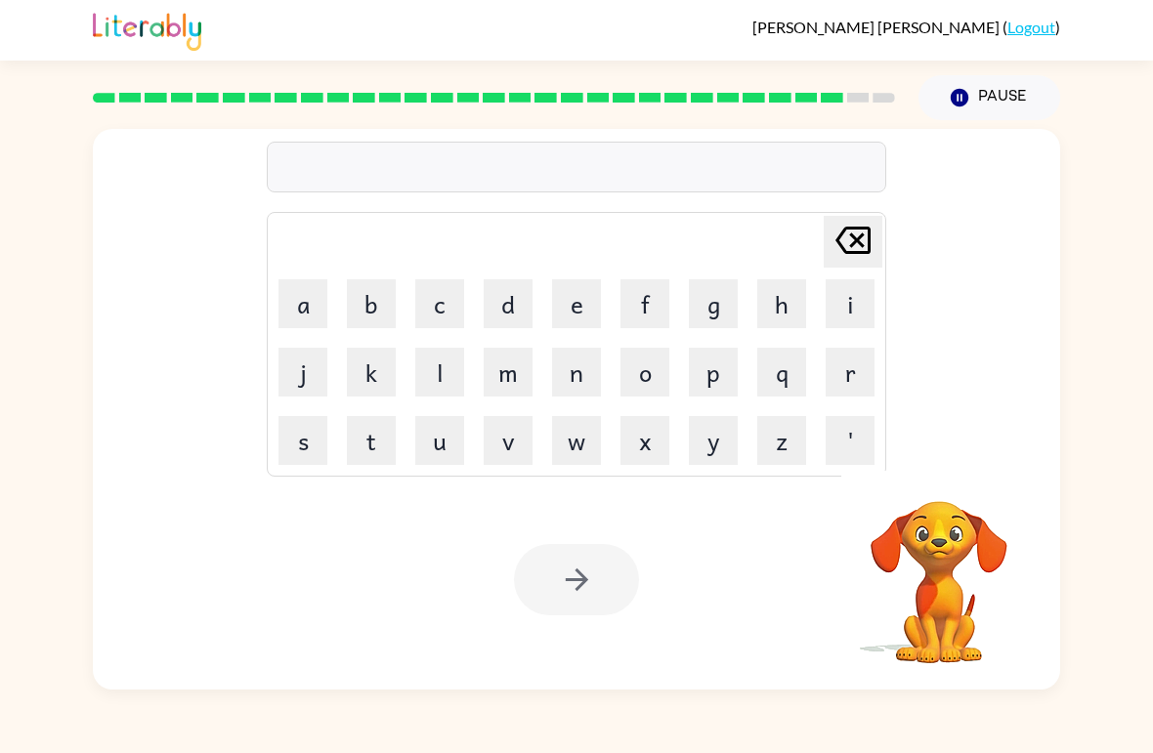
click at [305, 426] on button "s" at bounding box center [302, 440] width 49 height 49
click at [656, 373] on button "o" at bounding box center [644, 372] width 49 height 49
click at [508, 435] on button "v" at bounding box center [508, 440] width 49 height 49
click at [589, 313] on button "e" at bounding box center [576, 303] width 49 height 49
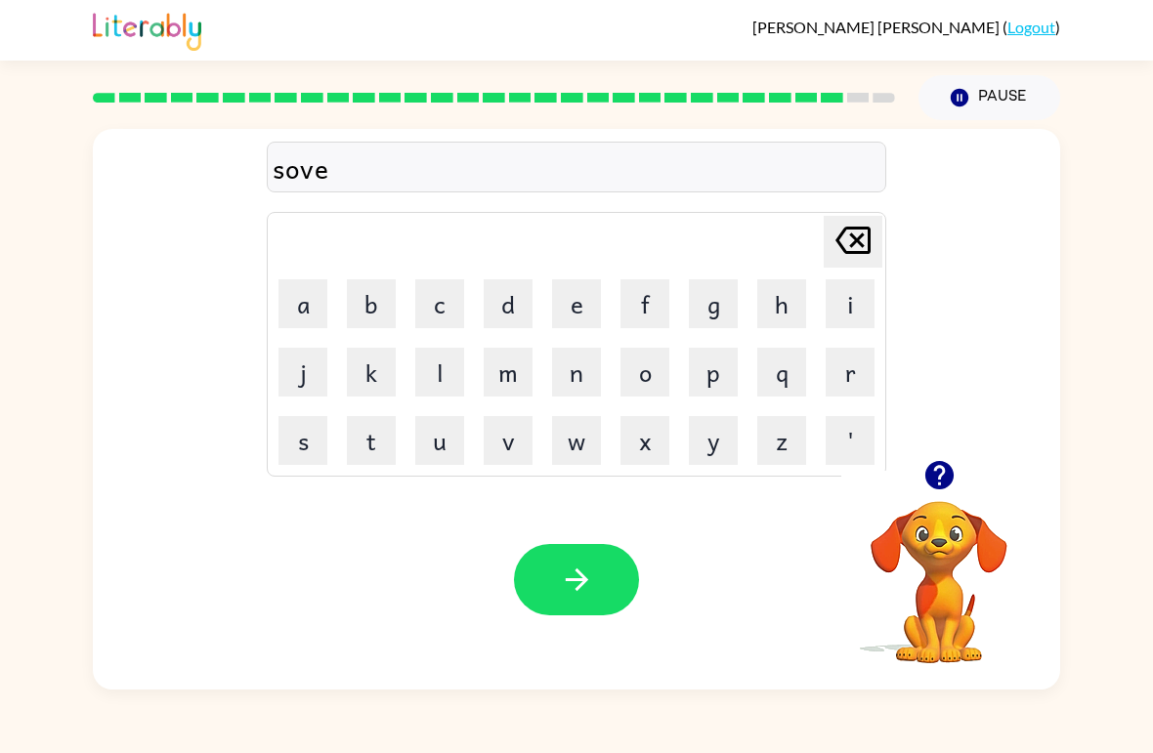
click at [844, 392] on button "r" at bounding box center [850, 372] width 49 height 49
click at [570, 309] on button "e" at bounding box center [576, 303] width 49 height 49
click at [299, 324] on button "a" at bounding box center [302, 303] width 49 height 49
click at [827, 383] on button "r" at bounding box center [850, 372] width 49 height 49
click at [617, 542] on div "Your browser must support playing .mp4 files to use Literably. Please try using…" at bounding box center [576, 580] width 967 height 220
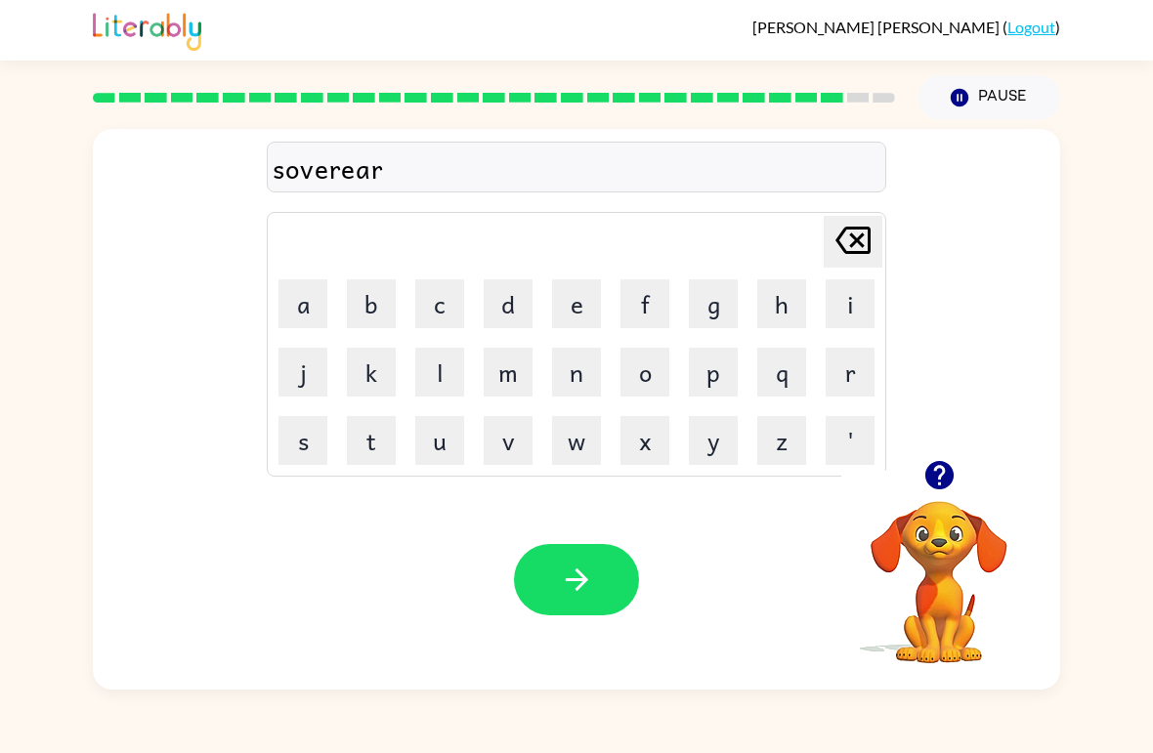
click at [595, 570] on button "button" at bounding box center [576, 579] width 125 height 71
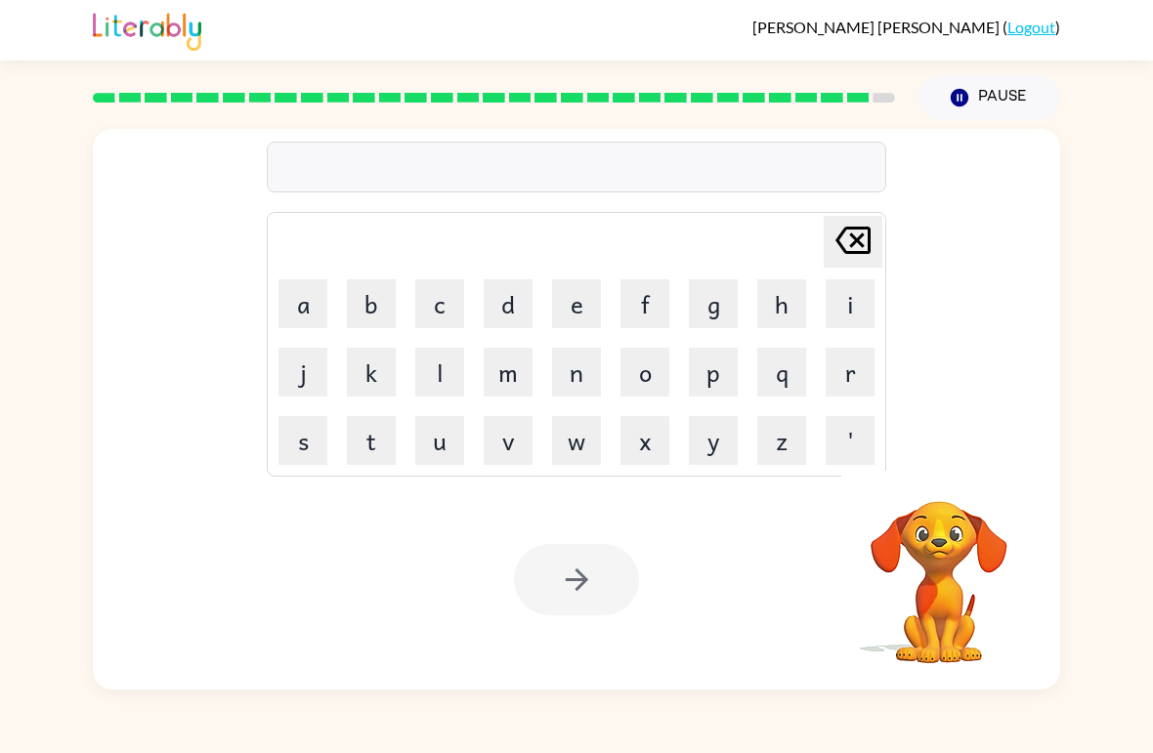
click at [572, 306] on button "e" at bounding box center [576, 303] width 49 height 49
click at [584, 380] on button "n" at bounding box center [576, 372] width 49 height 49
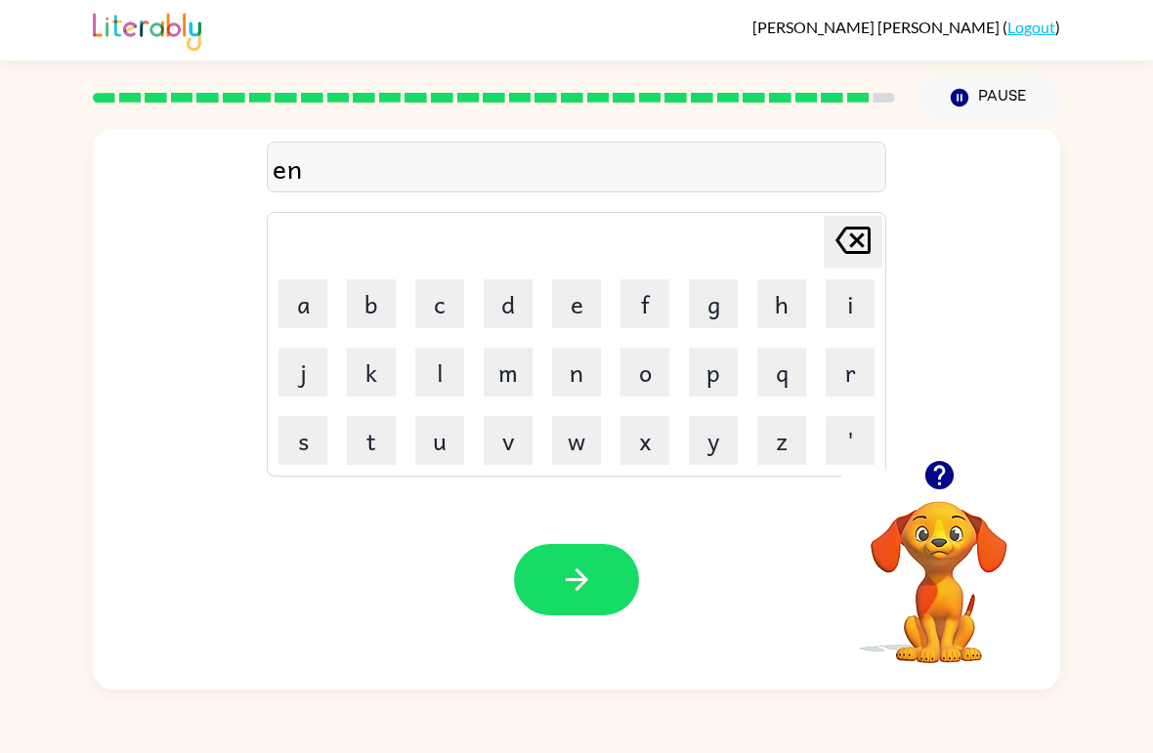
click at [448, 288] on button "c" at bounding box center [439, 303] width 49 height 49
click at [652, 382] on button "o" at bounding box center [644, 372] width 49 height 49
click at [445, 443] on button "u" at bounding box center [439, 440] width 49 height 49
click at [563, 390] on button "n" at bounding box center [576, 372] width 49 height 49
click at [378, 434] on button "t" at bounding box center [371, 440] width 49 height 49
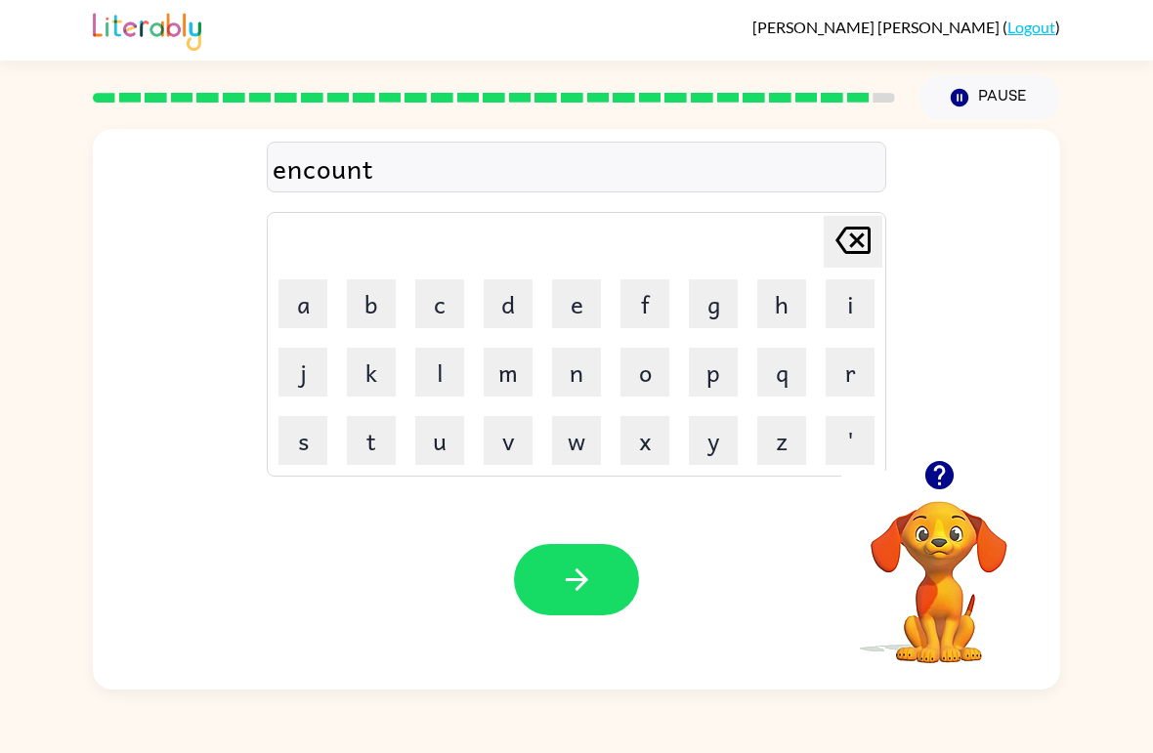
click at [576, 296] on button "e" at bounding box center [576, 303] width 49 height 49
click at [863, 371] on button "r" at bounding box center [850, 372] width 49 height 49
click at [856, 374] on button "r" at bounding box center [850, 372] width 49 height 49
click at [826, 249] on button "[PERSON_NAME] last character input" at bounding box center [853, 242] width 59 height 52
click at [575, 591] on icon "button" at bounding box center [577, 580] width 34 height 34
